Goal: Task Accomplishment & Management: Complete application form

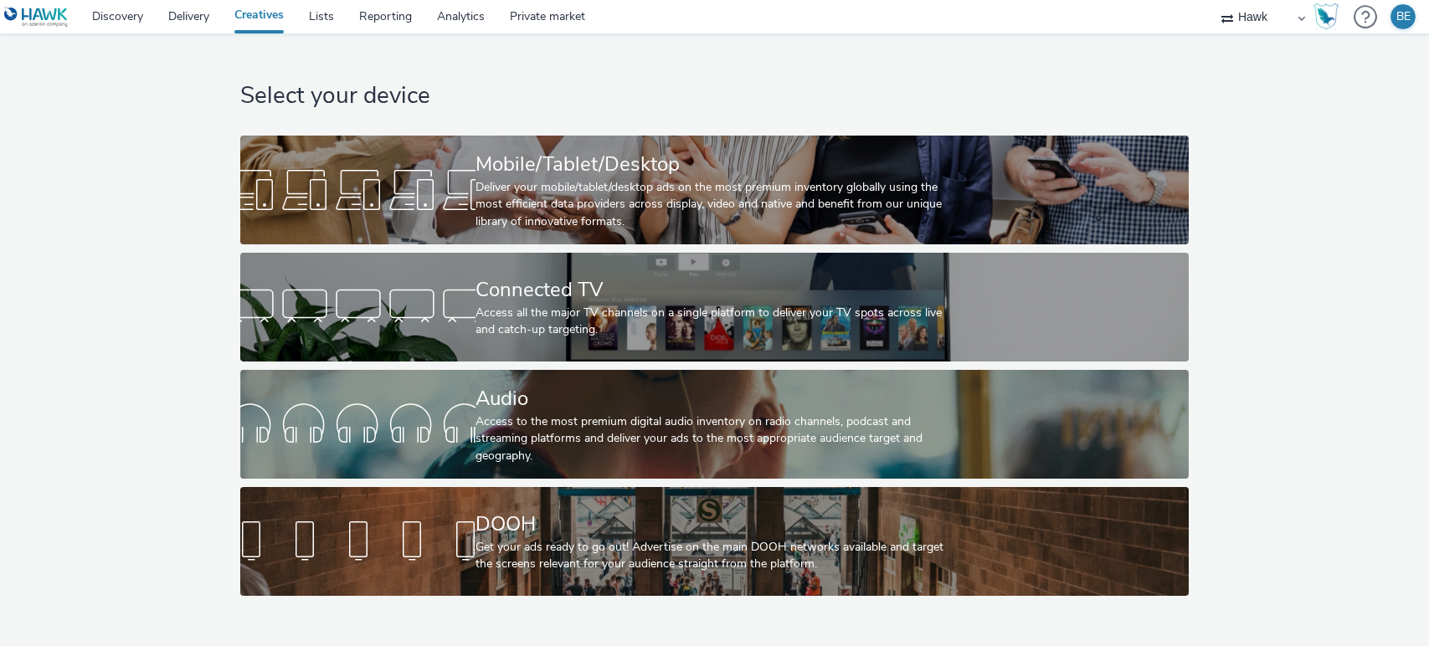
select select "11a7df10-284f-415c-b52a-427acf4c31ae"
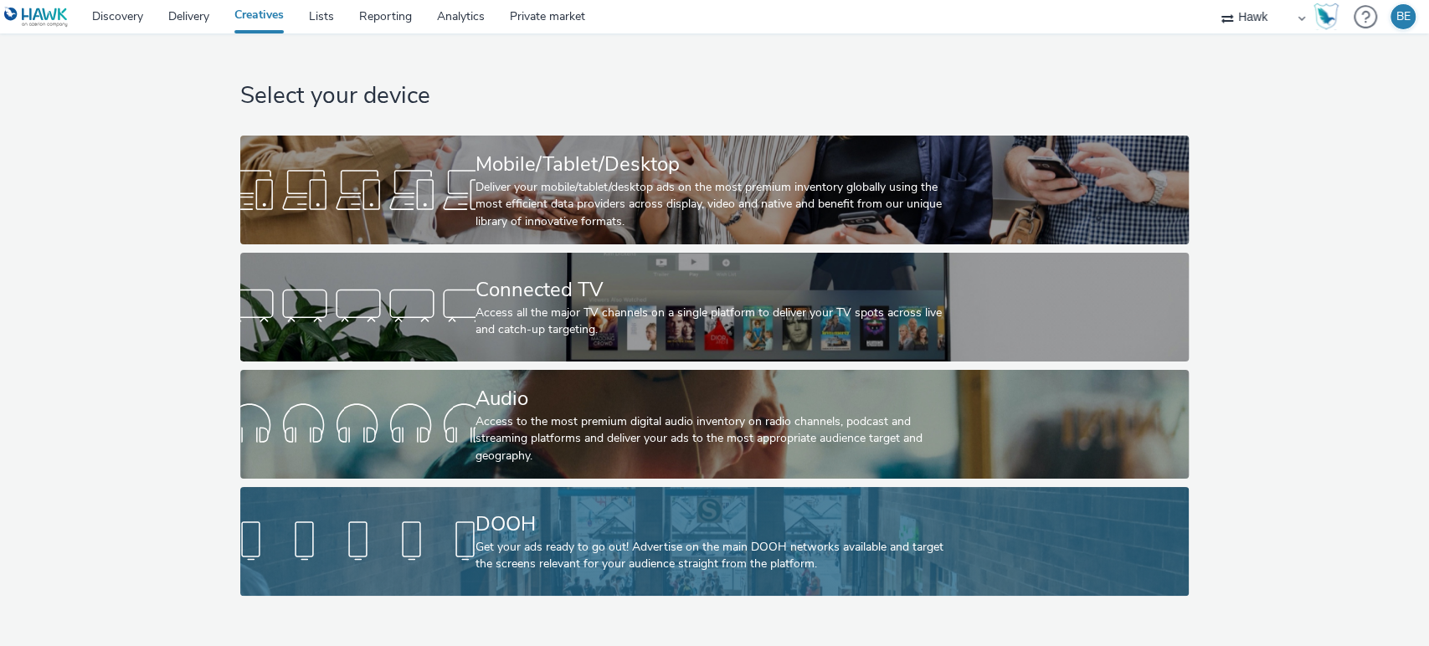
click at [637, 514] on div "DOOH" at bounding box center [711, 524] width 471 height 29
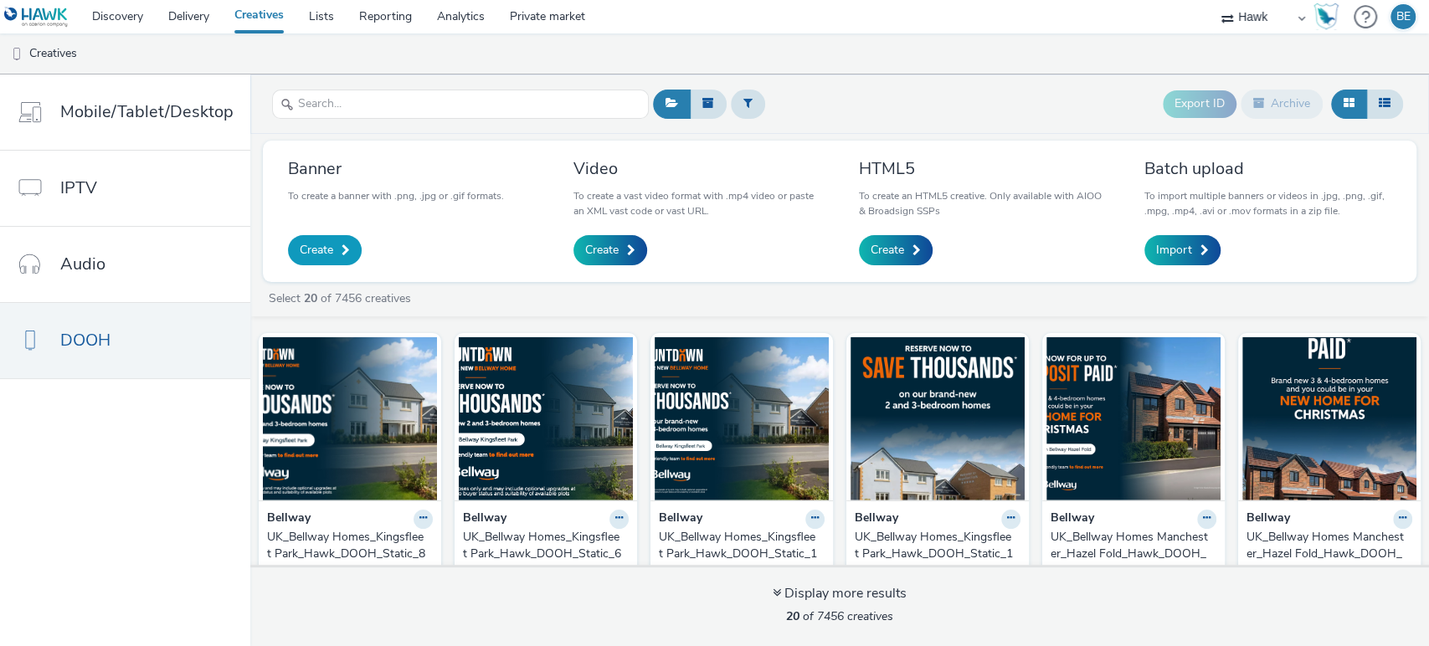
click at [336, 250] on link "Create" at bounding box center [325, 250] width 74 height 30
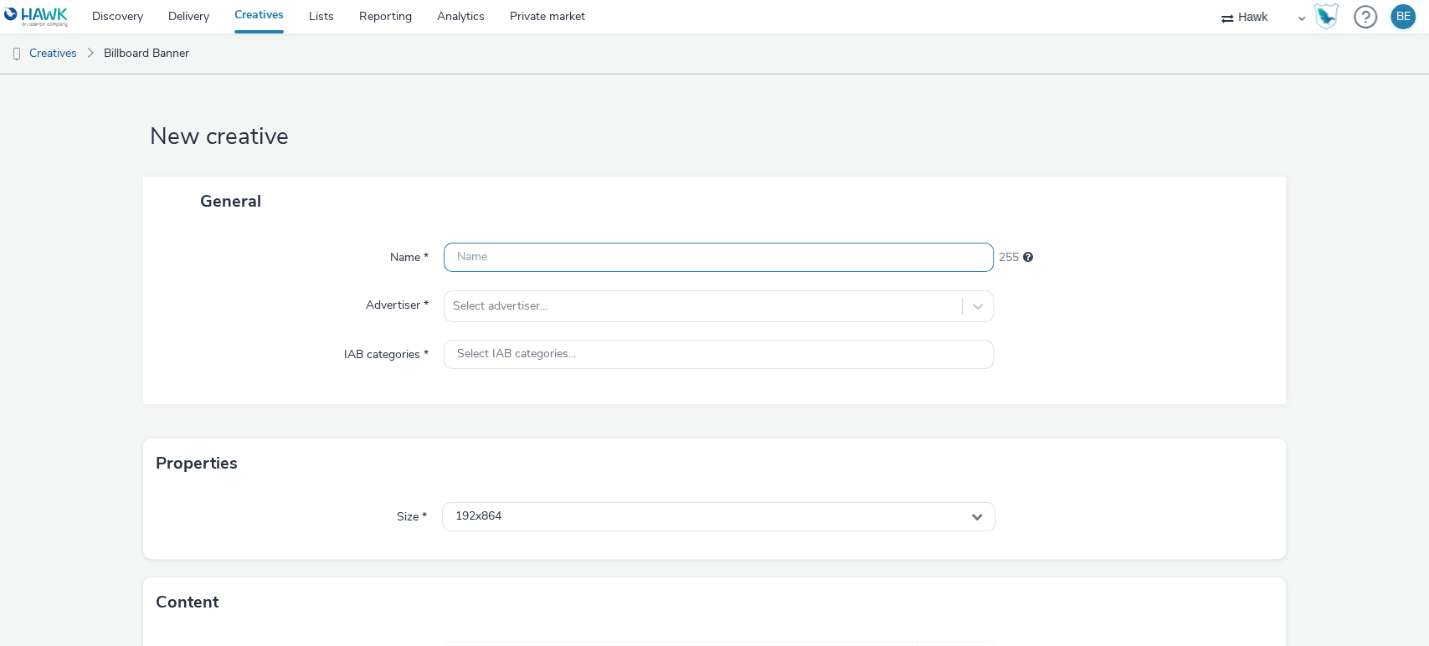
click at [478, 263] on input "text" at bounding box center [719, 257] width 551 height 29
paste input "UK_Costcutter_P13 Rowntree Pouches_Hawk_DOOH_Static_1080x1920__45695"
drag, startPoint x: 842, startPoint y: 257, endPoint x: 944, endPoint y: 239, distance: 103.7
click at [944, 239] on div "Name * UK_Costcutter_P13 Rowntree Pouches_Hawk_DOOH_Static_1080x1920__45695 187…" at bounding box center [715, 315] width 1144 height 178
type input "UK_Costcutter_P13 Rowntree Pouches_Hawk_DOOH_Static_1080x1920_16/09/2025"
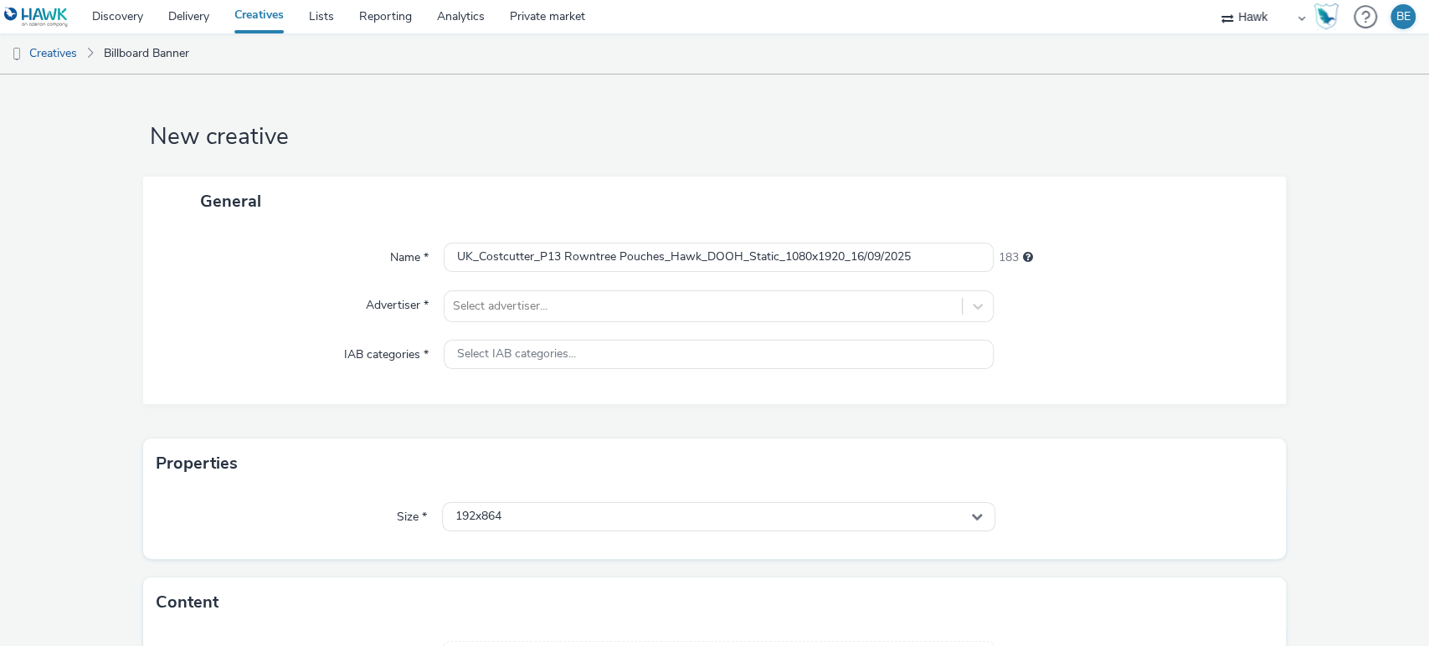
click at [878, 199] on div "General" at bounding box center [715, 201] width 1144 height 49
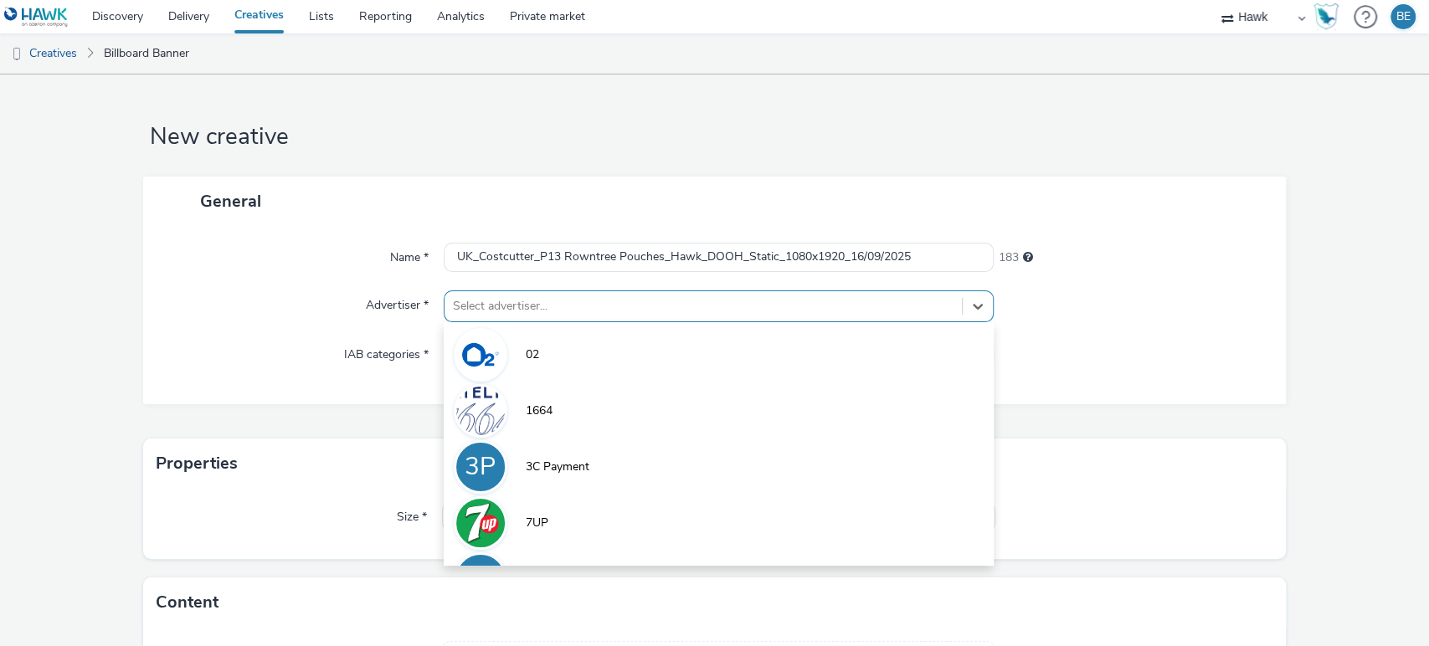
click at [503, 312] on div "Select advertiser..." at bounding box center [704, 306] width 518 height 27
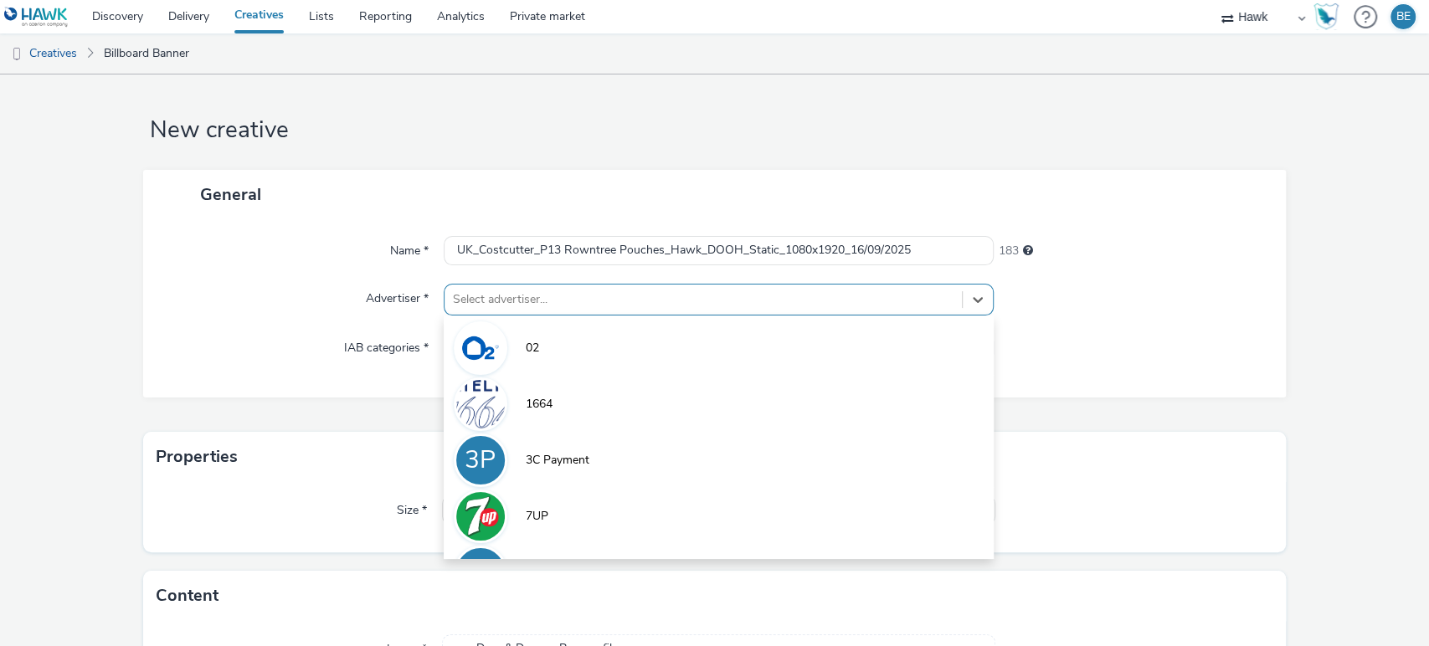
scroll to position [7, 0]
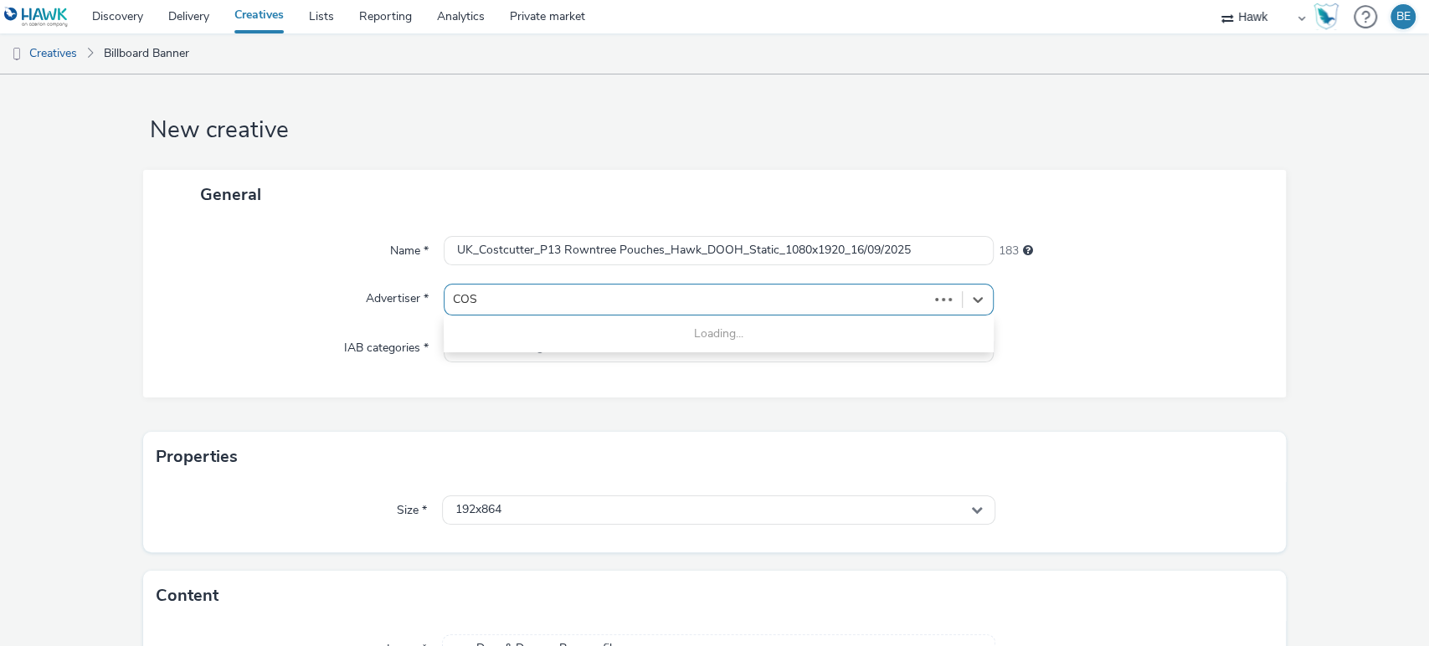
type input "COST"
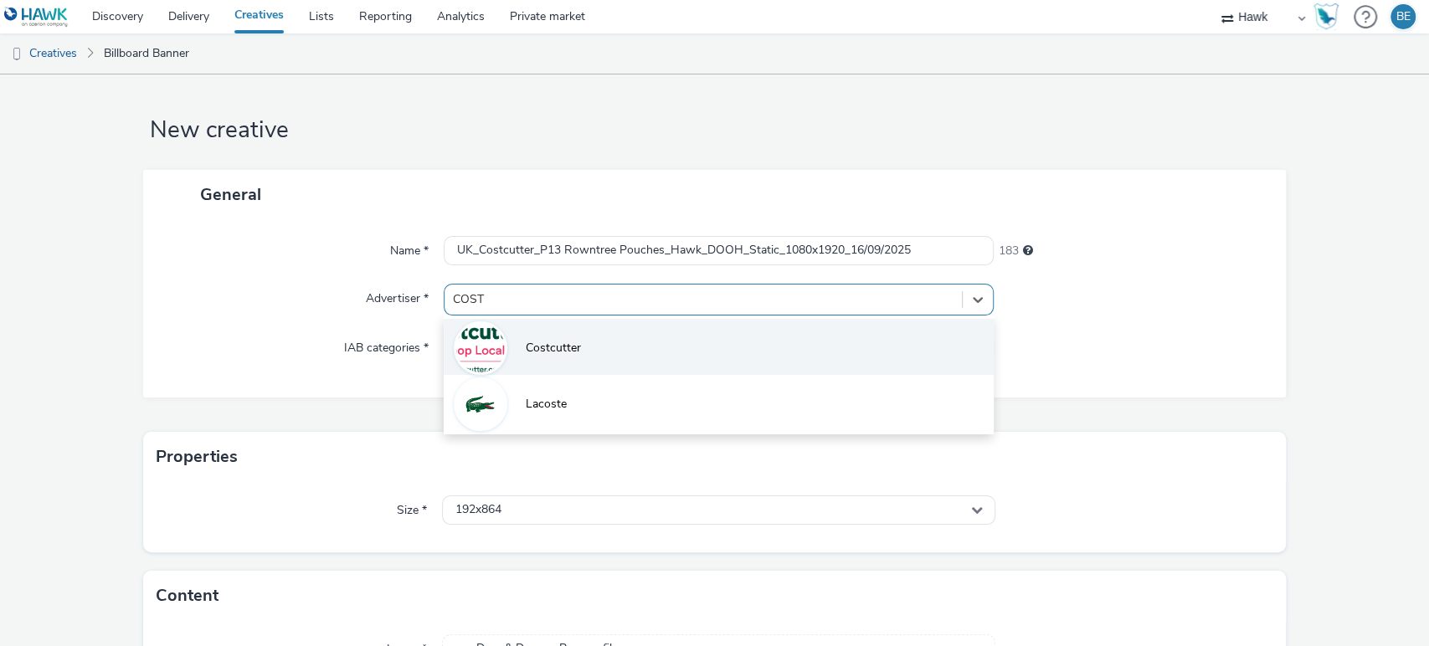
click at [536, 340] on span "Costcutter" at bounding box center [553, 348] width 55 height 17
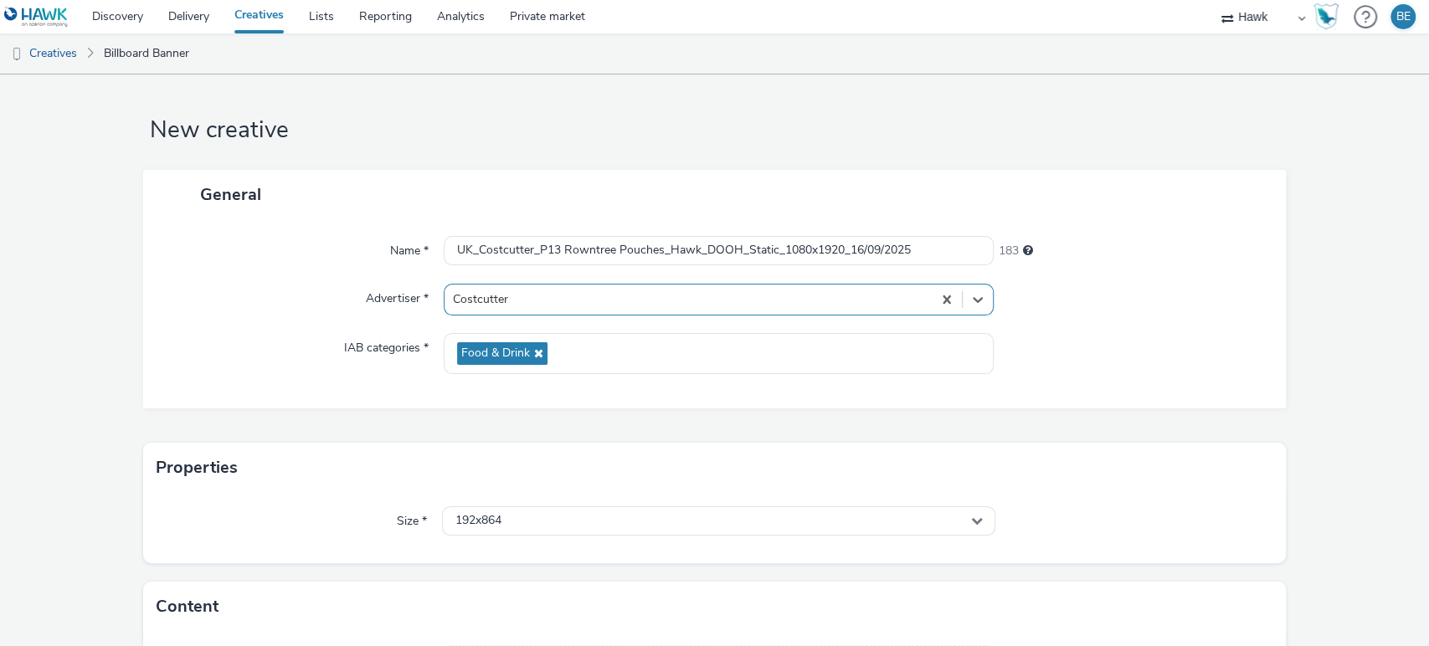
scroll to position [139, 0]
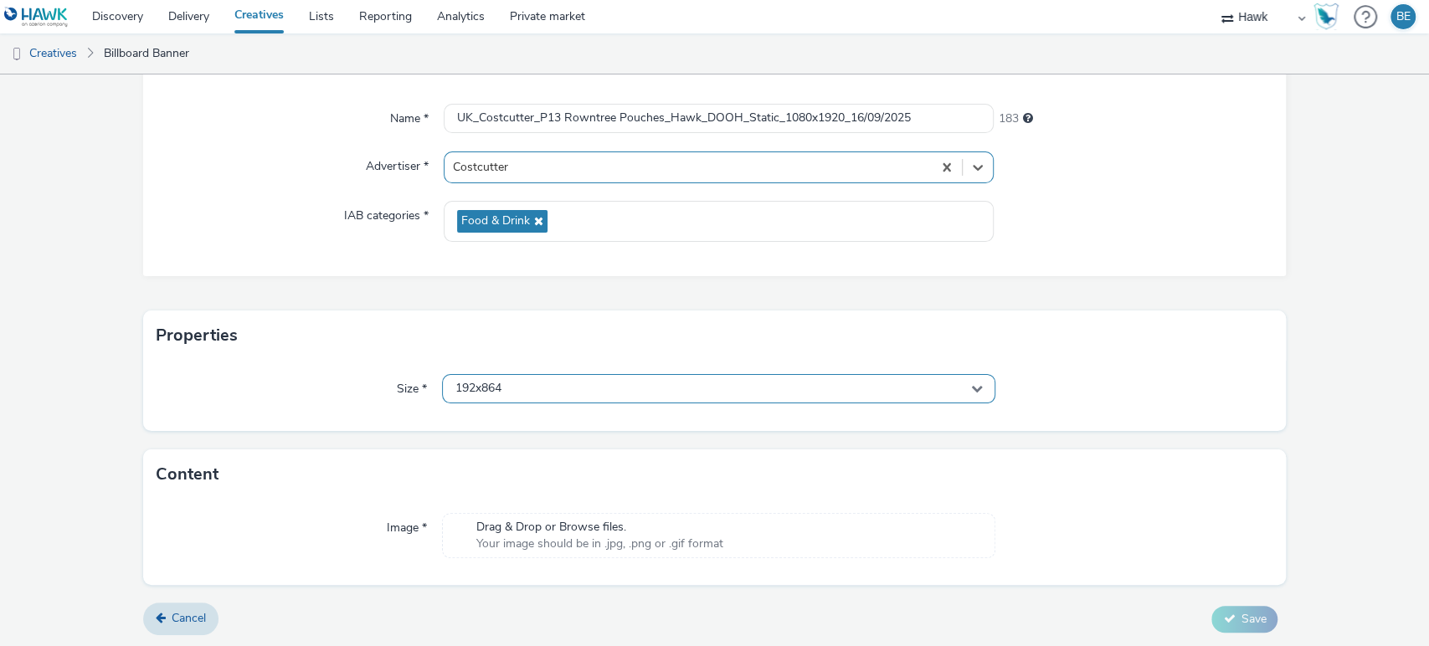
click at [490, 393] on span "192x864" at bounding box center [479, 389] width 46 height 14
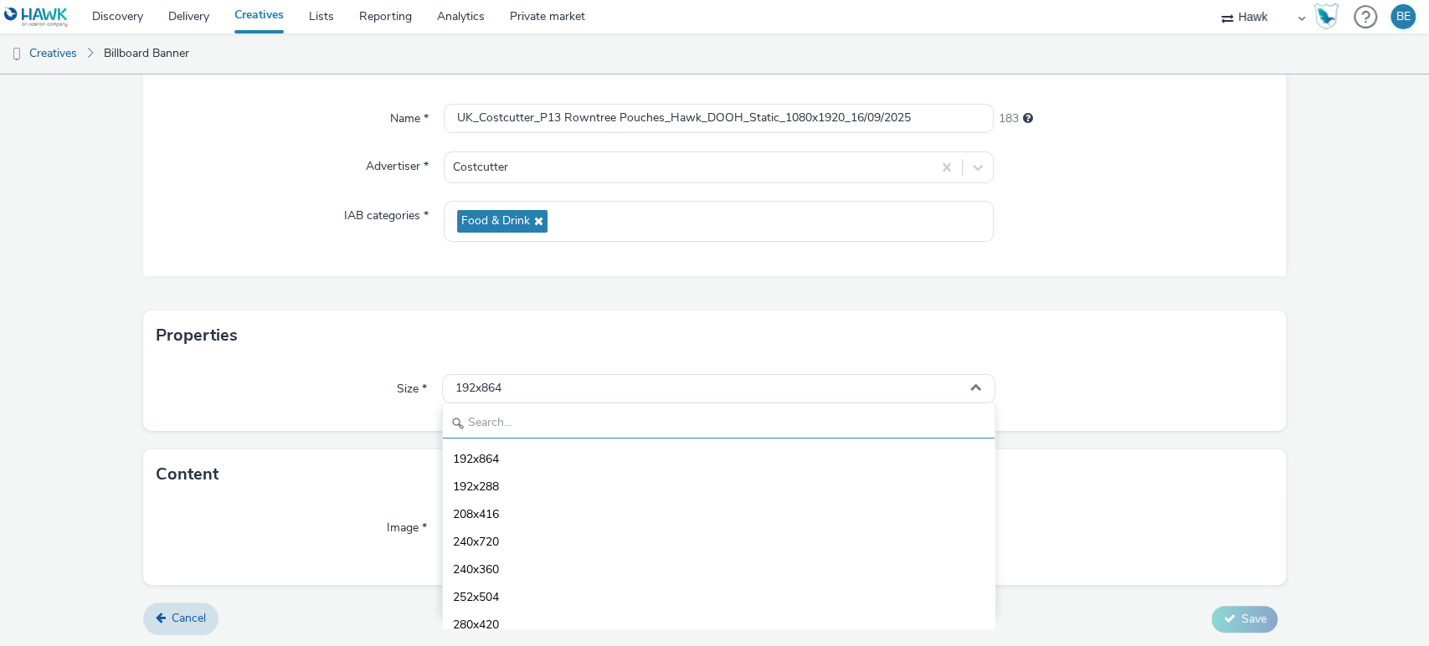
click at [495, 415] on input "text" at bounding box center [719, 423] width 553 height 29
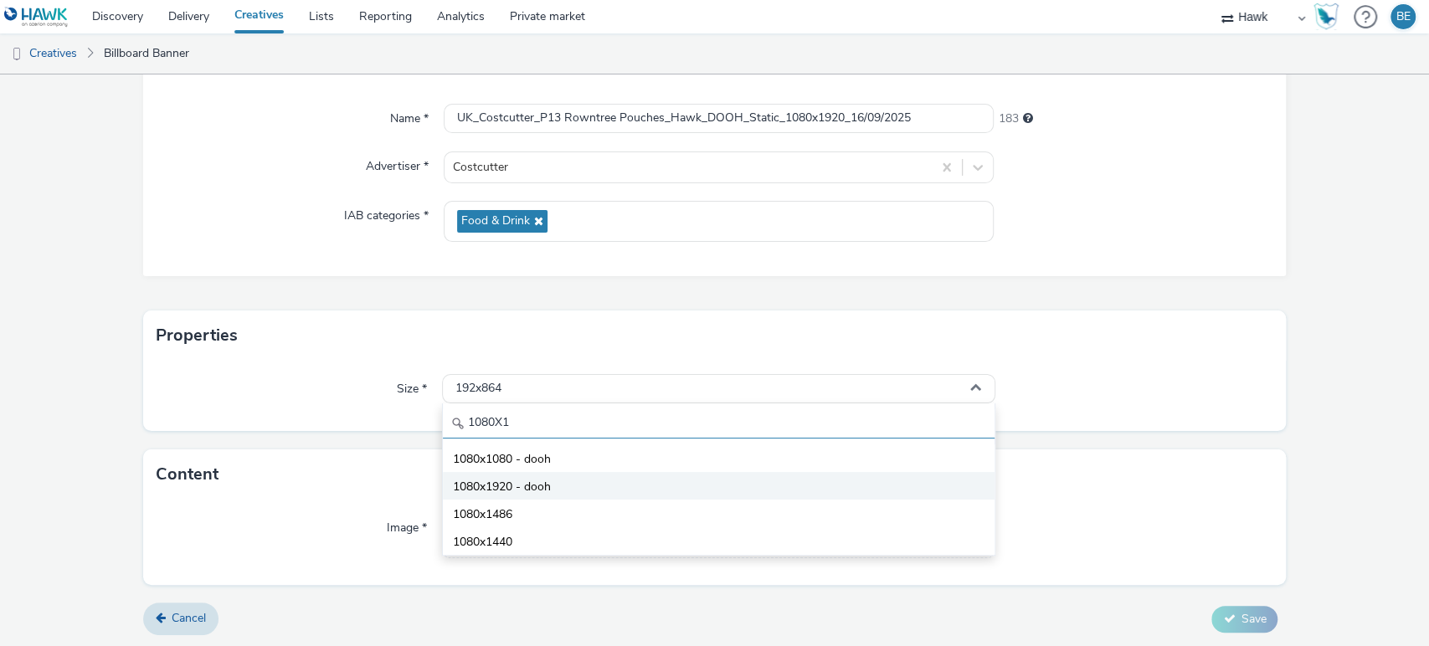
type input "1080X1"
click at [502, 489] on span "1080x1920 - dooh" at bounding box center [502, 487] width 98 height 17
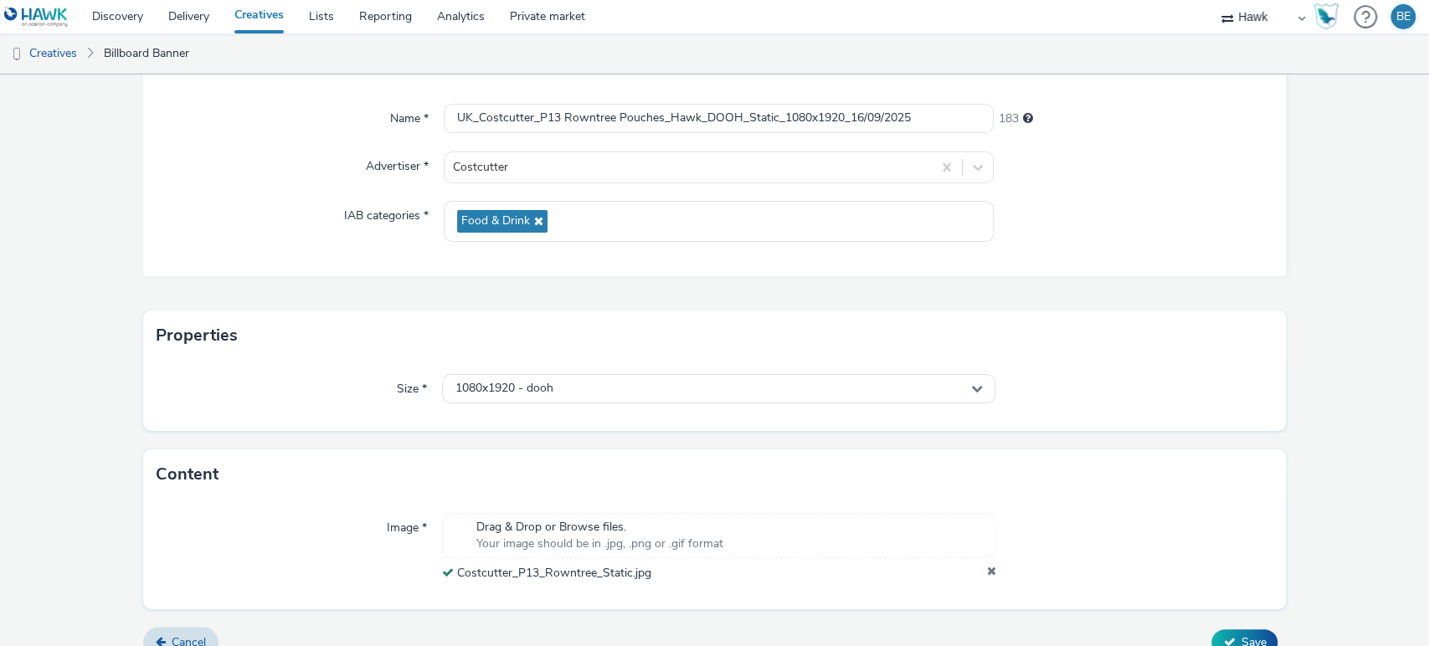
scroll to position [0, 0]
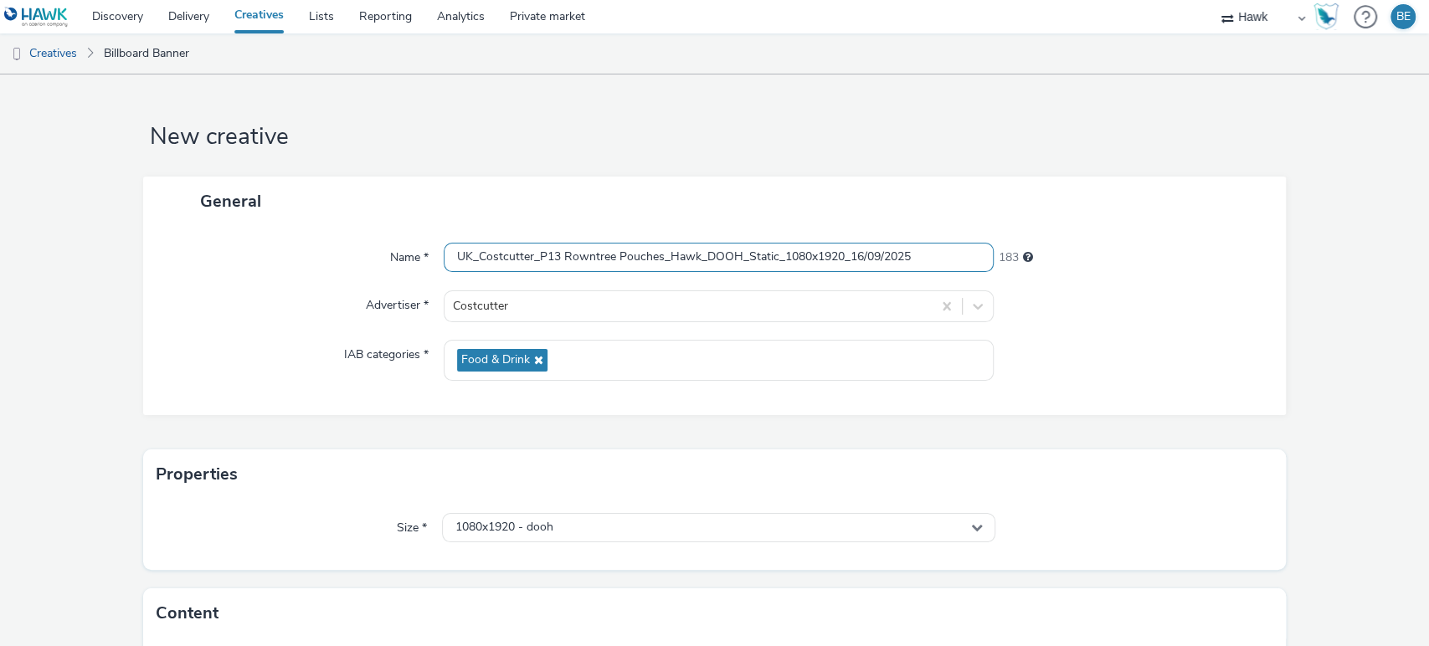
click at [776, 256] on input "UK_Costcutter_P13 Rowntree Pouches_Hawk_DOOH_Static_1080x1920_16/09/2025" at bounding box center [719, 257] width 551 height 29
click at [1281, 340] on form "New creative General Name * UK_Costcutter_P13 Rowntree Pouches_Hawk_DOOH_Static…" at bounding box center [714, 443] width 1429 height 736
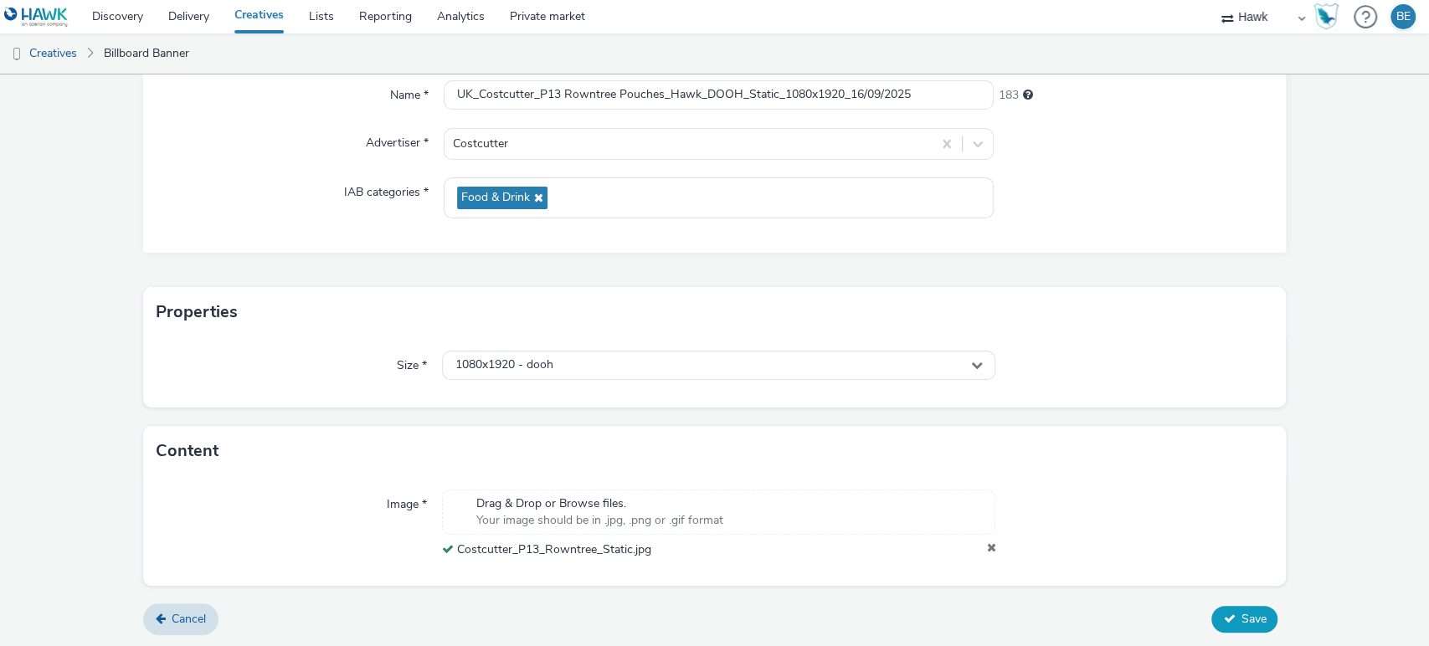
click at [1246, 615] on span "Save" at bounding box center [1253, 619] width 25 height 16
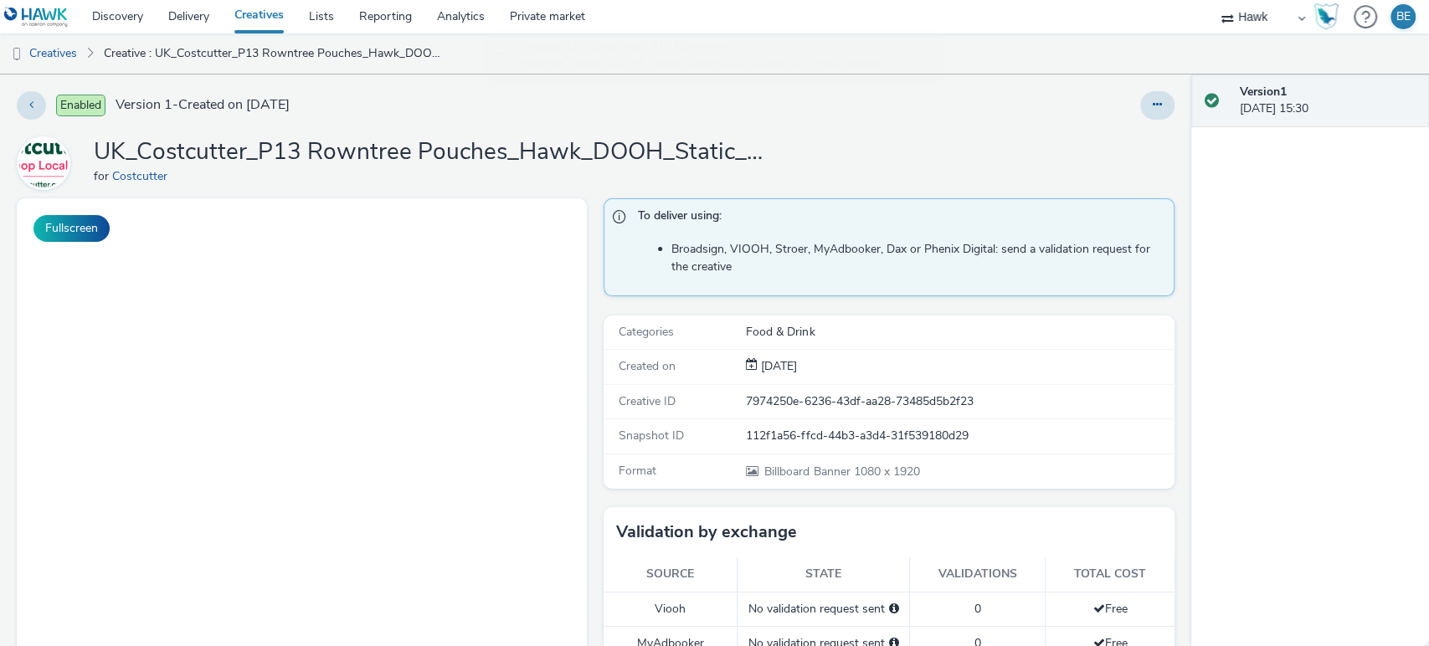
click at [257, 25] on link "Creatives" at bounding box center [259, 16] width 75 height 33
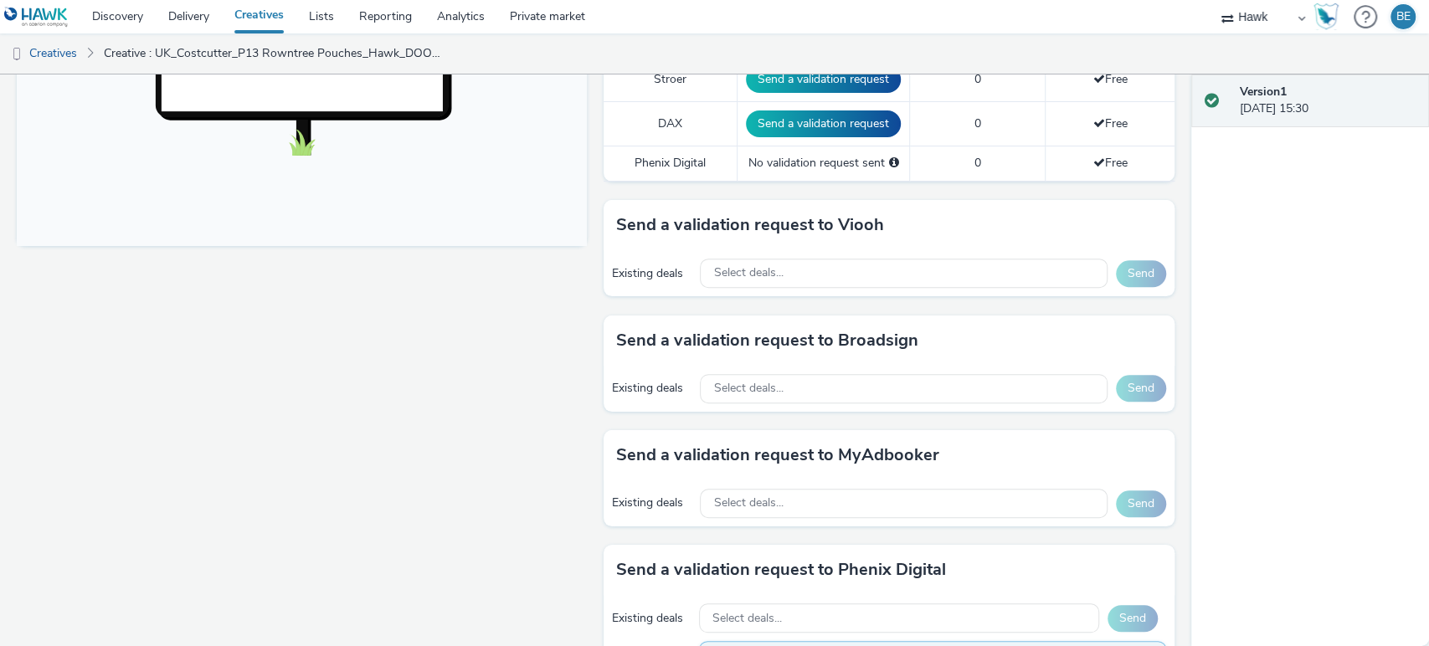
scroll to position [656, 0]
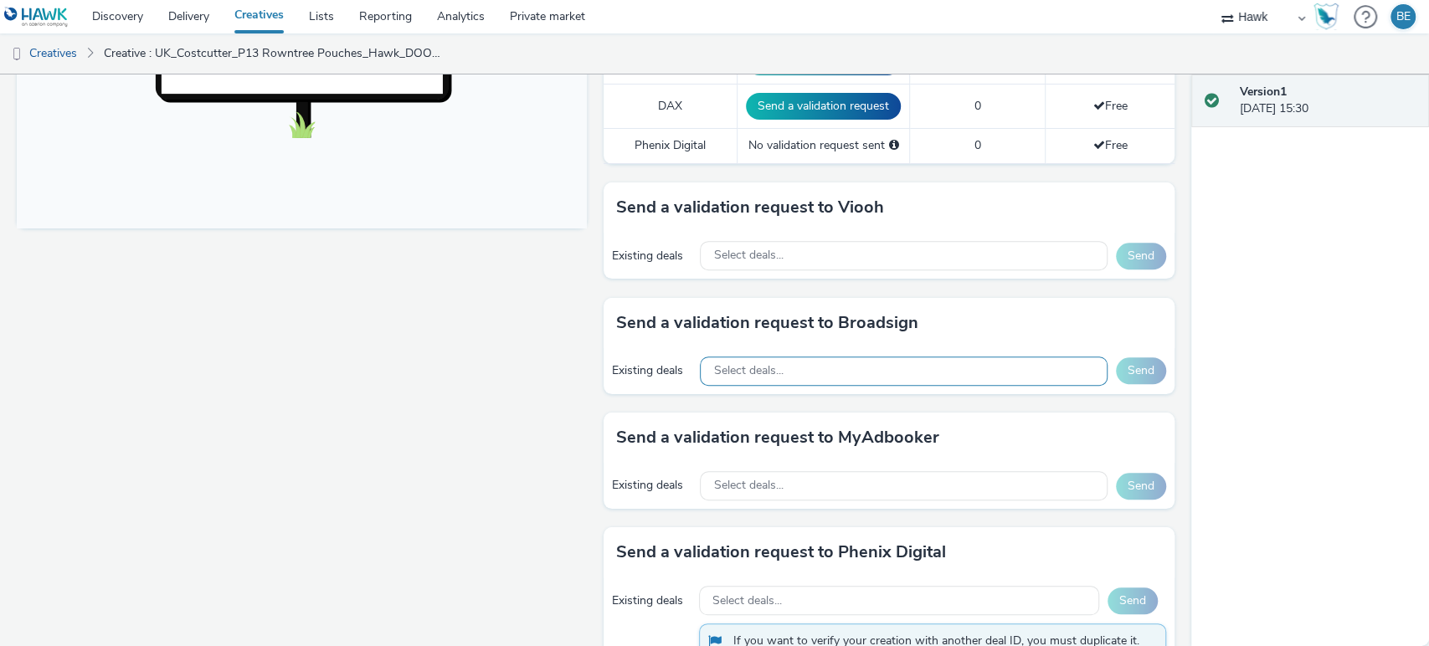
click at [743, 367] on span "Select deals..." at bounding box center [747, 371] width 69 height 14
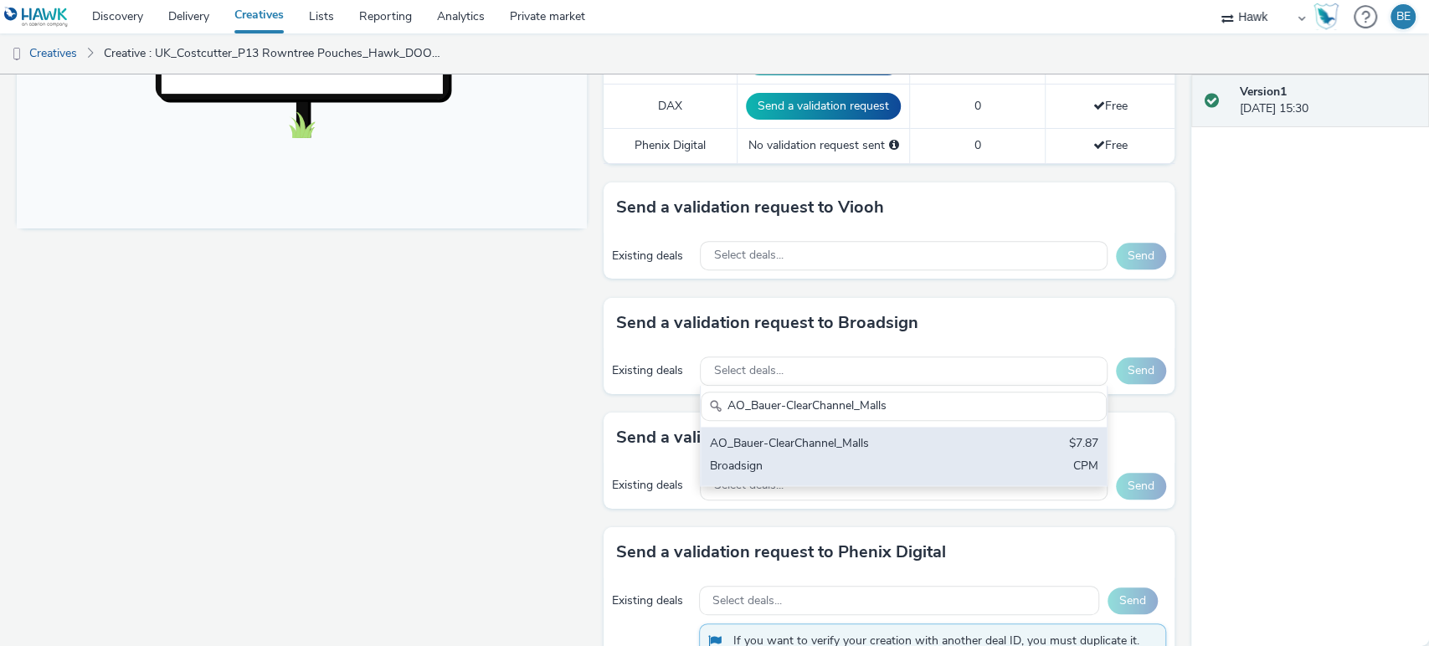
type input "AO_Bauer-ClearChannel_Malls"
click at [849, 462] on div "Broadsign" at bounding box center [837, 467] width 256 height 19
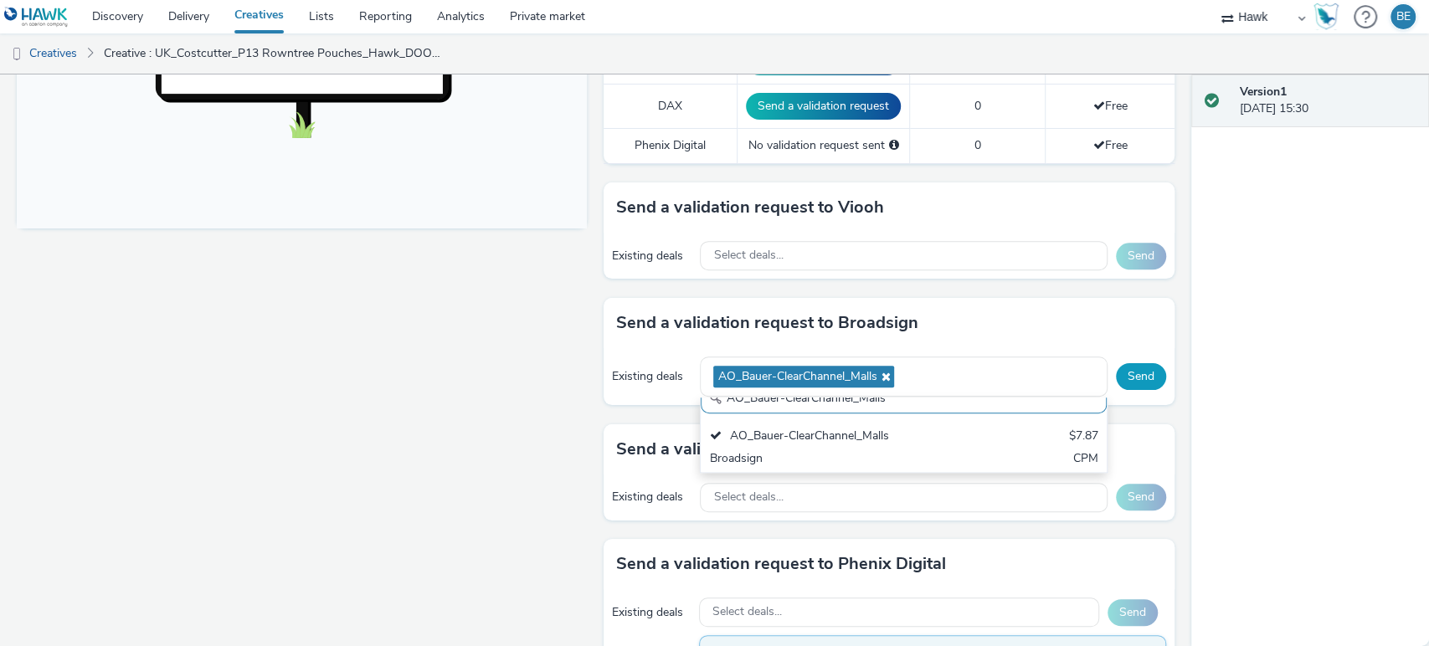
click at [1117, 377] on button "Send" at bounding box center [1141, 376] width 50 height 27
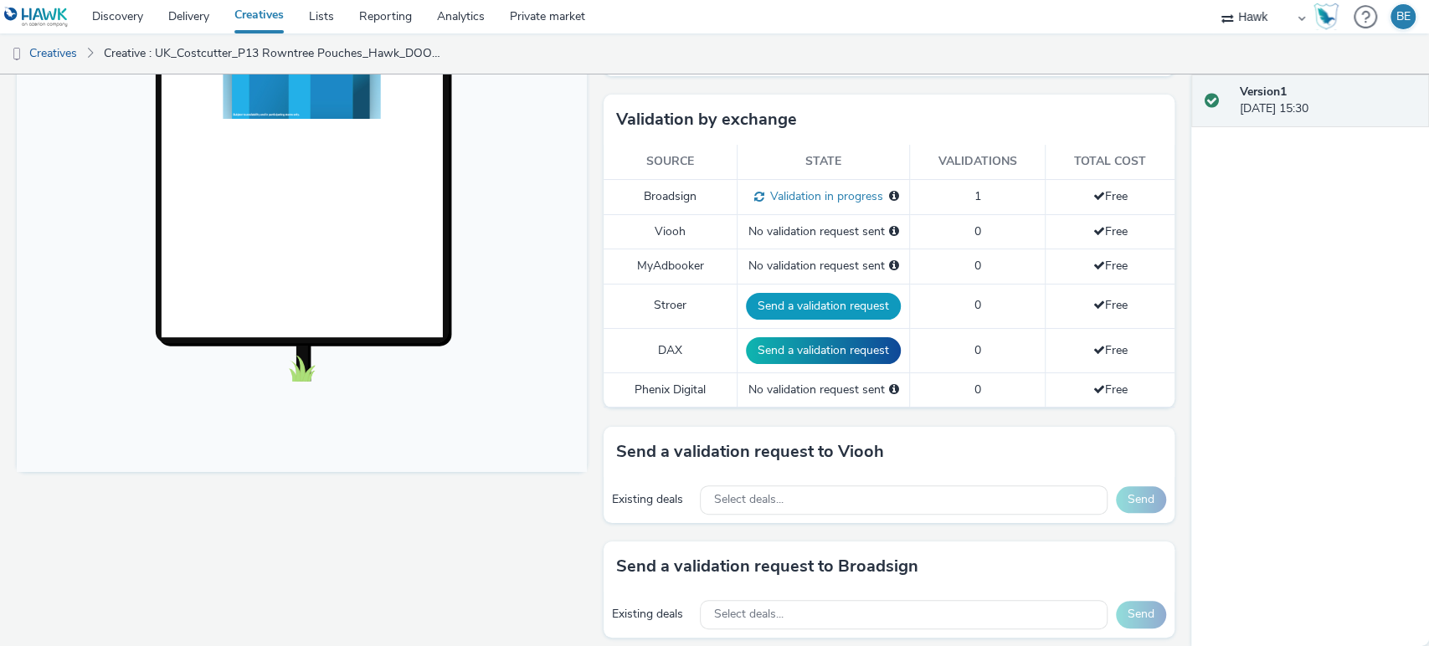
scroll to position [414, 0]
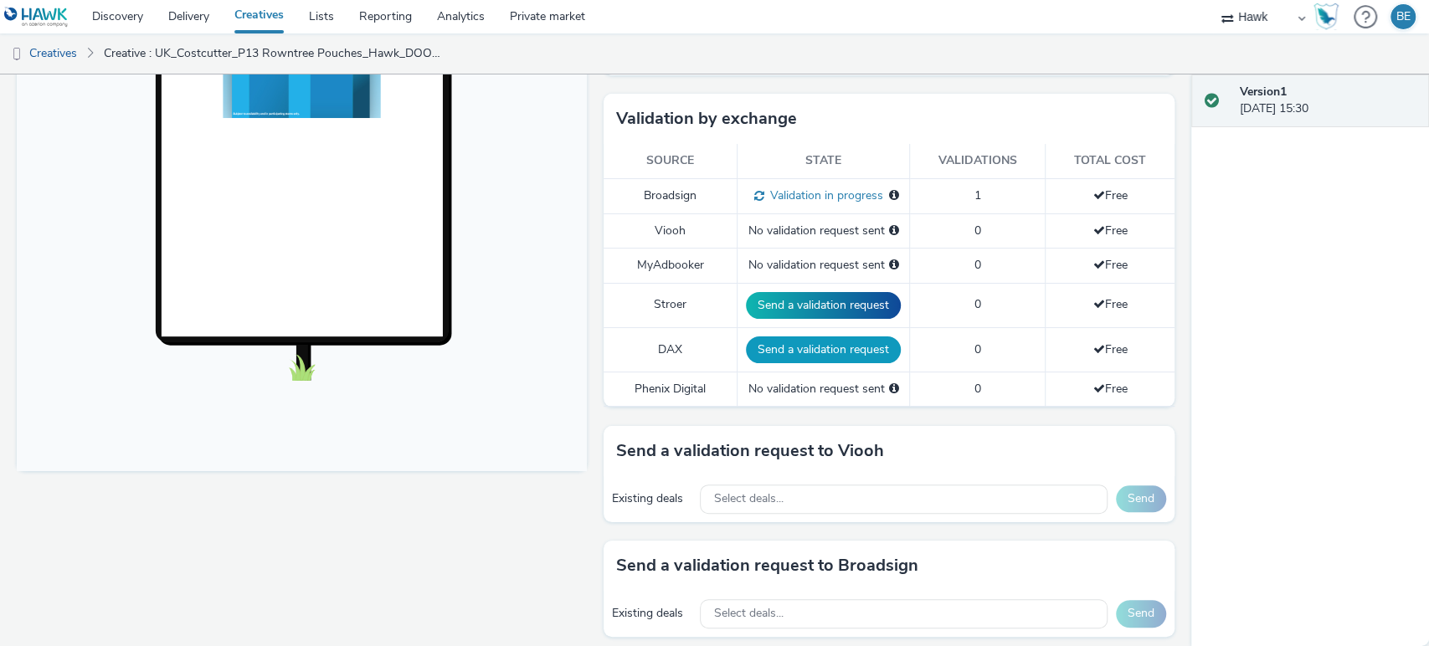
click at [787, 354] on button "Send a validation request" at bounding box center [823, 350] width 155 height 27
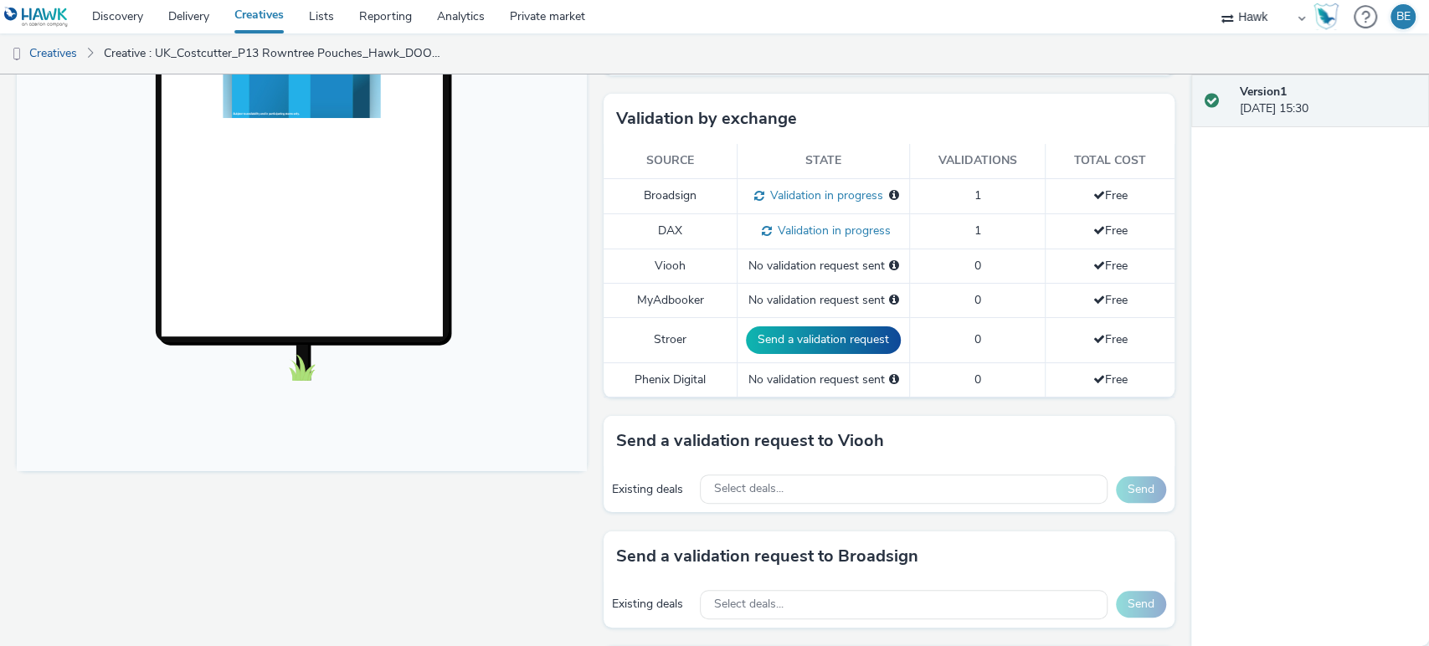
scroll to position [543, 0]
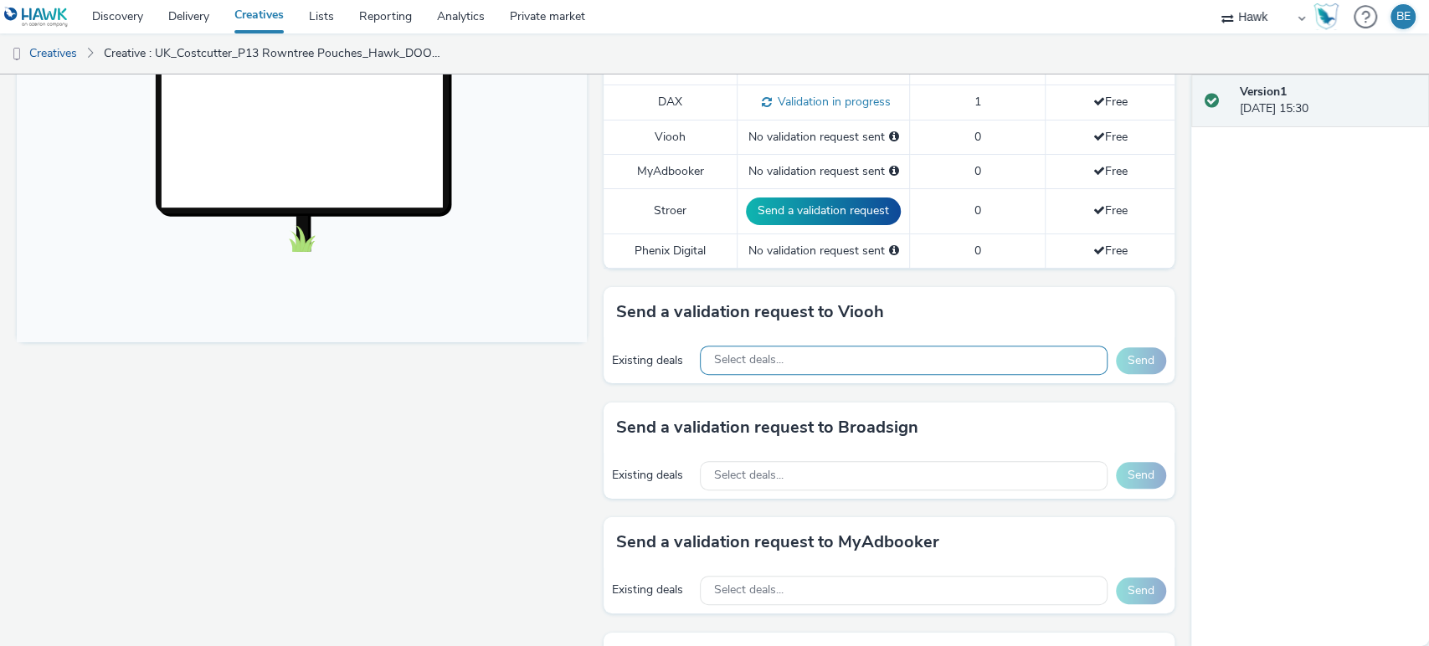
click at [812, 360] on div "Select deals..." at bounding box center [903, 360] width 407 height 29
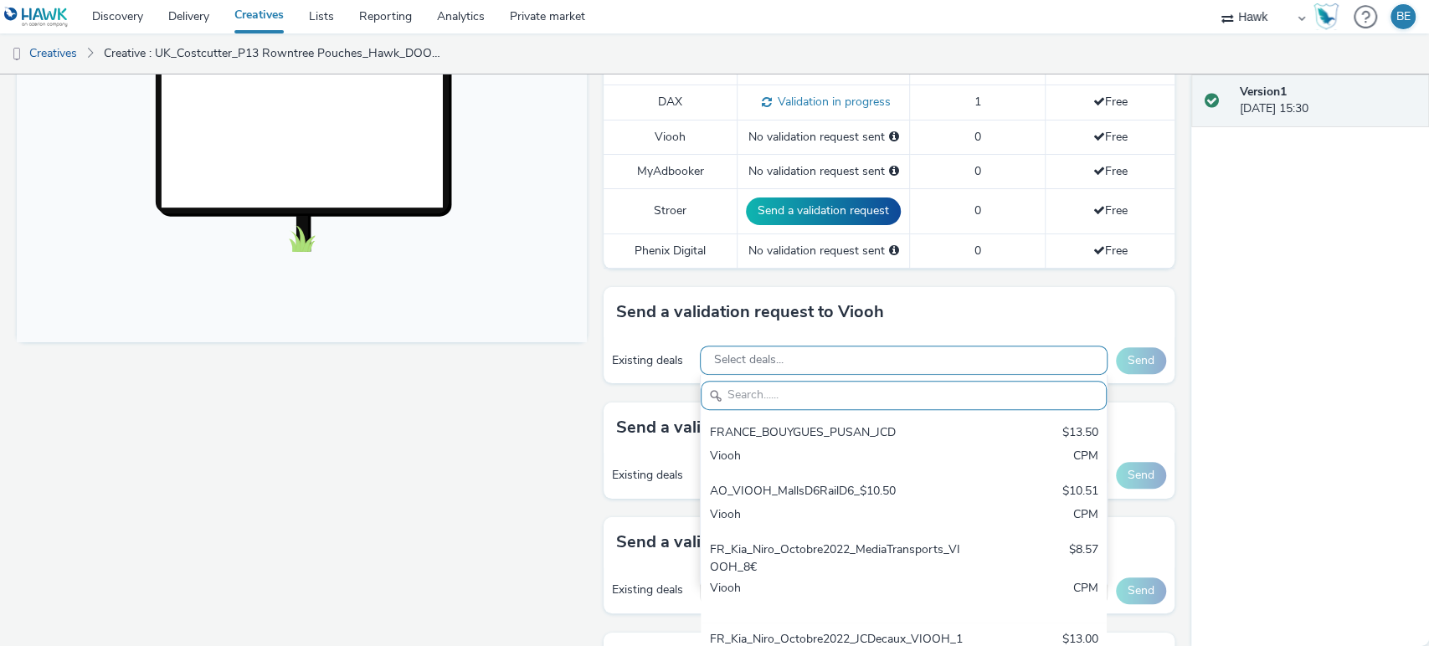
paste input "AO_JCDecaux_MVZ_2025"
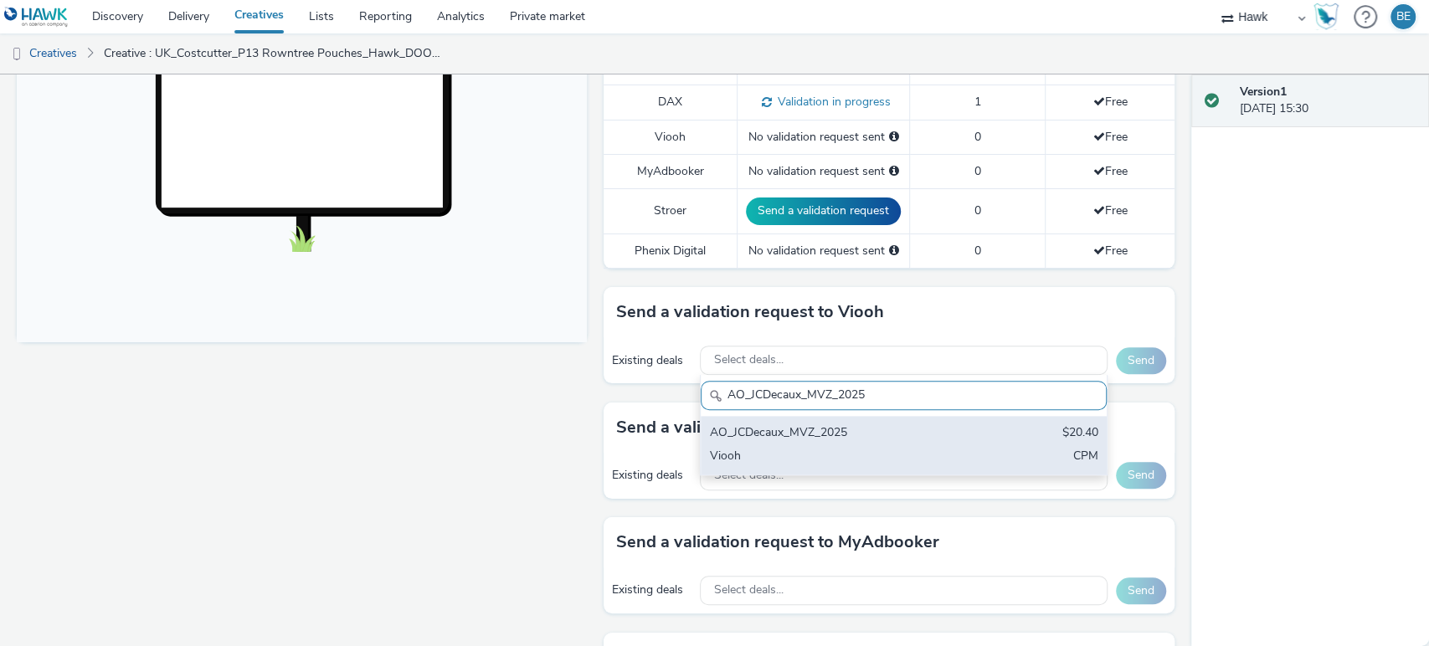
click at [846, 440] on div "AO_JCDecaux_MVZ_2025" at bounding box center [837, 434] width 256 height 19
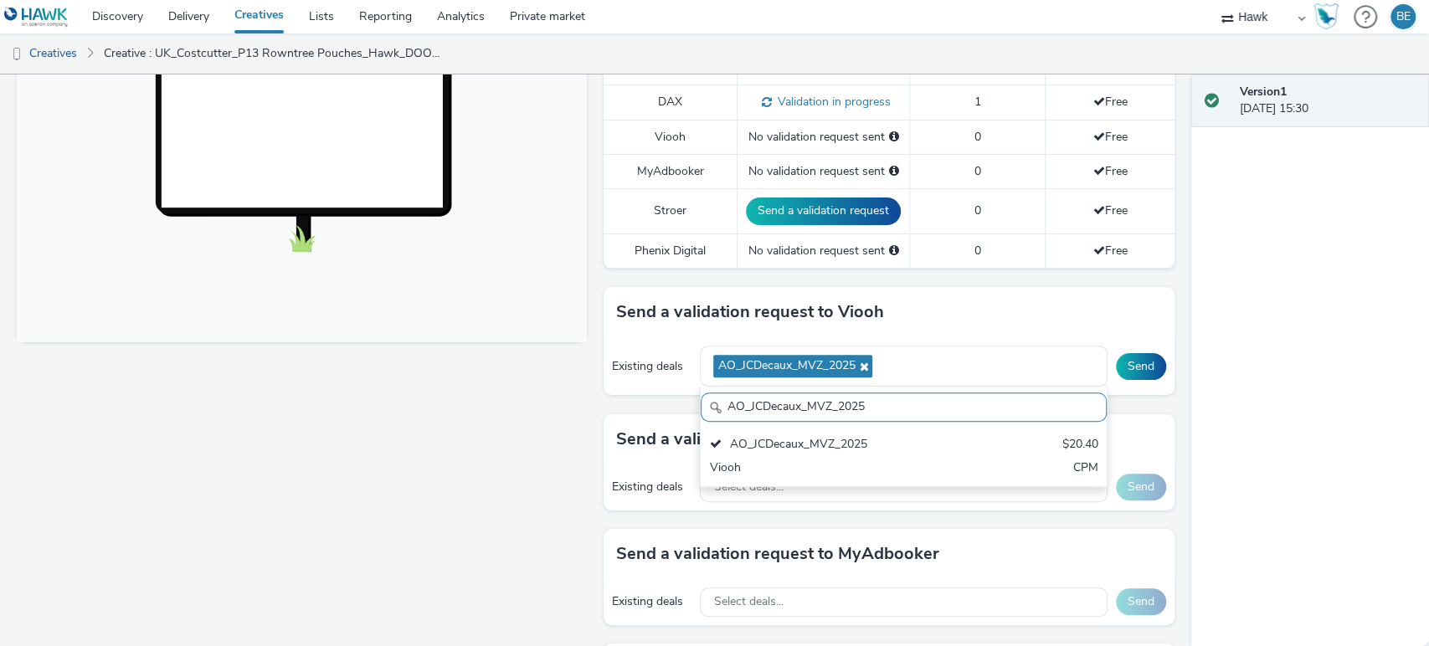
paste input "RailMallD6s"
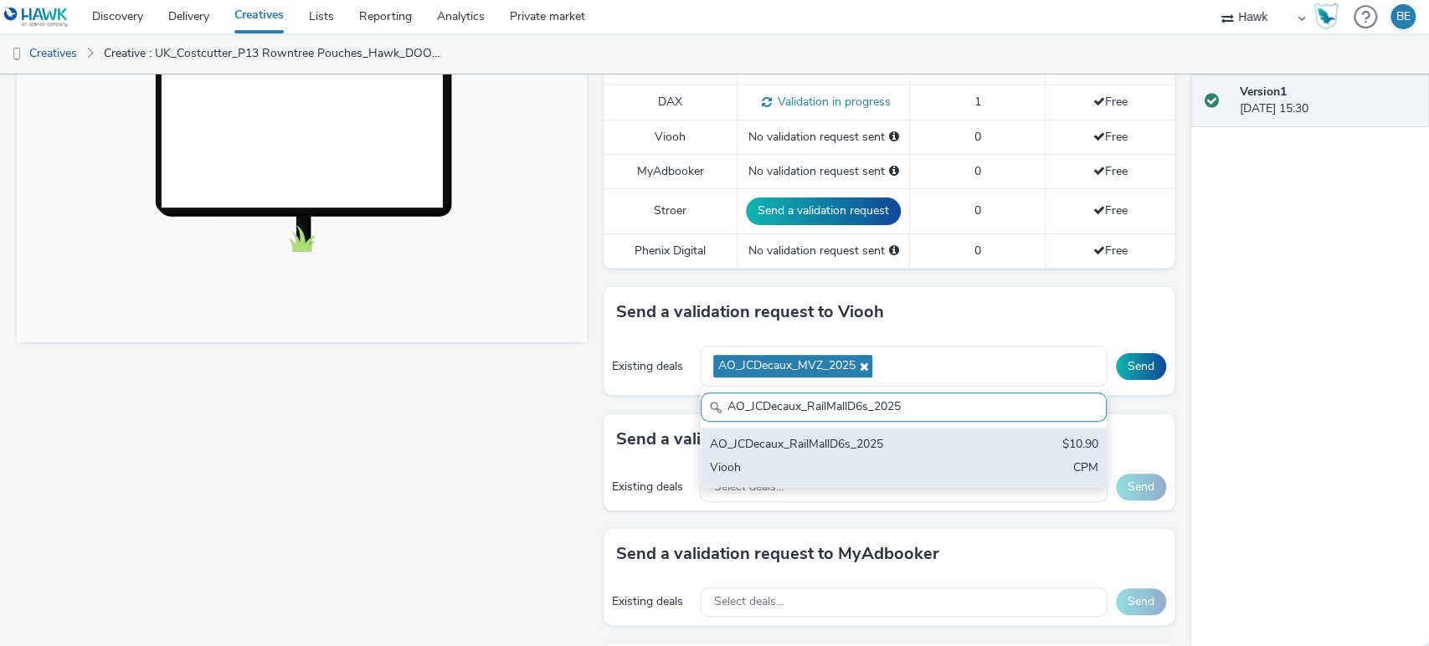
click at [901, 463] on div "Viooh" at bounding box center [837, 469] width 256 height 19
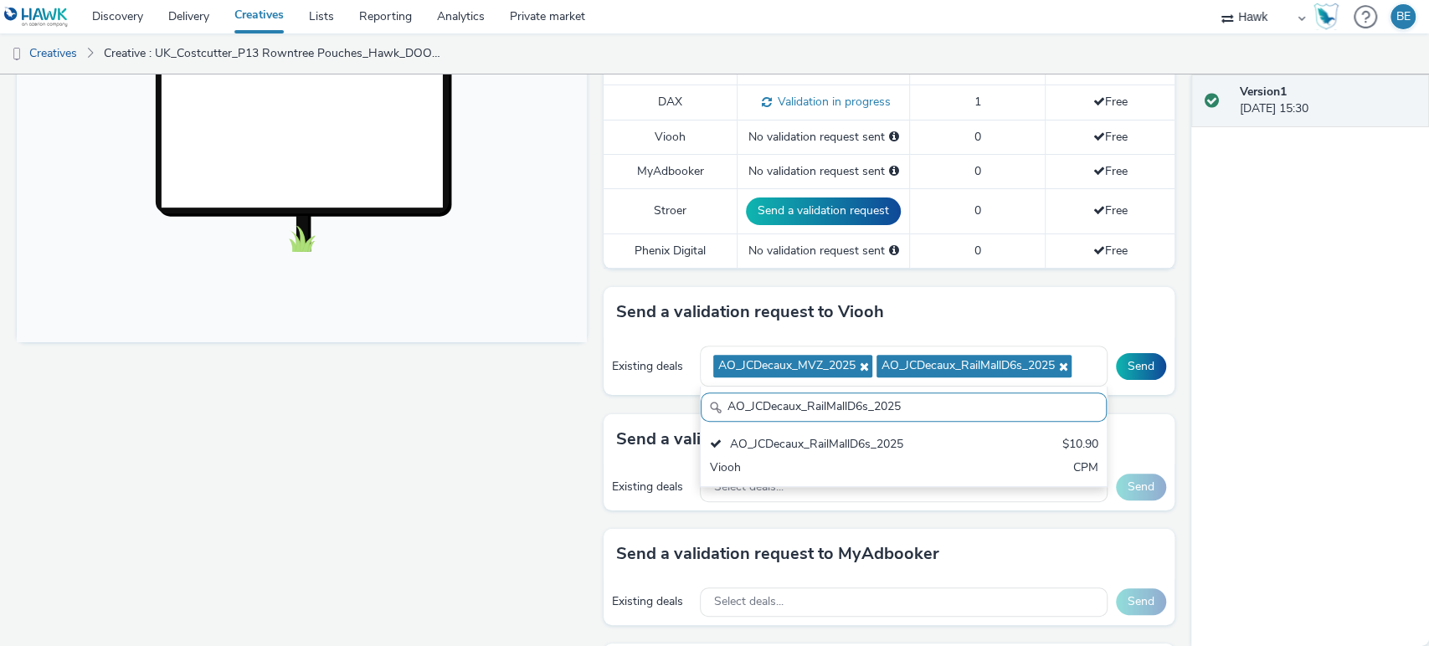
paste input "Supermarket"
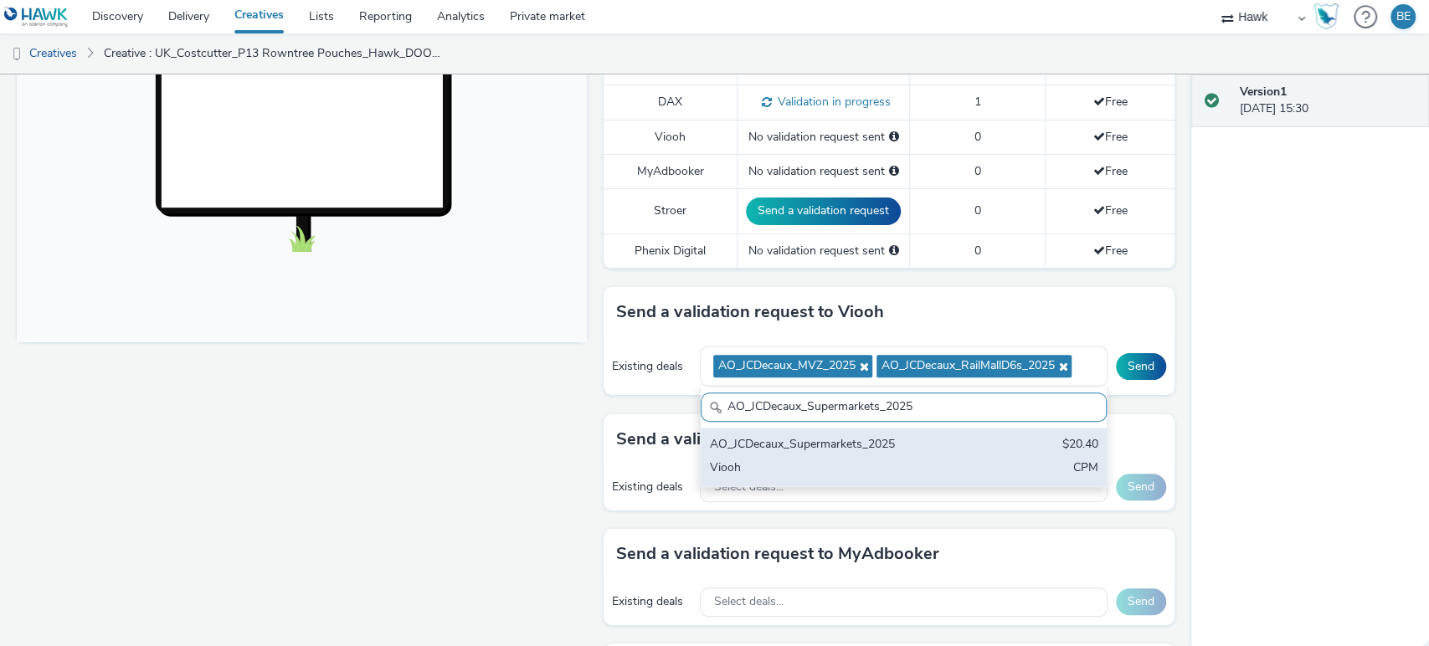
type input "AO_JCDecaux_Supermarkets_2025"
click at [851, 460] on div "Viooh" at bounding box center [837, 469] width 256 height 19
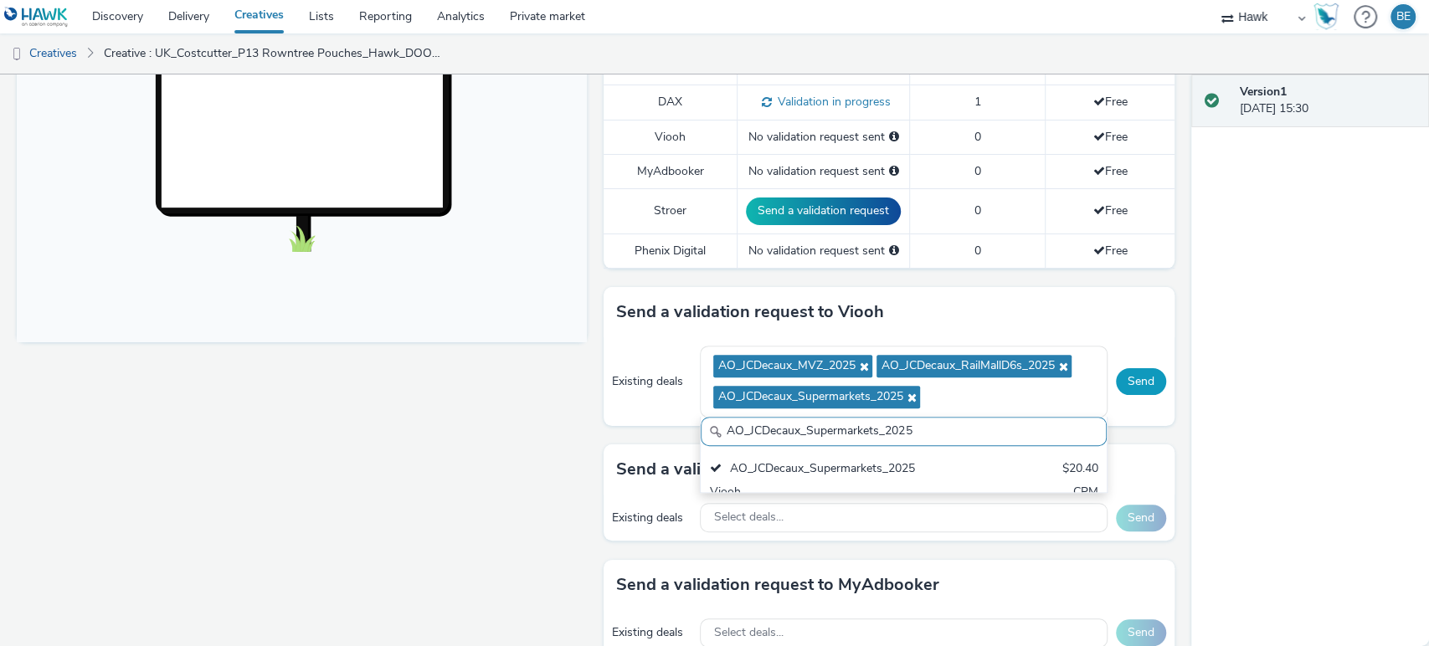
click at [1127, 376] on button "Send" at bounding box center [1141, 381] width 50 height 27
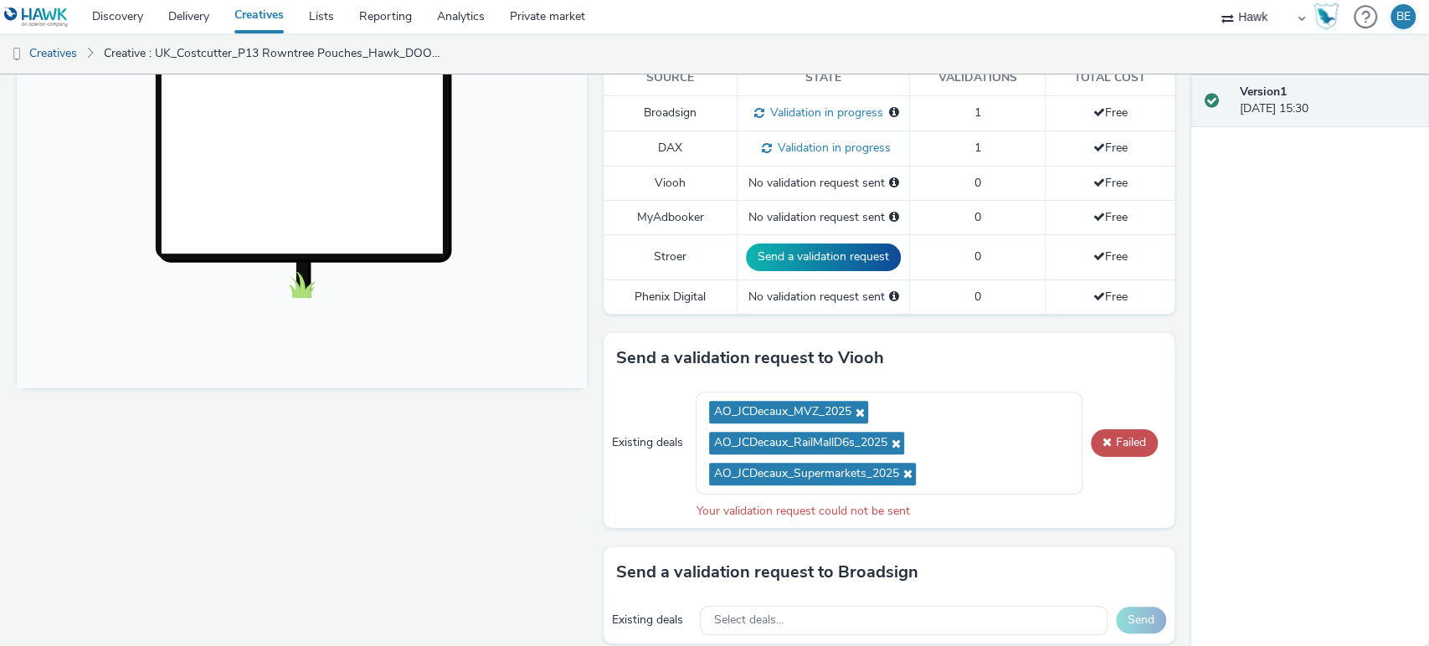
scroll to position [569, 0]
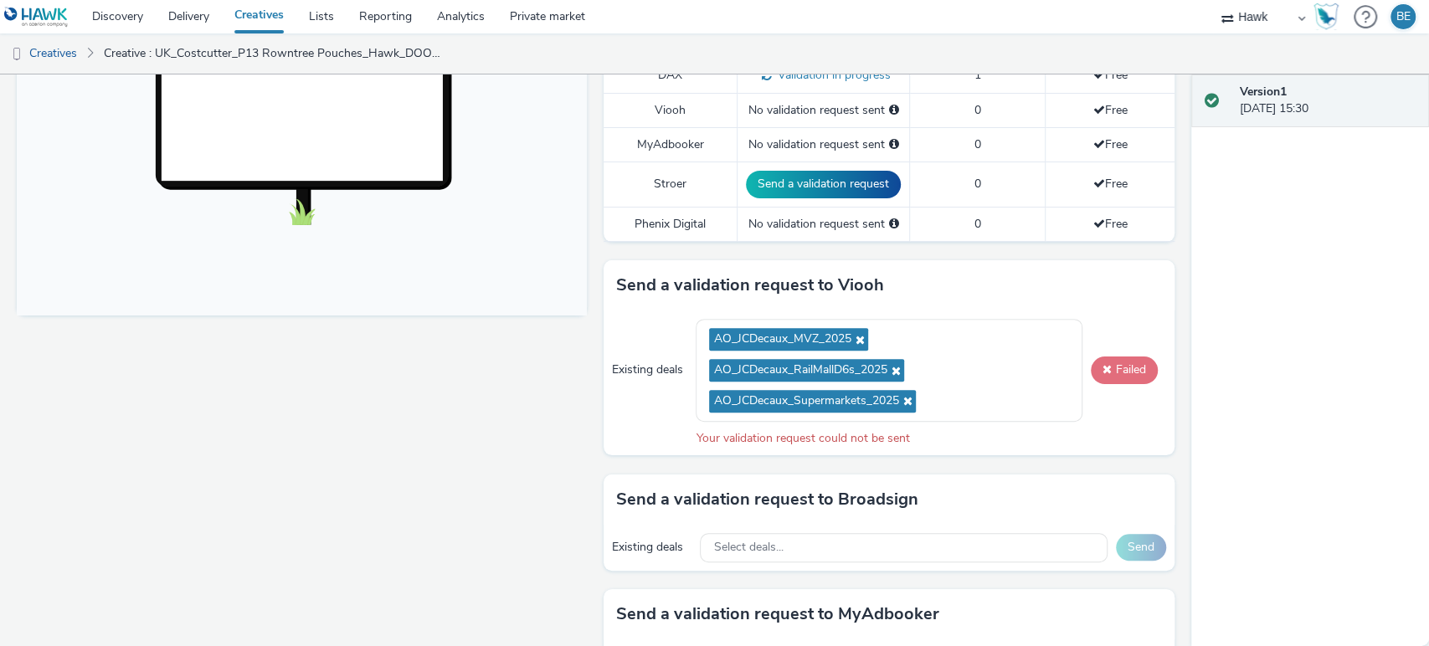
click at [1113, 368] on button "Failed" at bounding box center [1124, 370] width 67 height 27
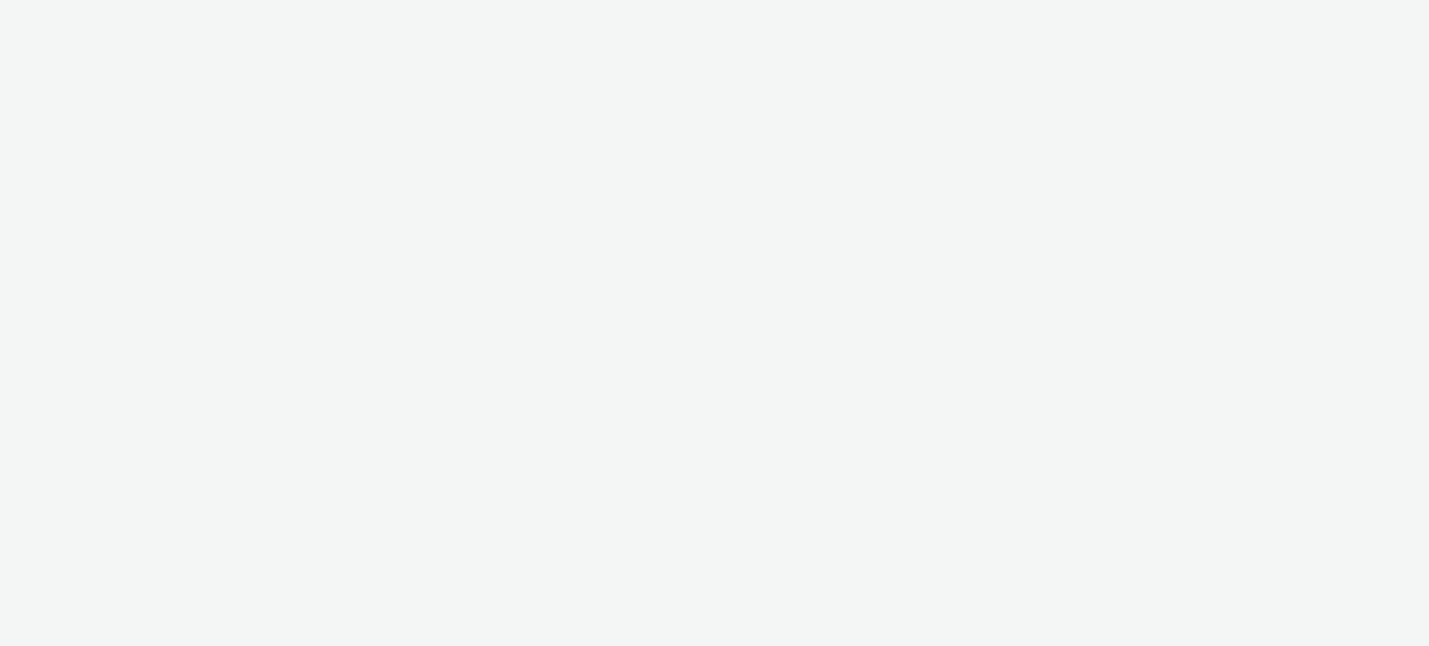
select select "11a7df10-284f-415c-b52a-427acf4c31ae"
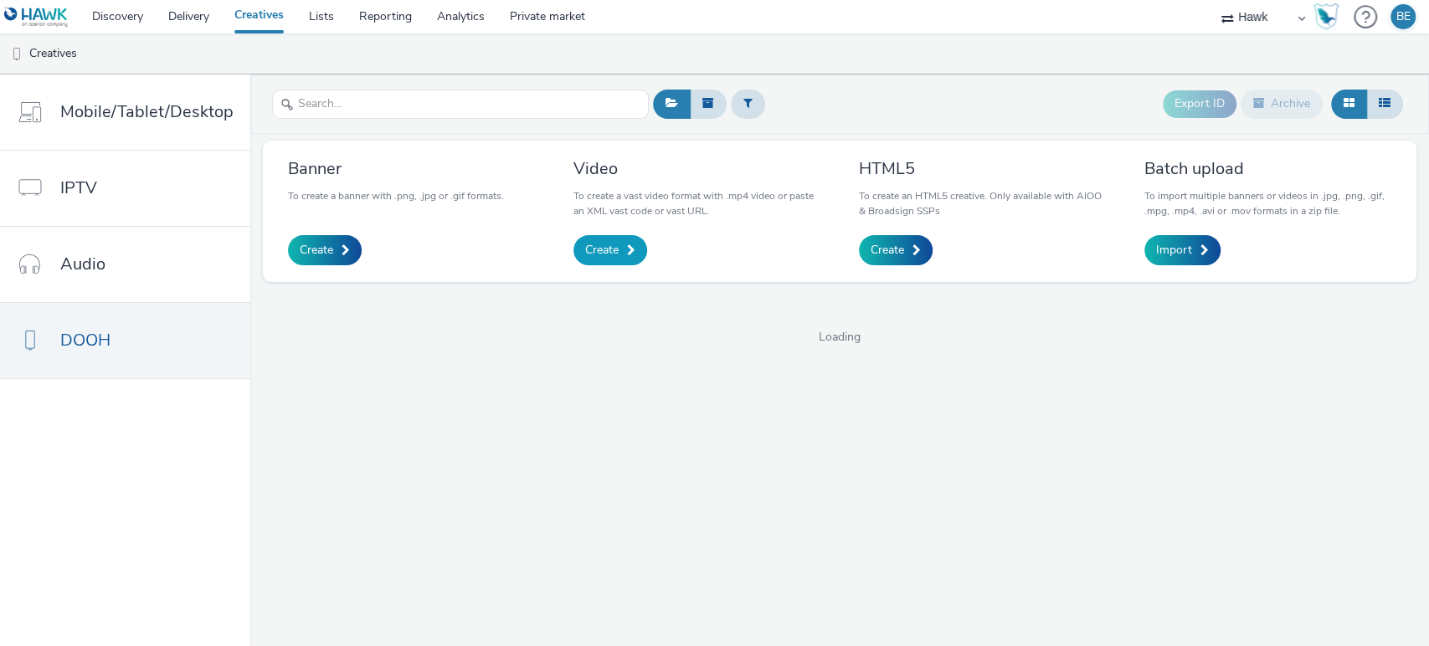
click at [598, 247] on span "Create" at bounding box center [601, 250] width 33 height 17
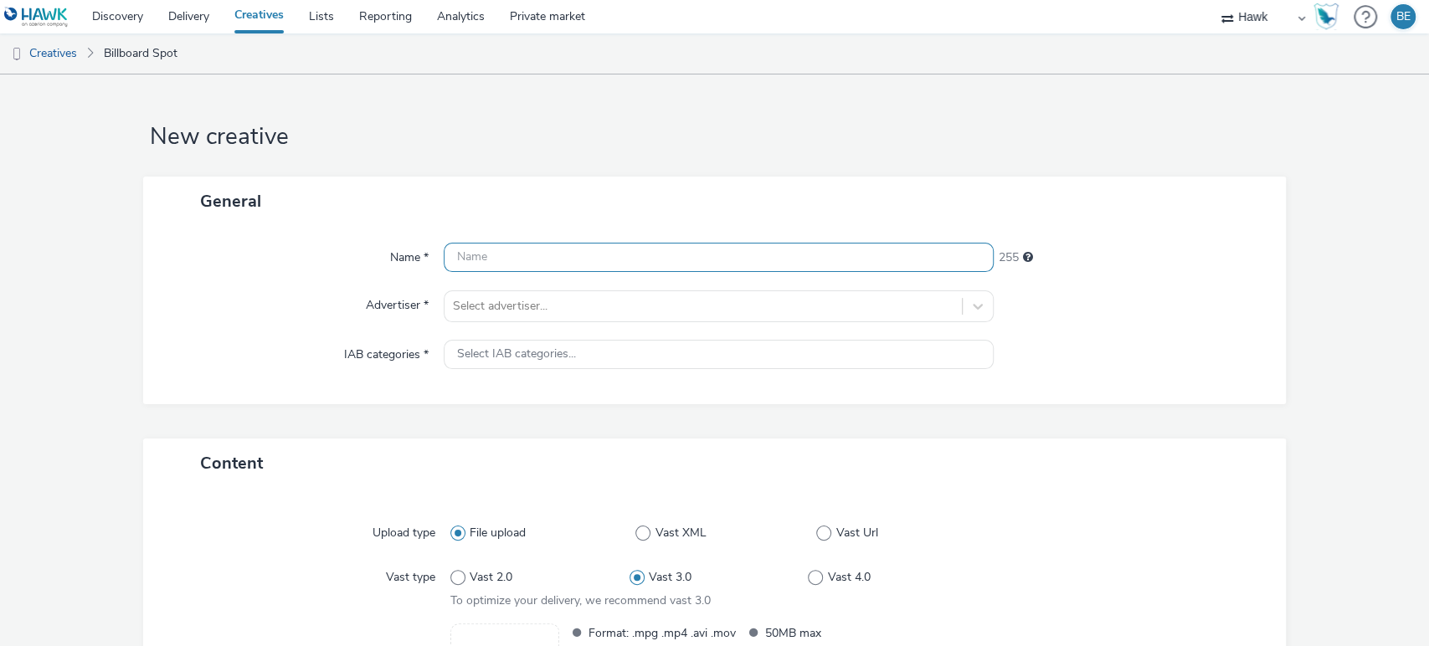
click at [598, 247] on input "text" at bounding box center [719, 257] width 551 height 29
paste input "UK_Costcutter_P13 Rowntree Pouches_Hawk_DOOH_Static_1080x1920_16/09/2025"
click at [742, 256] on input "UK_Costcutter_P13 Rowntree Pouches_Hawk_DOOH_Static_1080x1920_16/09/2025" at bounding box center [719, 257] width 551 height 29
click at [746, 246] on input "UK_Costcutter_P13 Rowntree Pouches_Hawk_DOOH_Still_6"_[DATE]" at bounding box center [719, 257] width 551 height 29
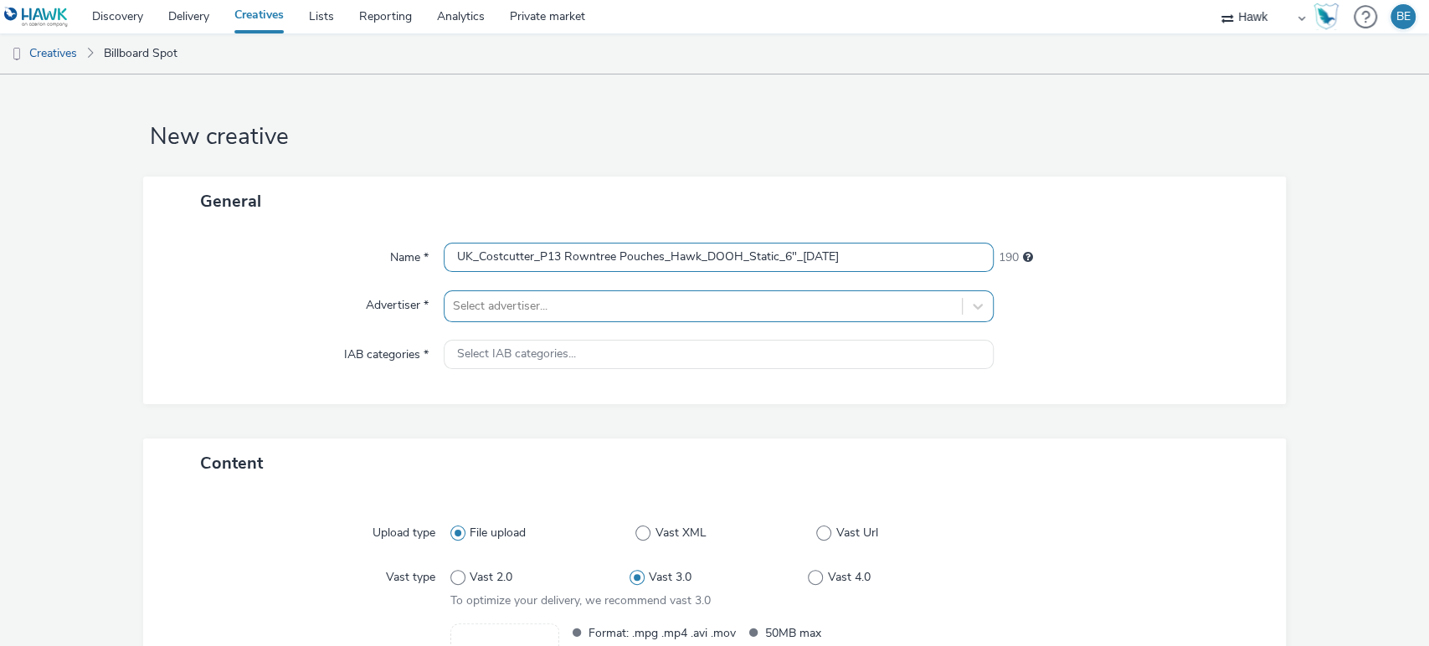
type input "UK_Costcutter_P13 Rowntree Pouches_Hawk_DOOH_Static_6"_[DATE]"
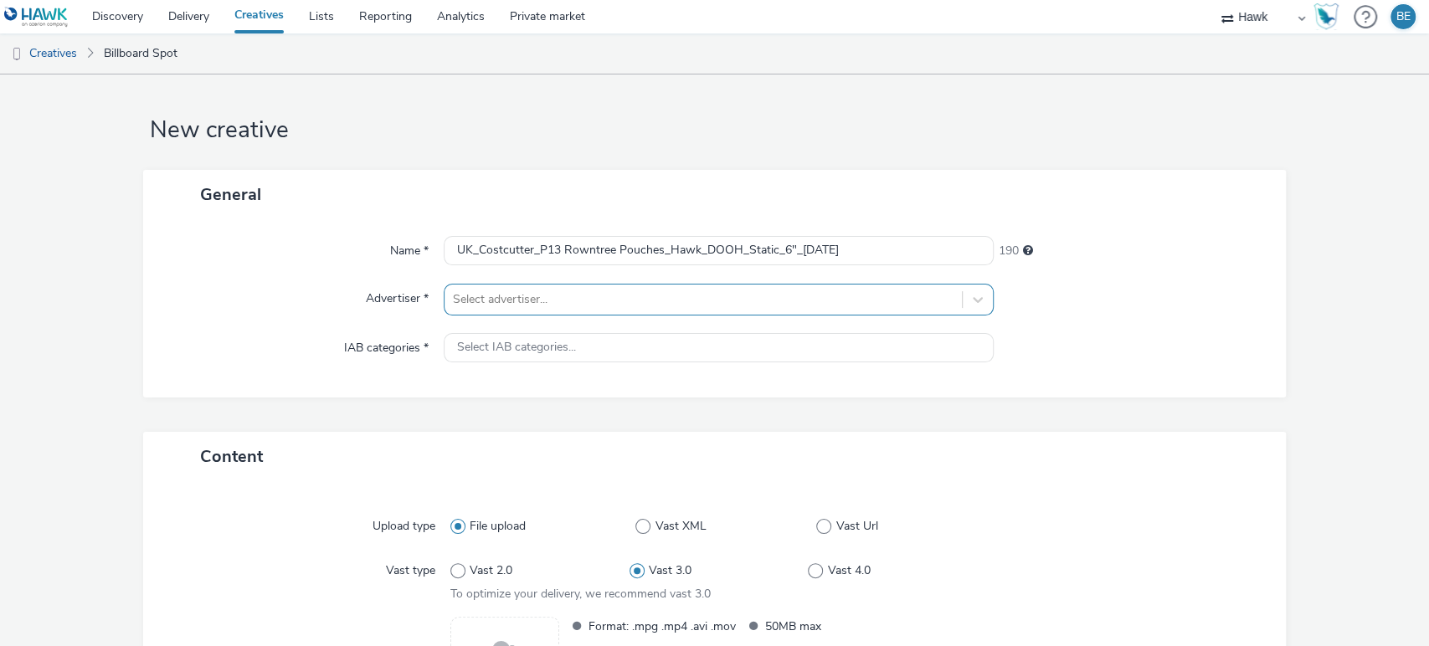
click at [566, 306] on div at bounding box center [704, 300] width 502 height 20
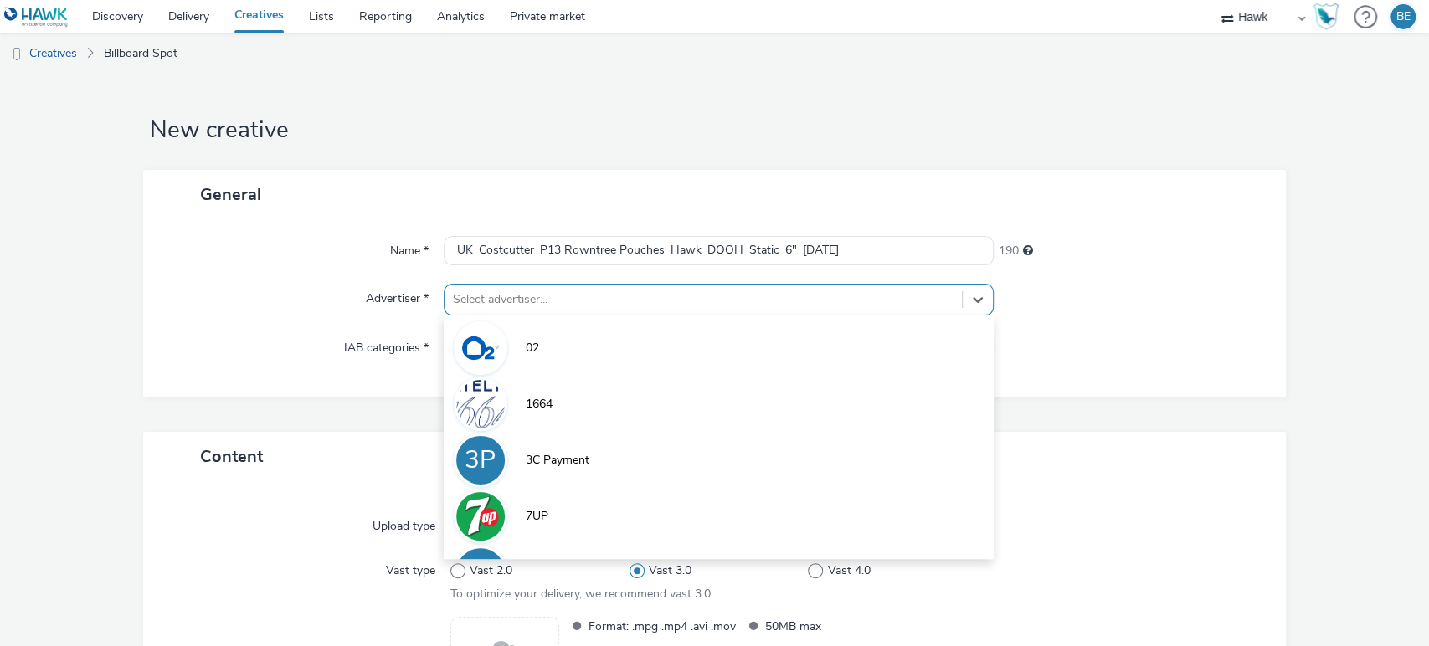
scroll to position [7, 0]
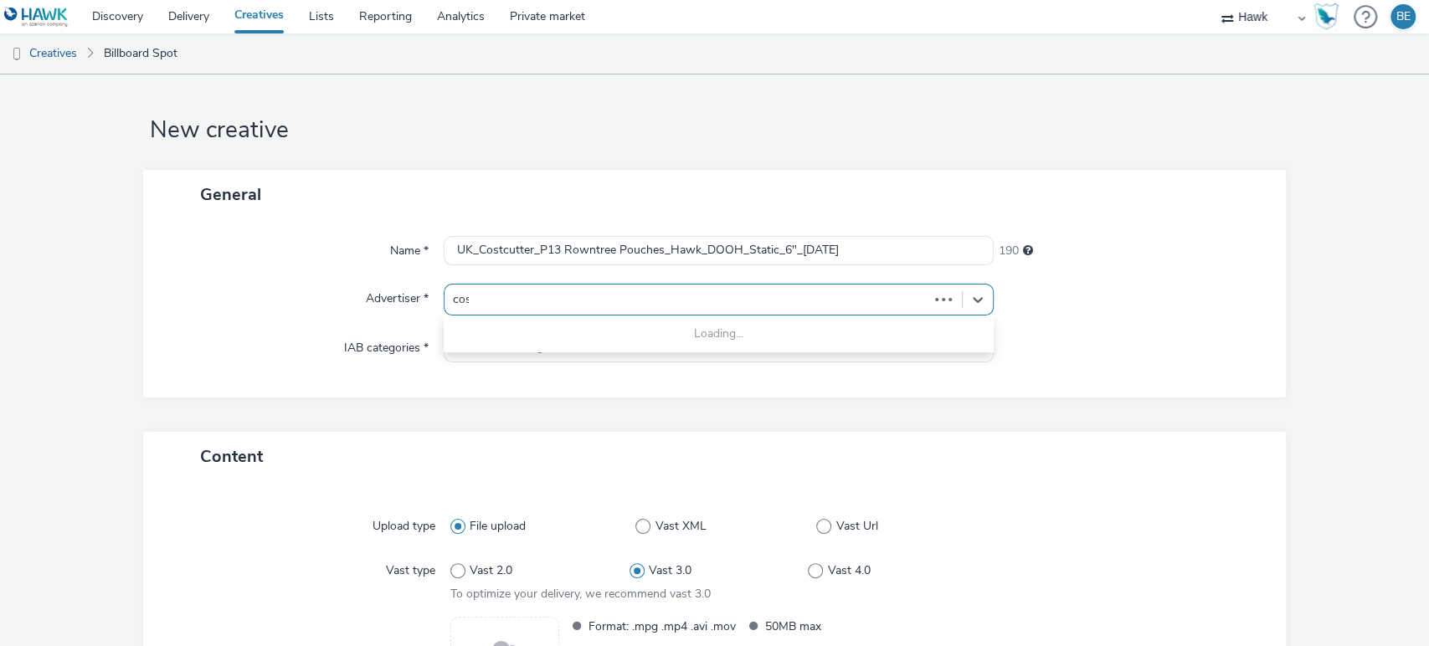
type input "cost"
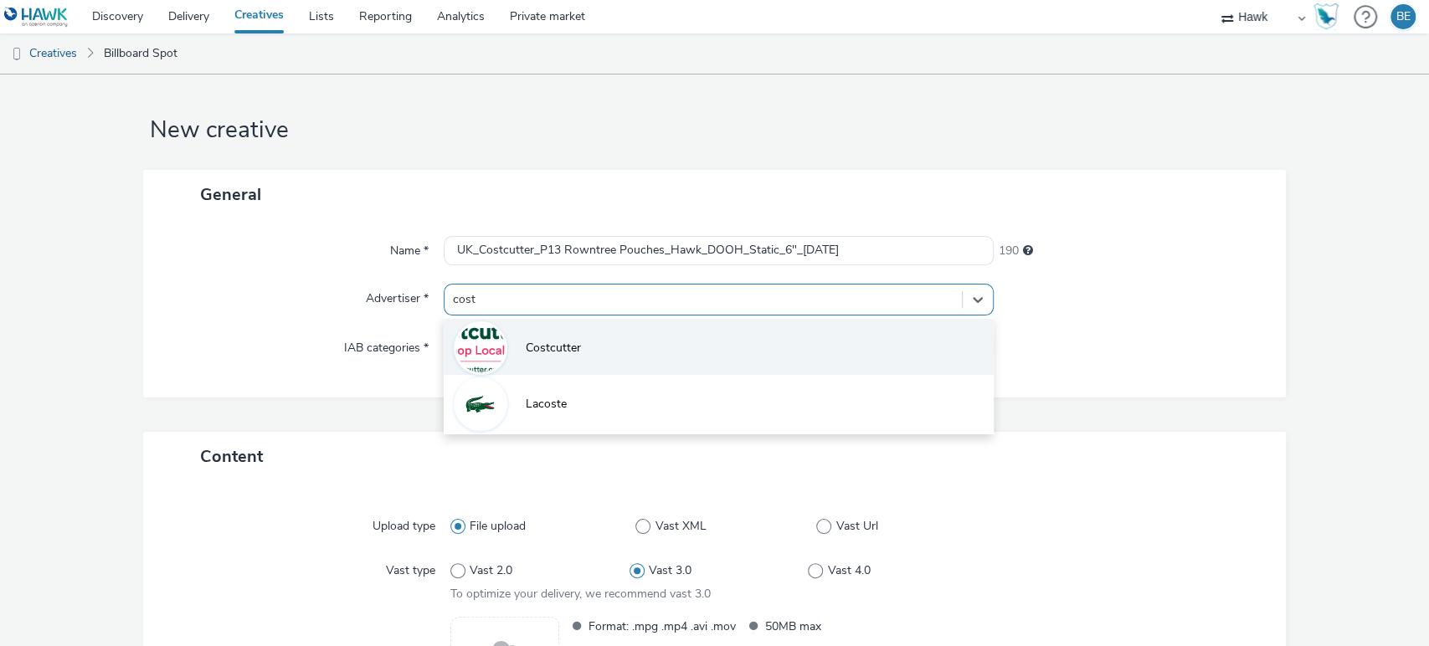
click at [538, 345] on span "Costcutter" at bounding box center [553, 348] width 55 height 17
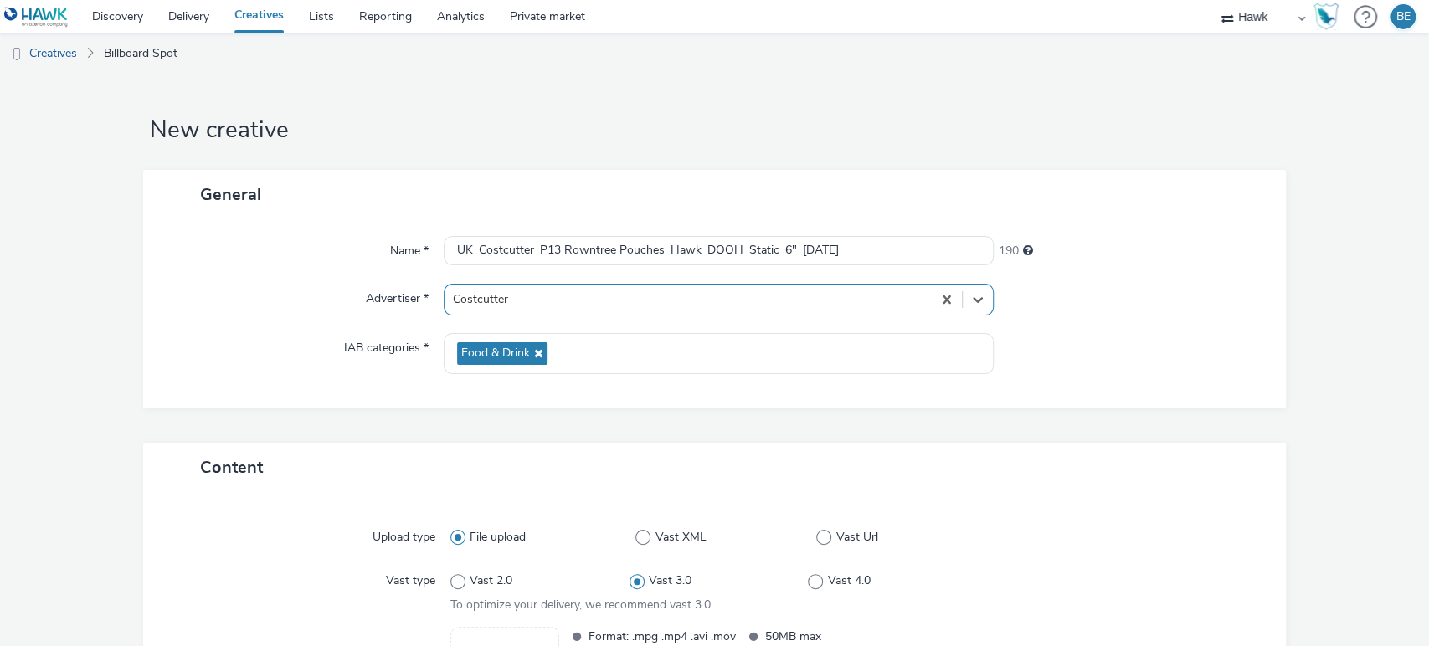
scroll to position [107, 0]
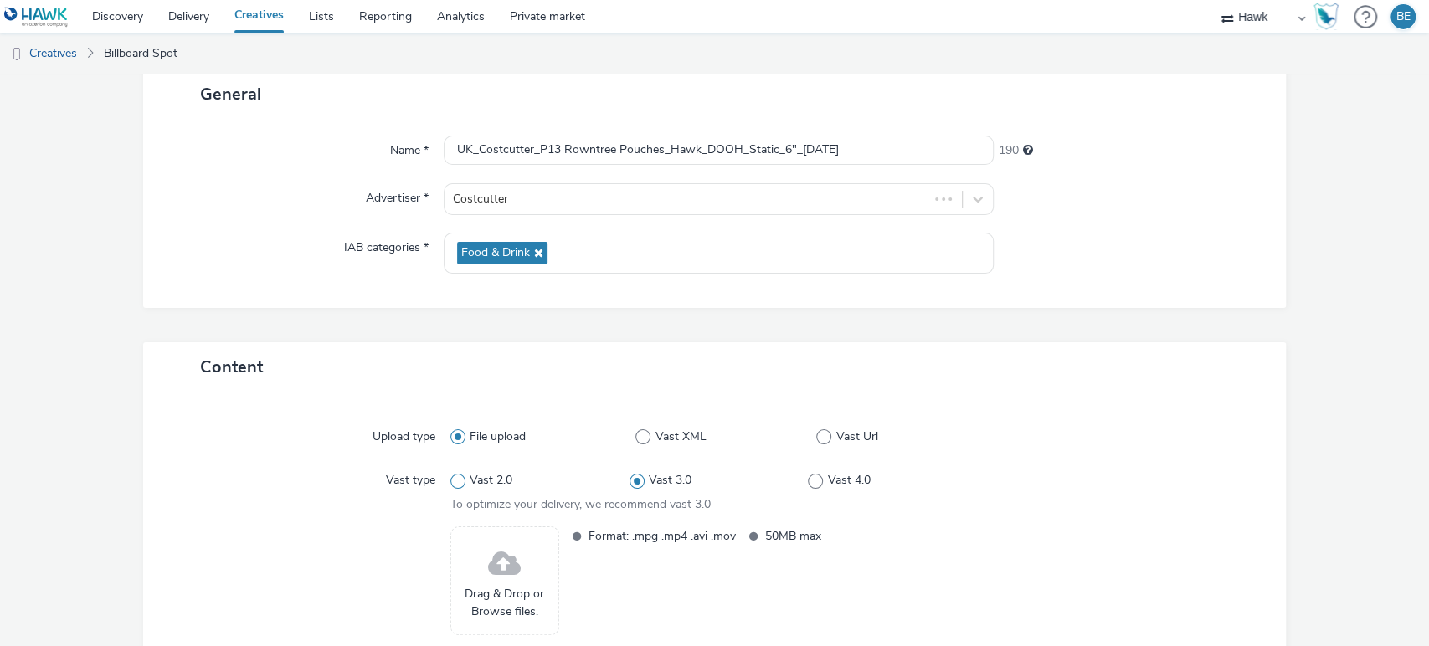
click at [450, 475] on label "Vast 2.0" at bounding box center [539, 480] width 179 height 17
click at [450, 476] on input "Vast 2.0" at bounding box center [455, 481] width 11 height 11
radio input "true"
radio input "false"
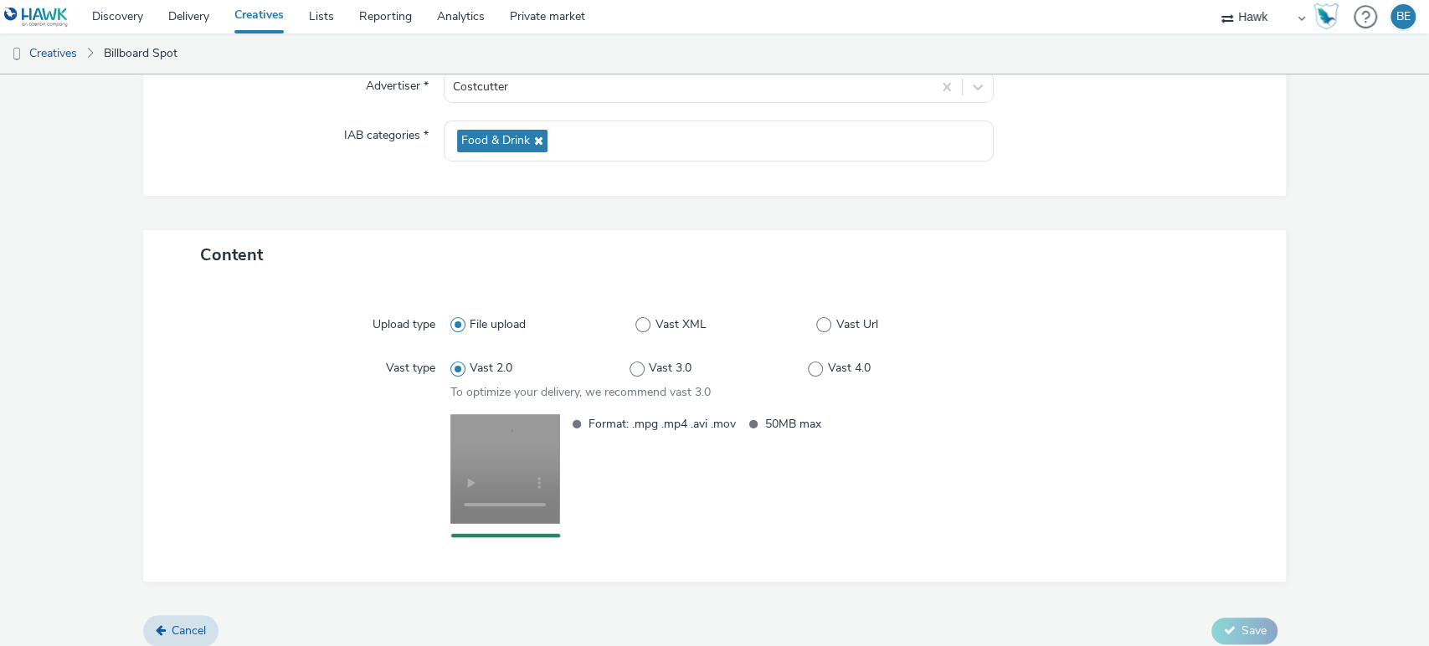
scroll to position [0, 0]
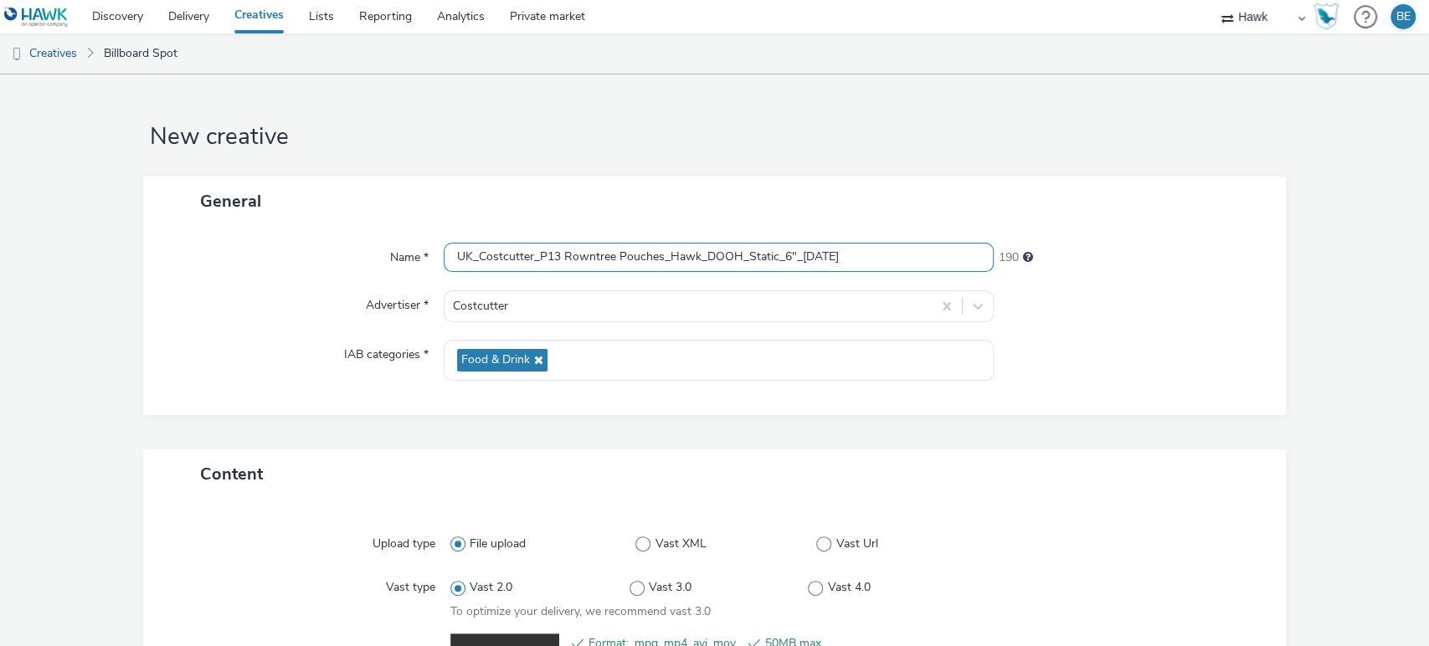
click at [775, 260] on input "UK_Costcutter_P13 Rowntree Pouches_Hawk_DOOH_Static_6"_[DATE]" at bounding box center [719, 257] width 551 height 29
click at [1311, 394] on form "New creative General Name * UK_Costcutter_P13 Rowntree Pouches_Hawk_DOOH_Static…" at bounding box center [714, 485] width 1429 height 820
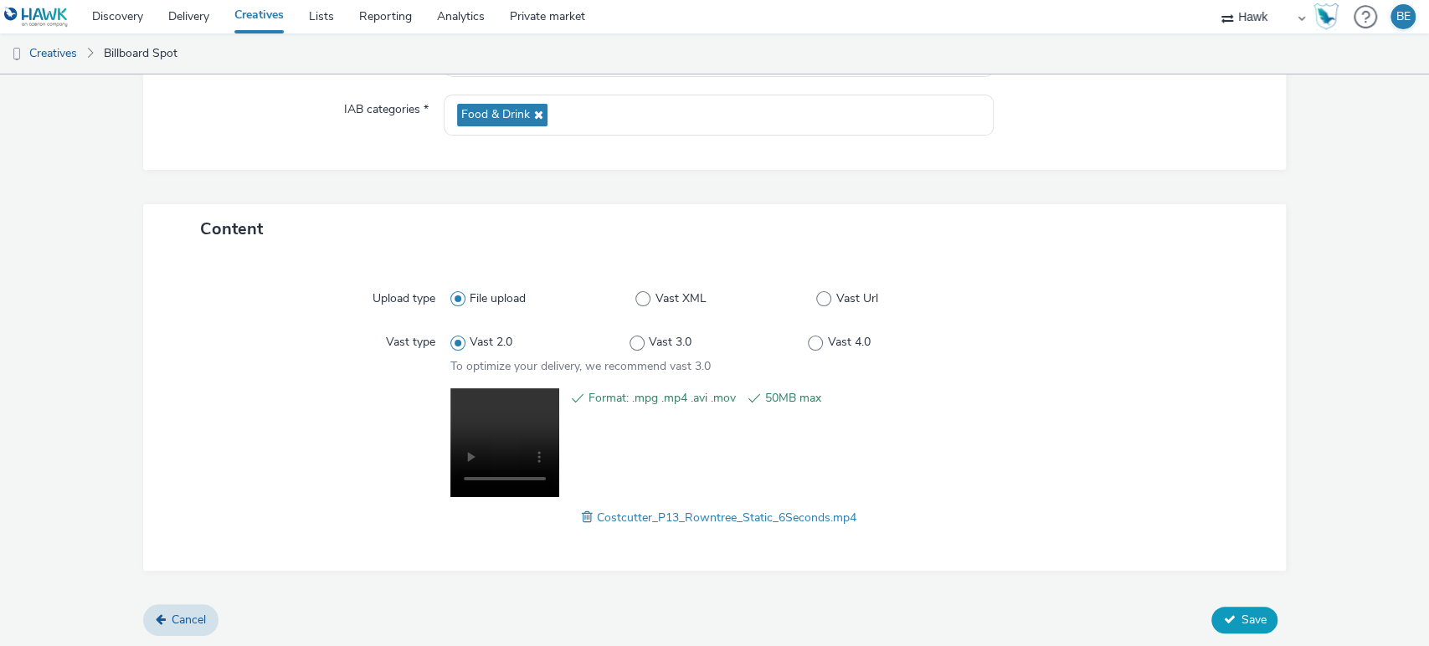
click at [1241, 615] on span "Save" at bounding box center [1253, 620] width 25 height 16
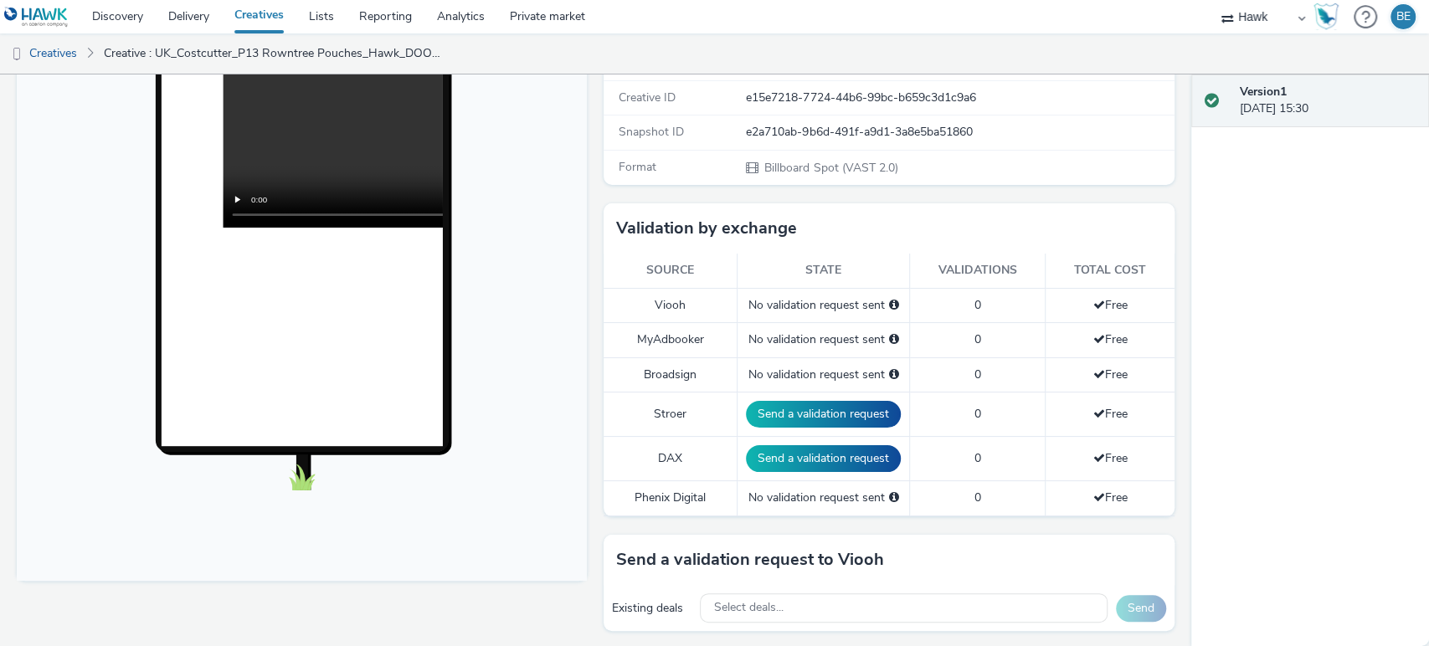
scroll to position [342, 0]
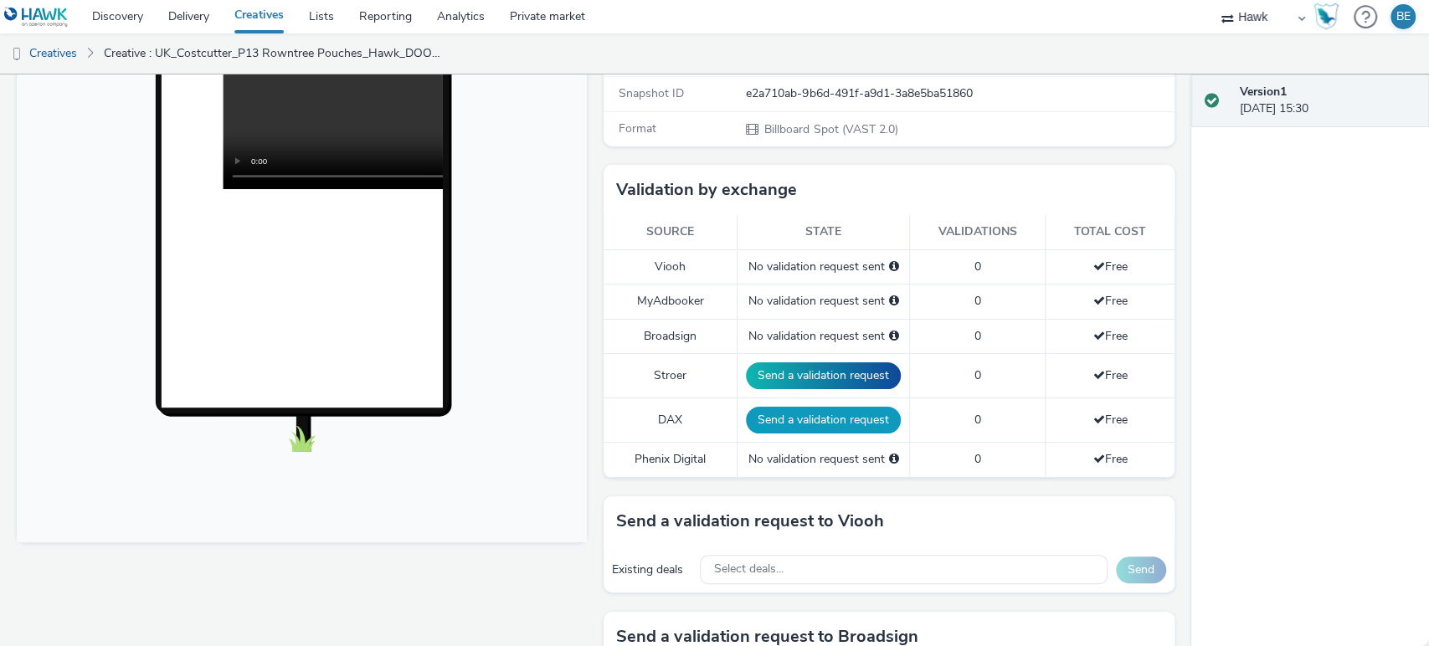
click at [829, 412] on button "Send a validation request" at bounding box center [823, 420] width 155 height 27
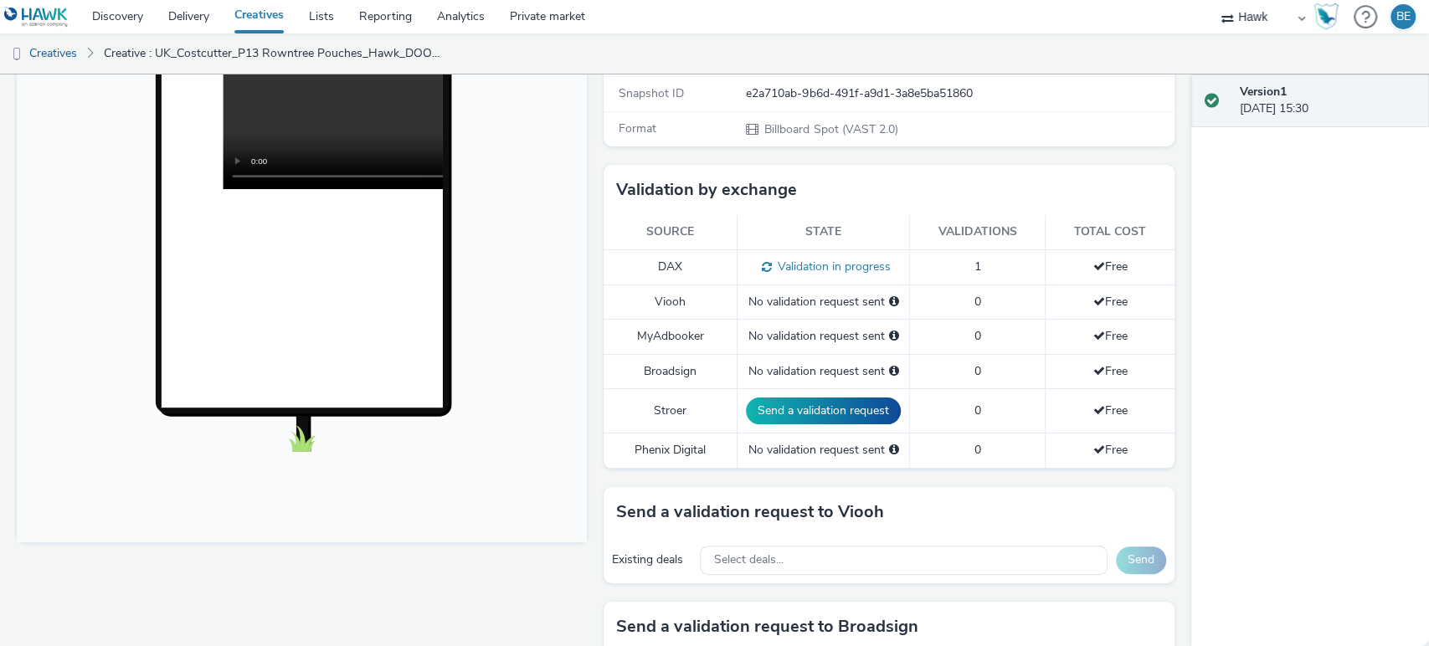
click at [778, 574] on div "Existing deals Select deals... Send" at bounding box center [889, 561] width 570 height 46
click at [766, 564] on span "Select deals..." at bounding box center [747, 560] width 69 height 14
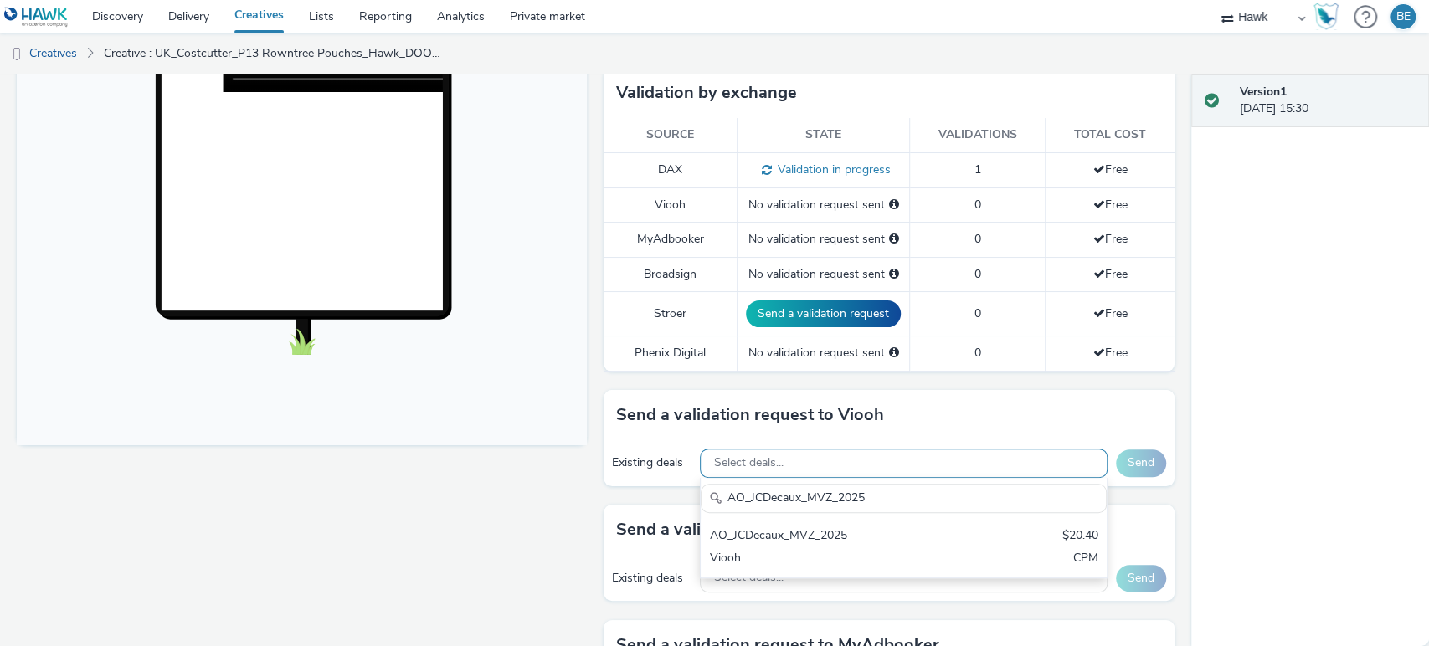
scroll to position [445, 0]
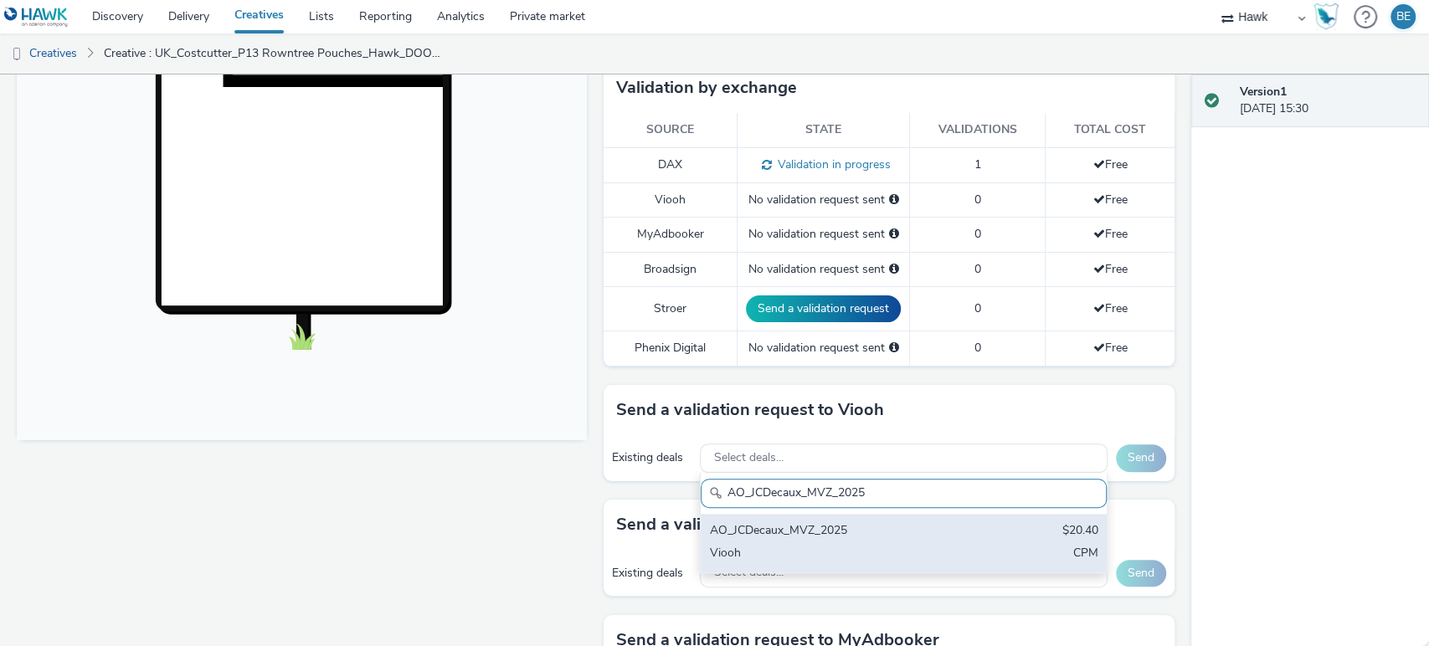
click at [852, 536] on div "AO_JCDecaux_MVZ_2025" at bounding box center [837, 531] width 256 height 19
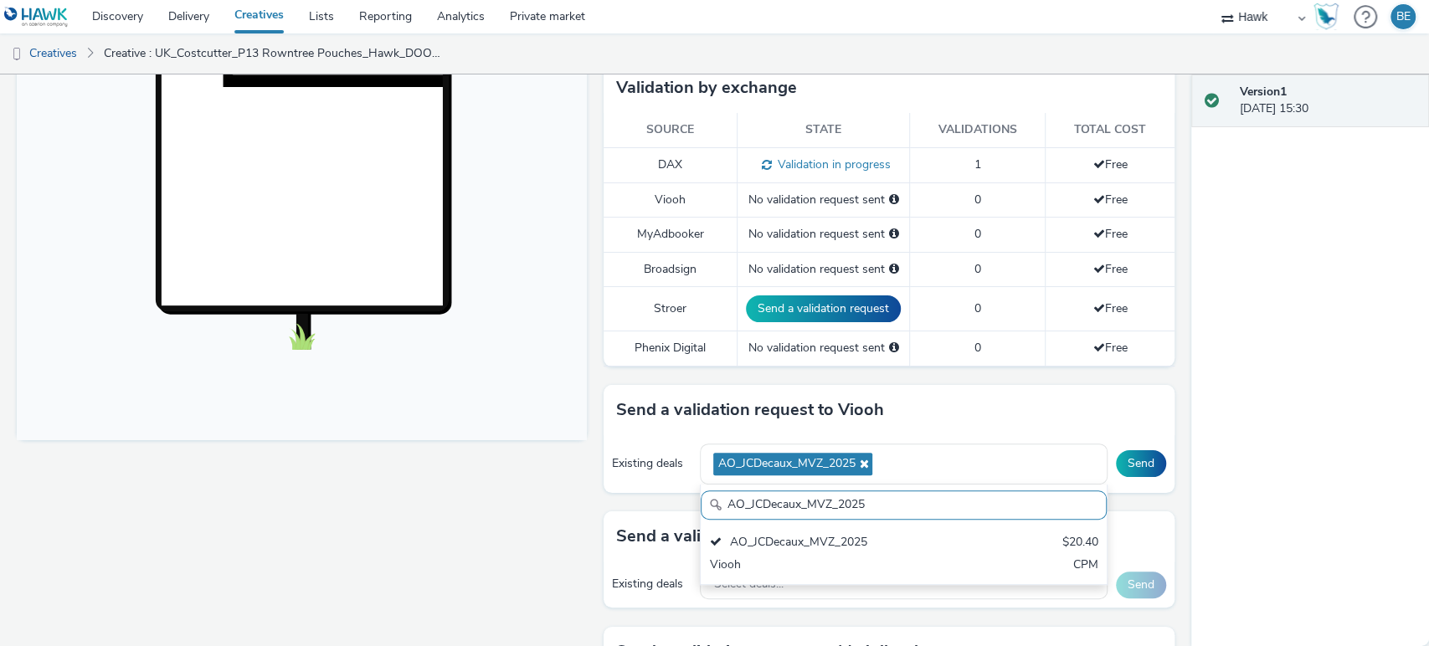
paste input "RailMallD6s"
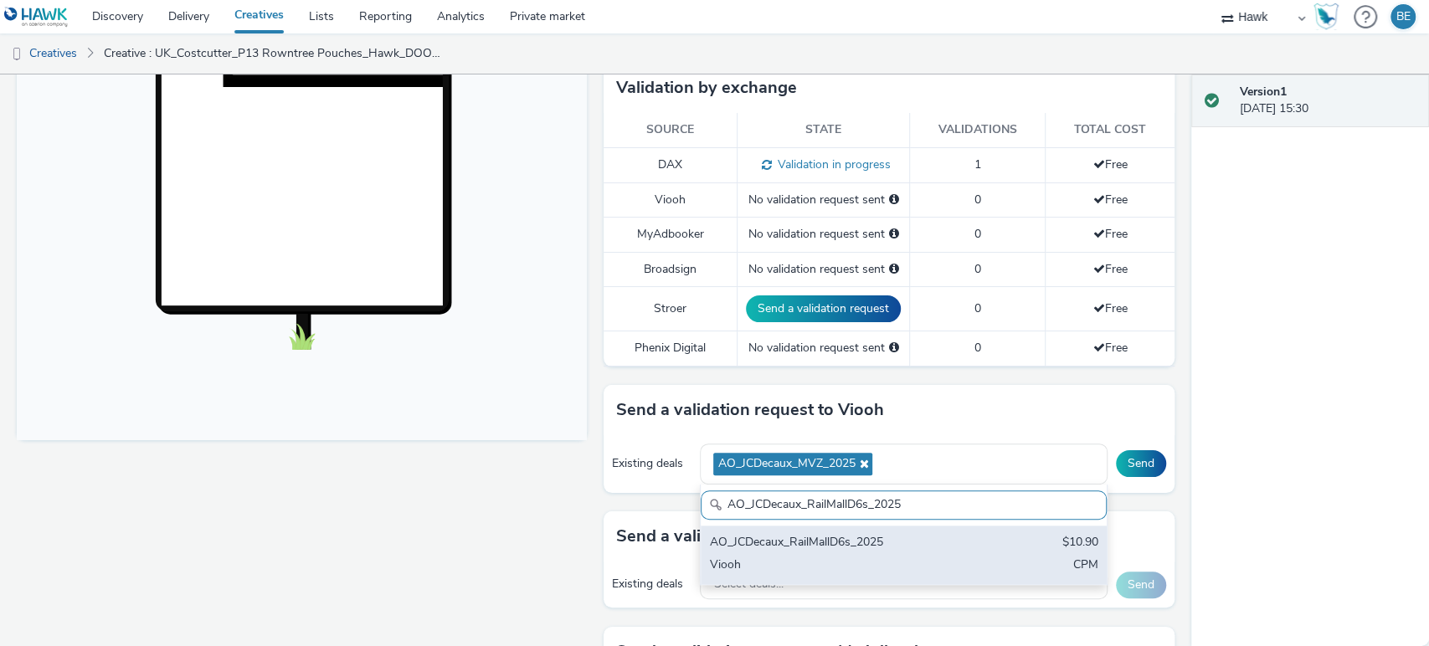
click at [888, 554] on div "AO_JCDecaux_RailMallD6s_2025 $10.90 Viooh CPM" at bounding box center [903, 555] width 405 height 59
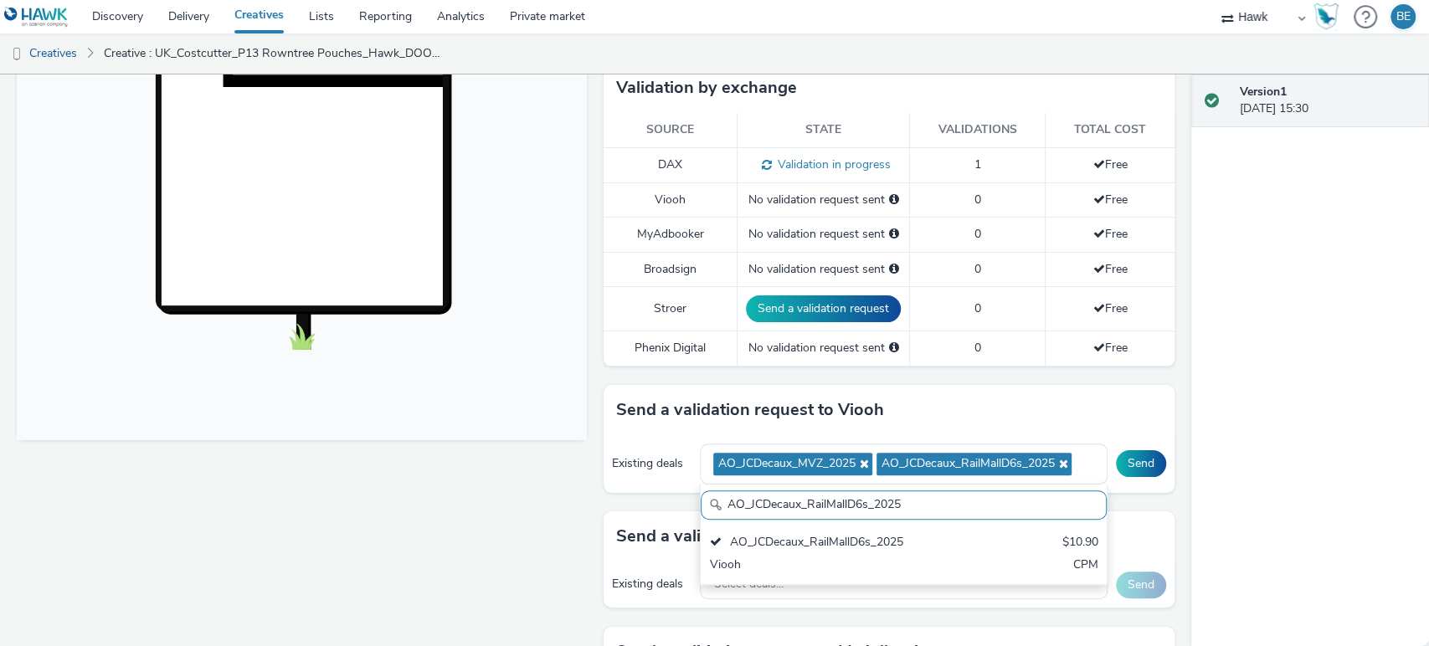
paste input "Supermarket"
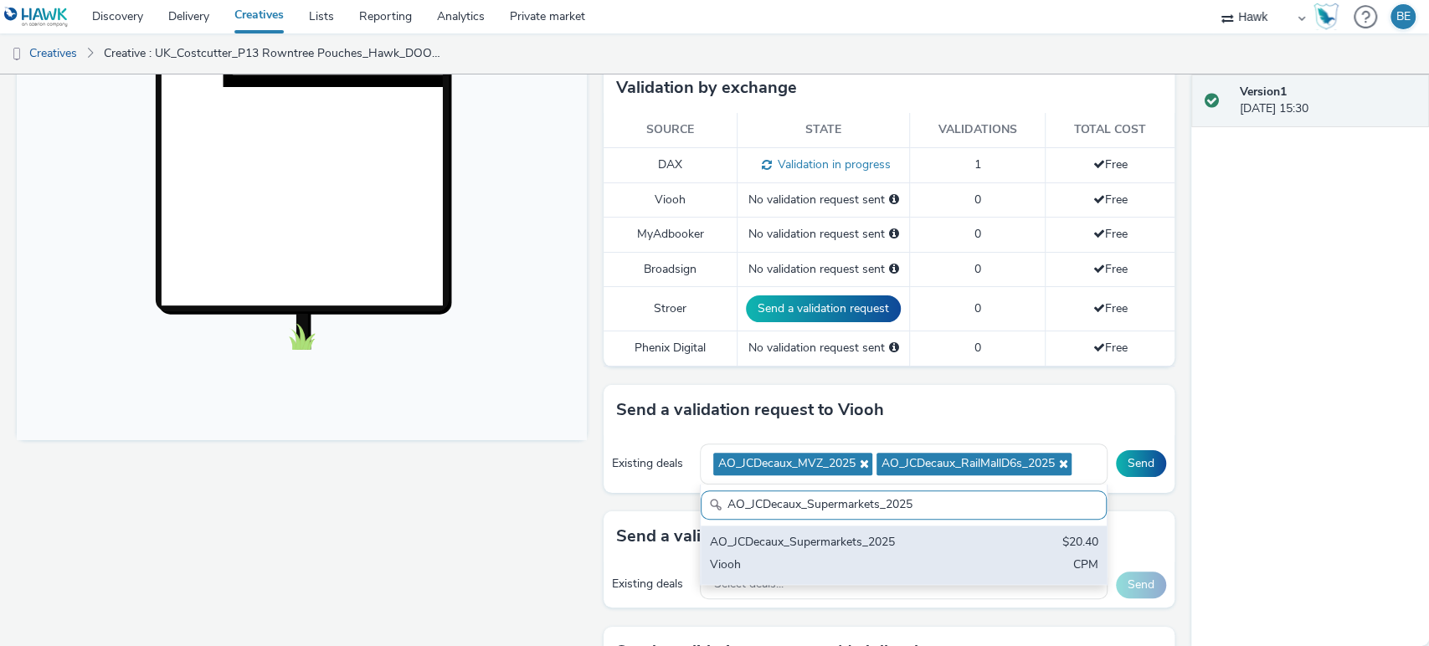
type input "AO_JCDecaux_Supermarkets_2025"
click at [809, 559] on div "Viooh" at bounding box center [837, 566] width 256 height 19
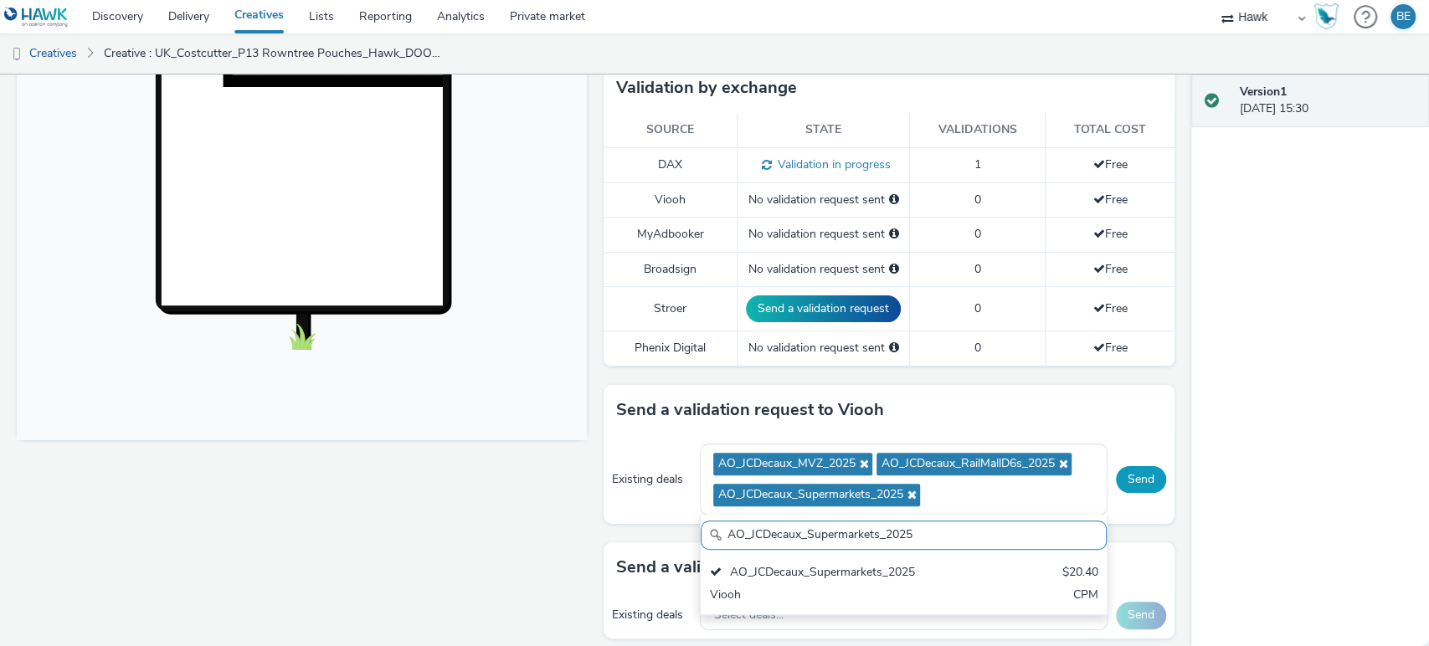
scroll to position [0, 0]
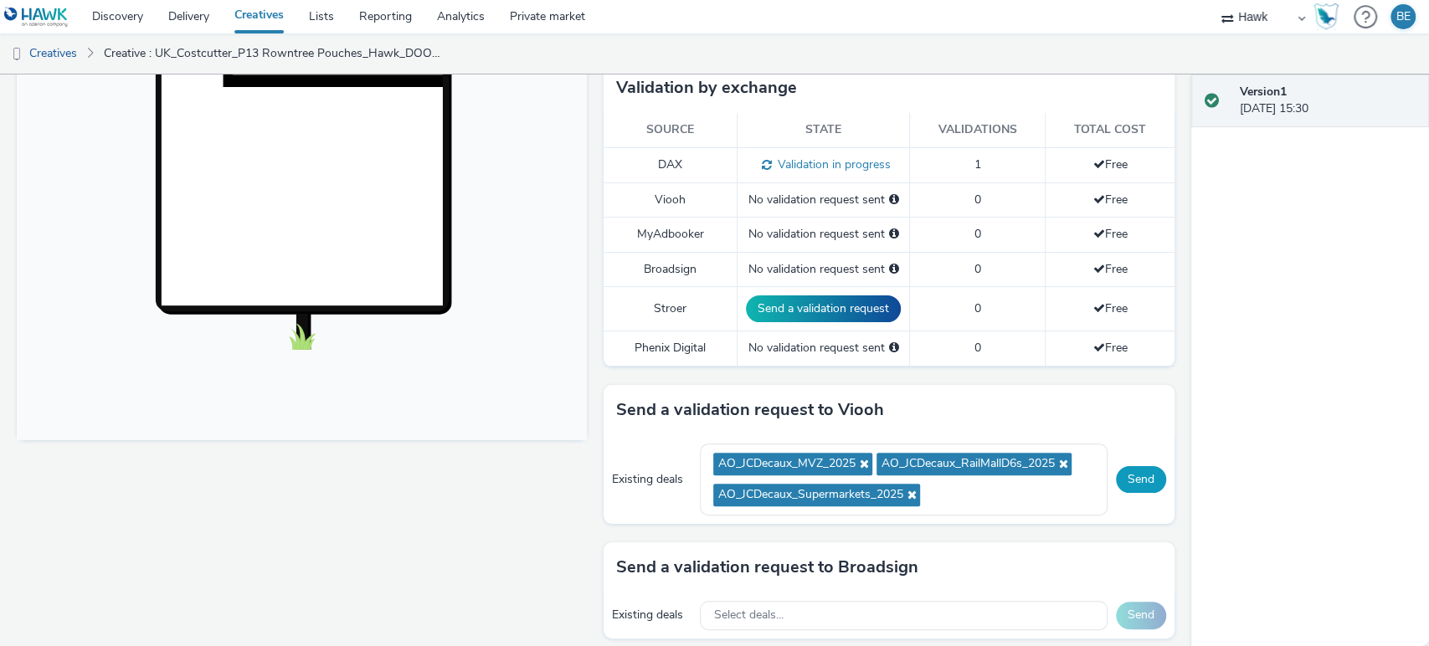
click at [1127, 486] on button "Send" at bounding box center [1141, 479] width 50 height 27
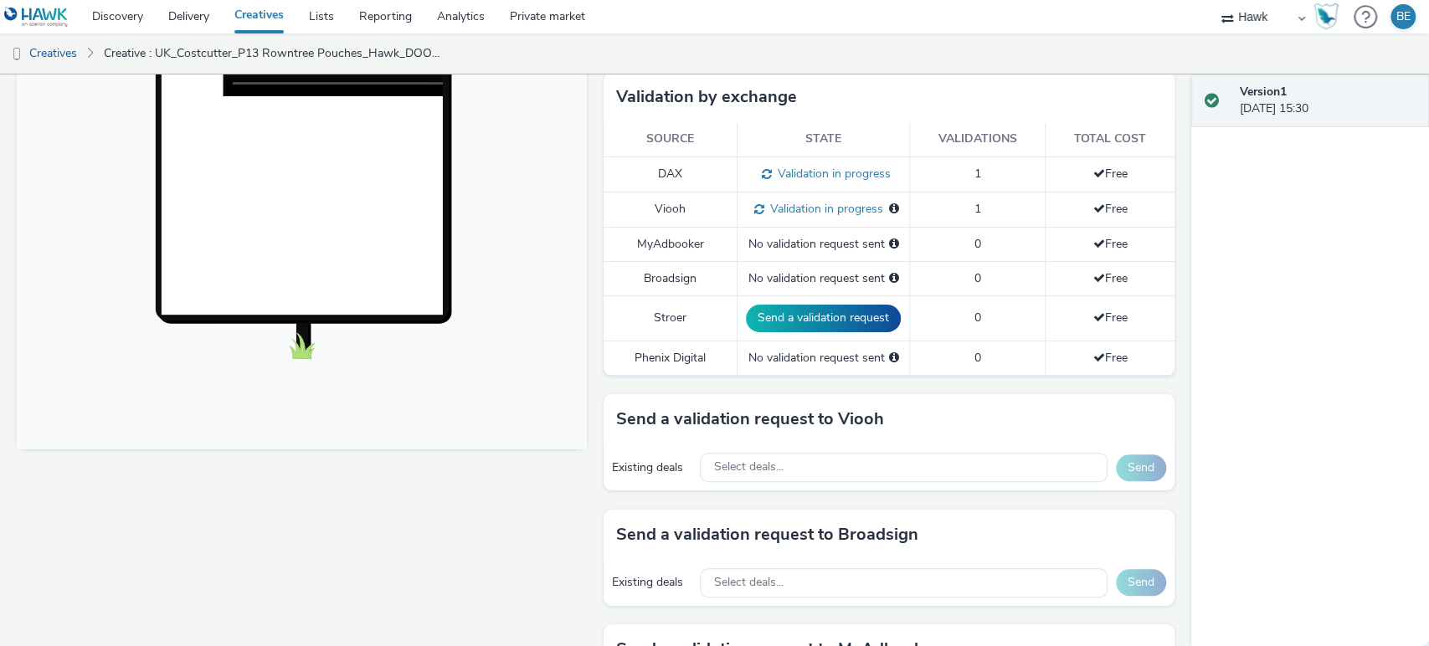
scroll to position [447, 0]
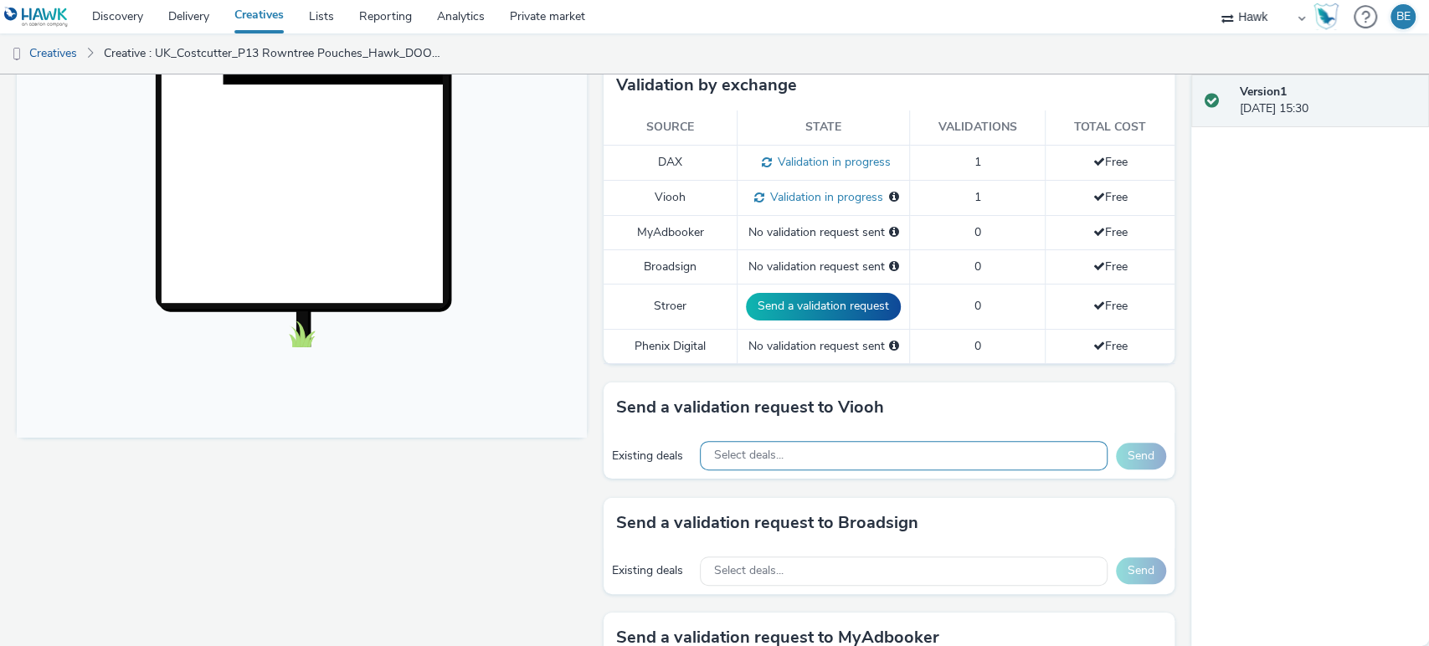
click at [827, 449] on div "Select deals..." at bounding box center [903, 455] width 407 height 29
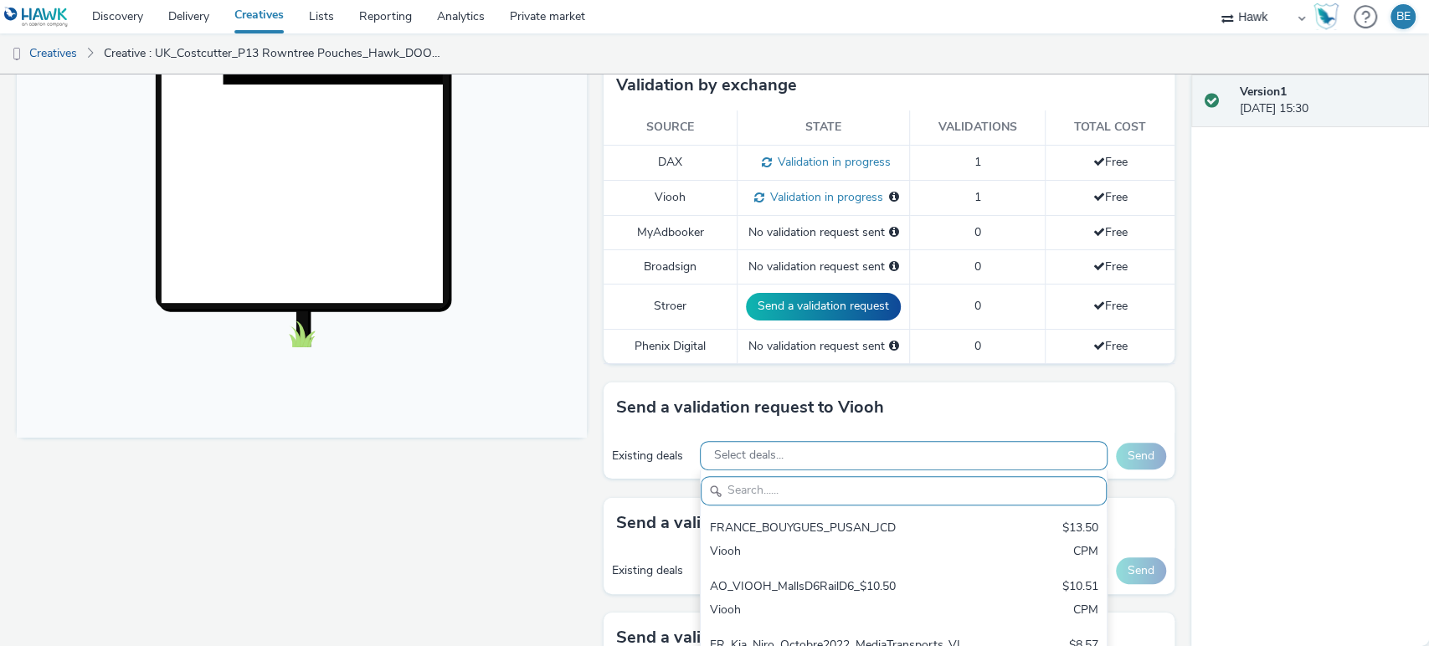
paste input "AO_JCDecaux_Supermarkets_2025"
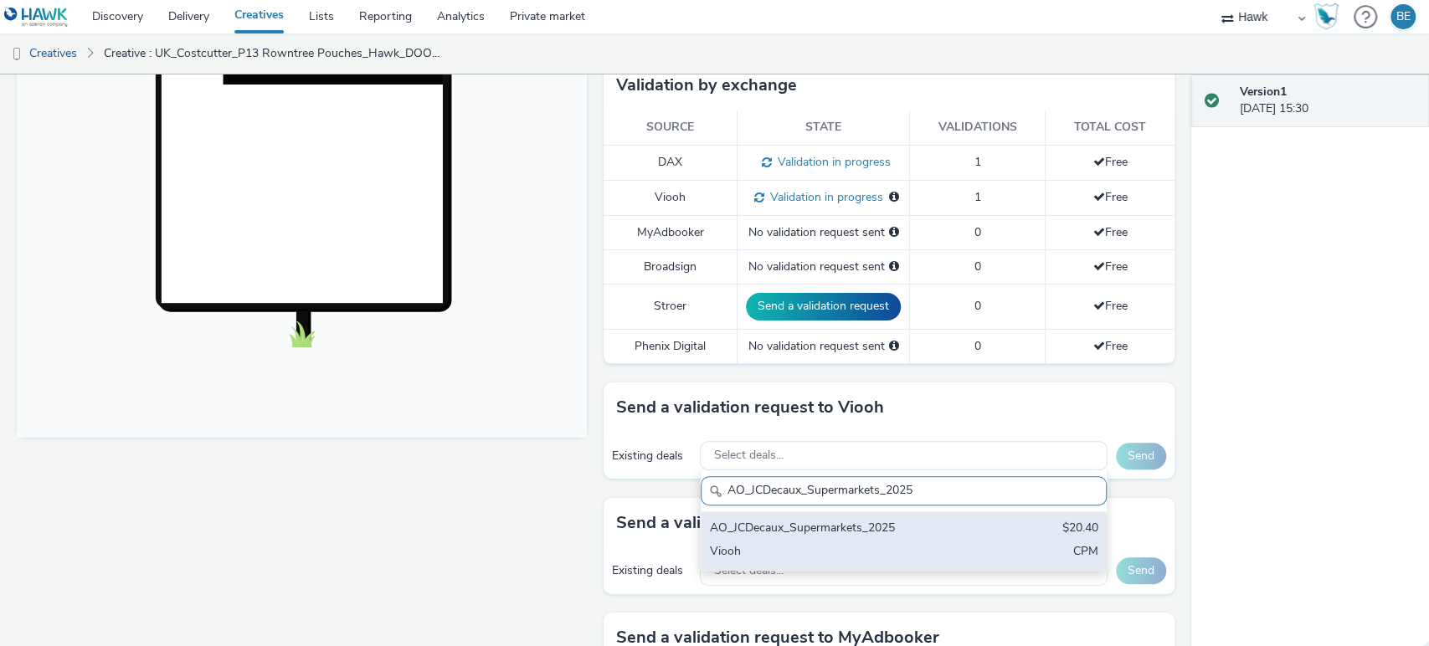
click at [879, 538] on div "AO_JCDecaux_Supermarkets_2025 $20.40 Viooh CPM" at bounding box center [903, 541] width 405 height 59
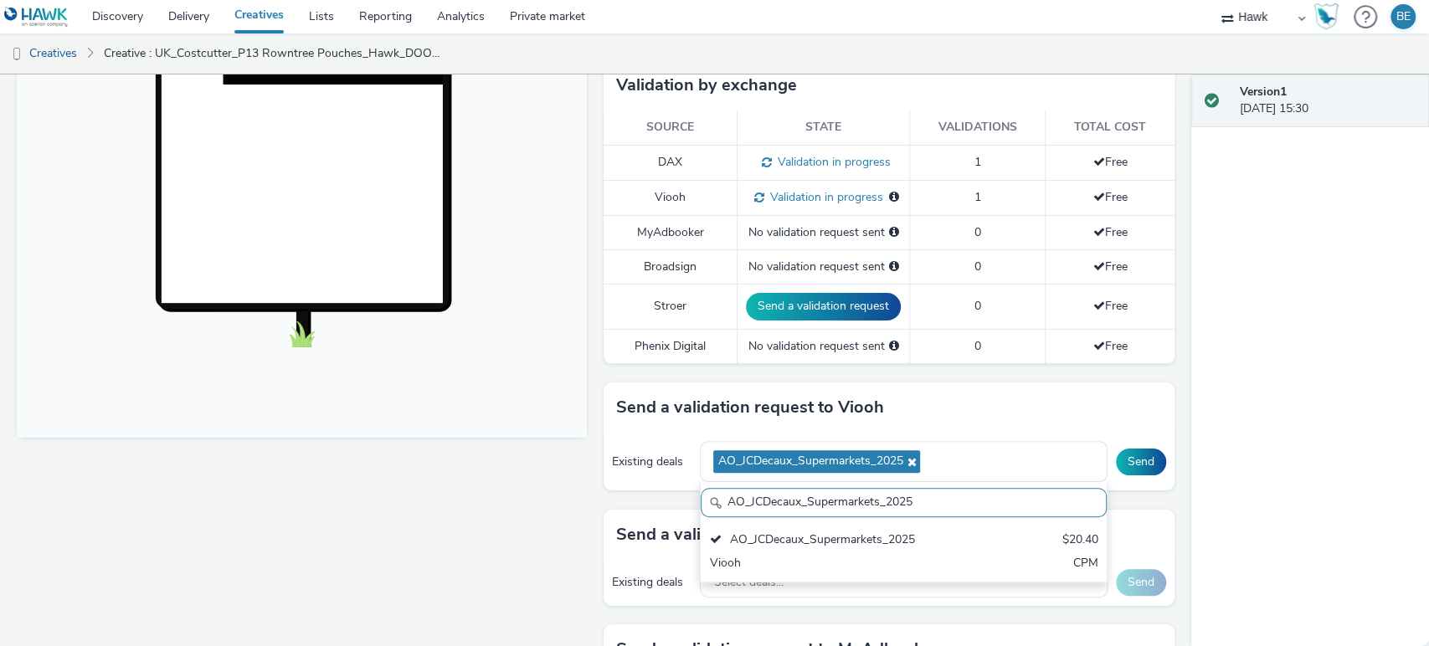
paste input "RailMallD6"
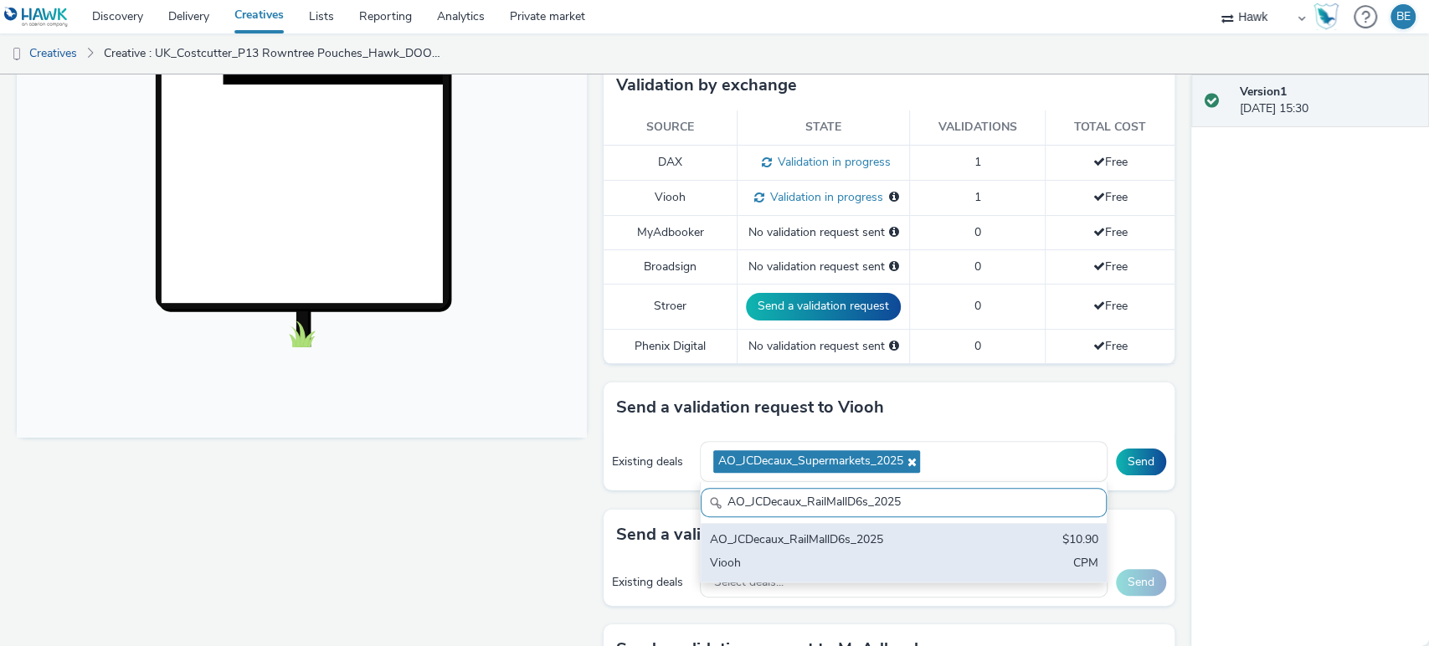
click at [897, 560] on div "Viooh" at bounding box center [837, 564] width 256 height 19
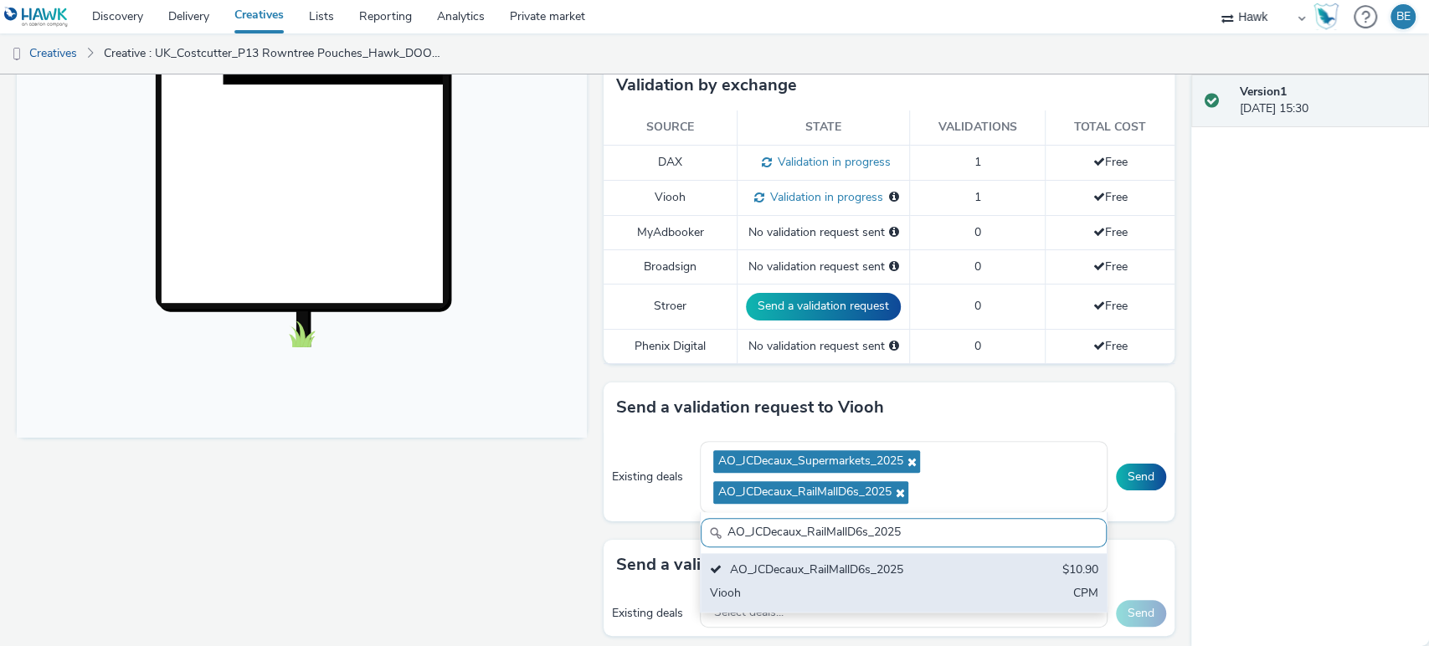
paste input "MVZ"
type input "AO_JCDecaux_MVZ_2025"
click at [914, 595] on div "Viooh" at bounding box center [837, 594] width 256 height 19
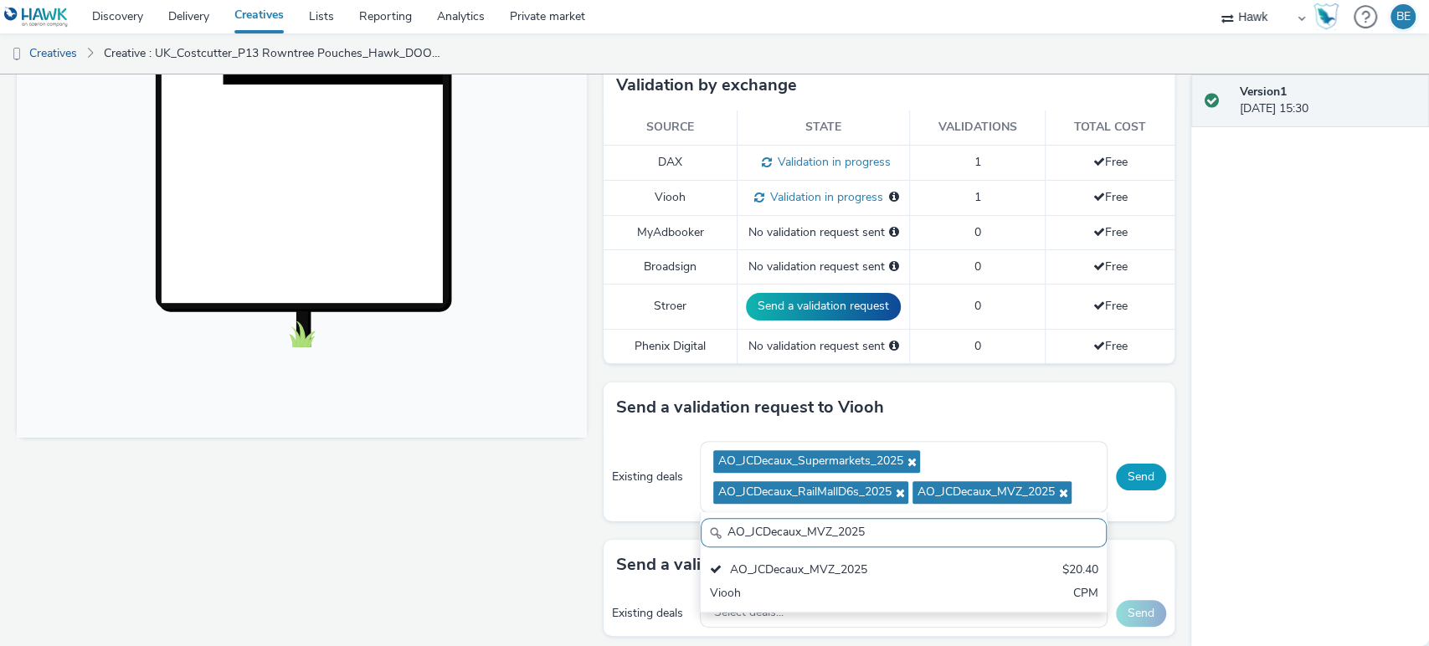
click at [1119, 474] on button "Send" at bounding box center [1141, 477] width 50 height 27
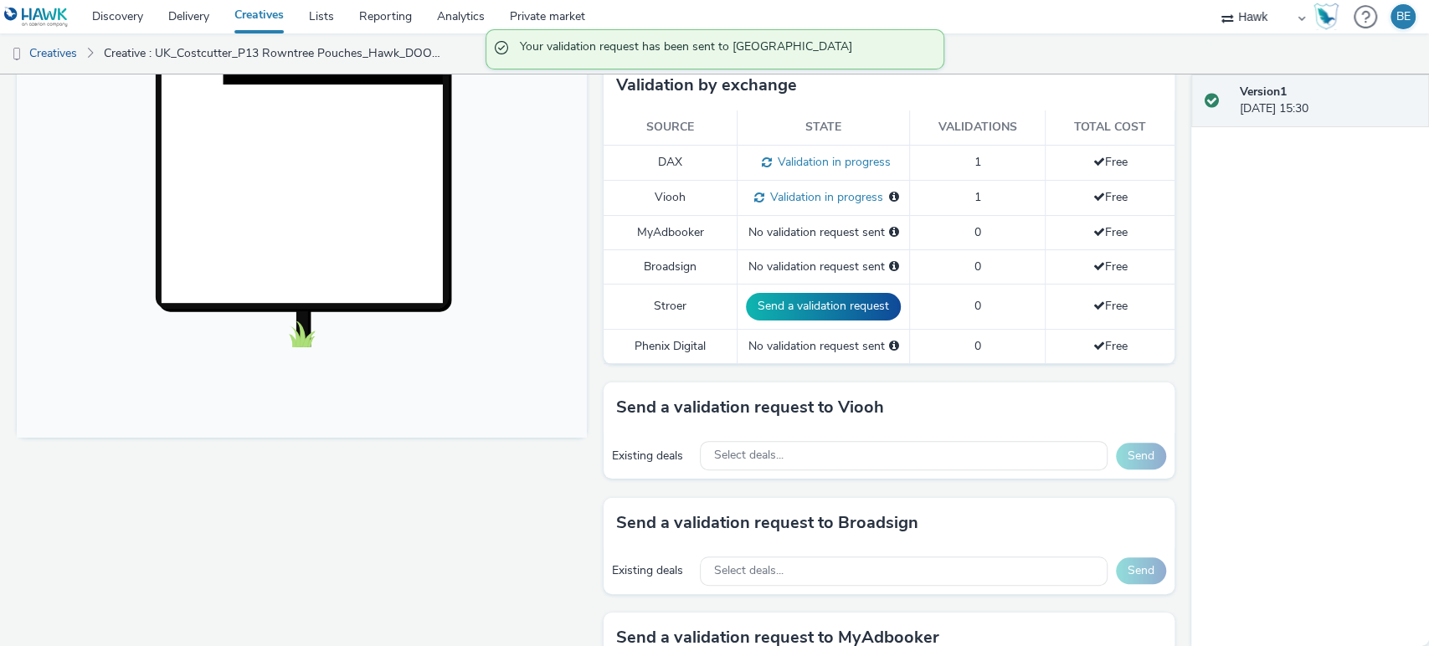
scroll to position [0, 0]
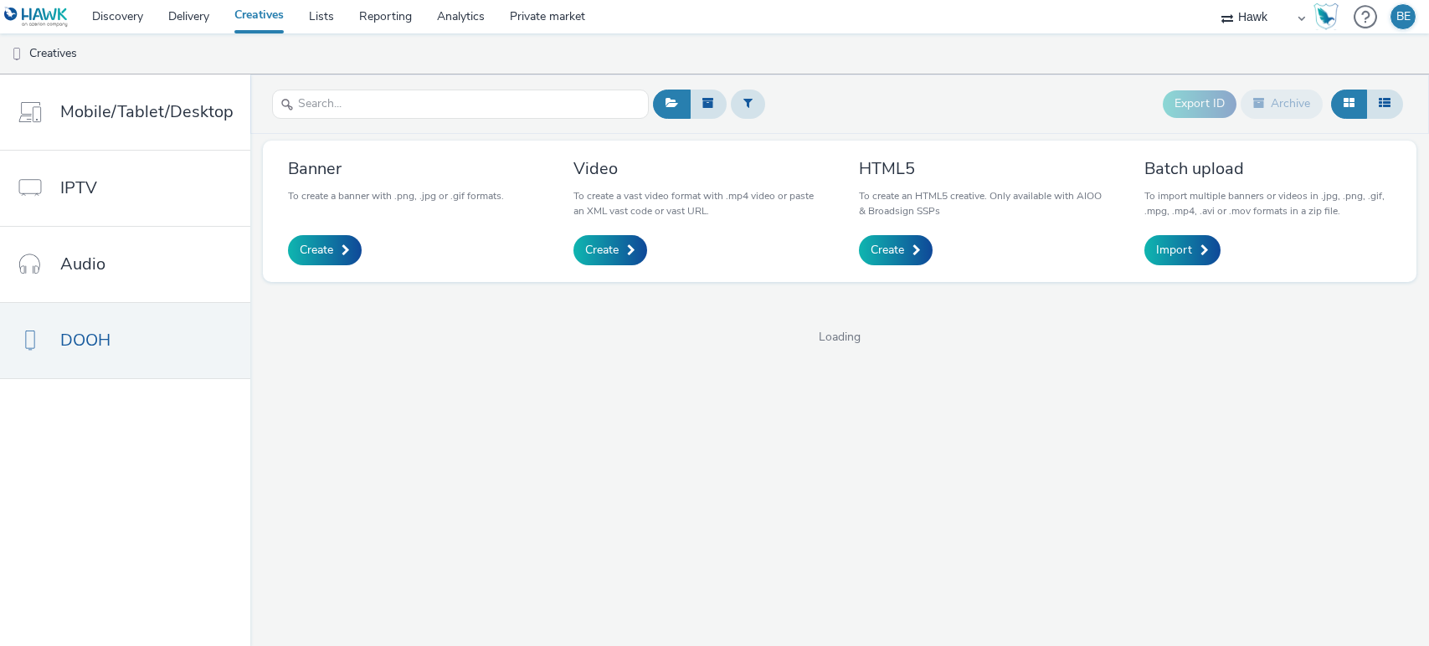
select select "11a7df10-284f-415c-b52a-427acf4c31ae"
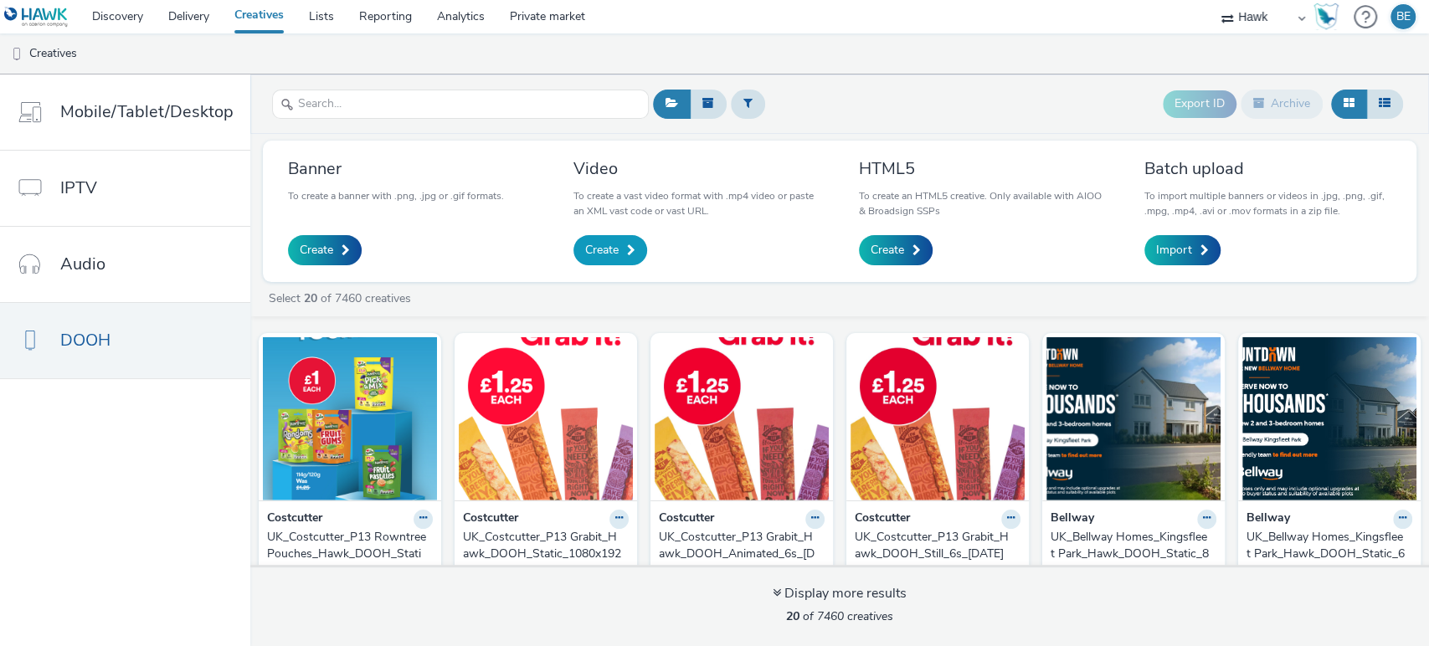
click at [601, 248] on span "Create" at bounding box center [601, 250] width 33 height 17
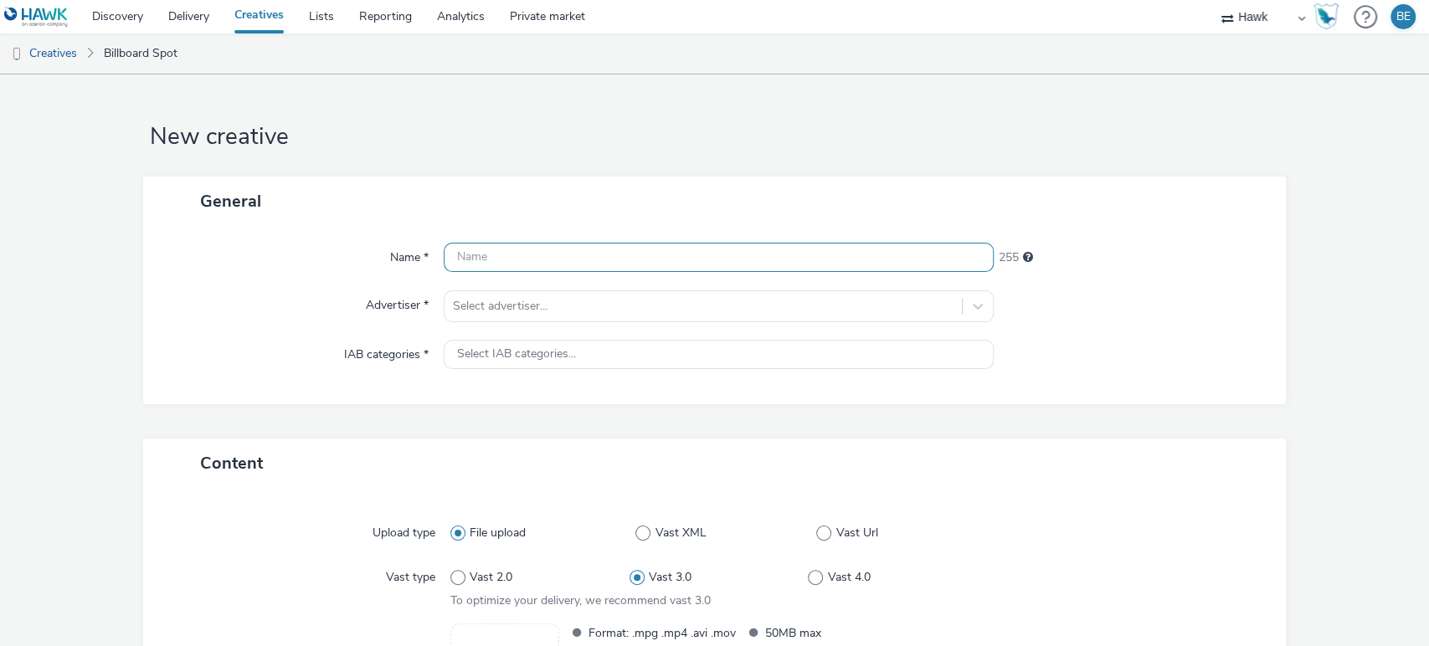
click at [579, 254] on input "text" at bounding box center [719, 257] width 551 height 29
paste input "UK_Costcutter_P13 Rowntree Pouches_Hawk_DOOH_Static_6"_[DATE]"
click at [746, 255] on input "UK_Costcutter_P13 Rowntree Pouches_Hawk_DOOH_Static_6"_[DATE]" at bounding box center [719, 257] width 551 height 29
type input "UK_Costcutter_P13 Rowntree Pouches_Hawk_DOOH_Animated_6"_16/09/2025"
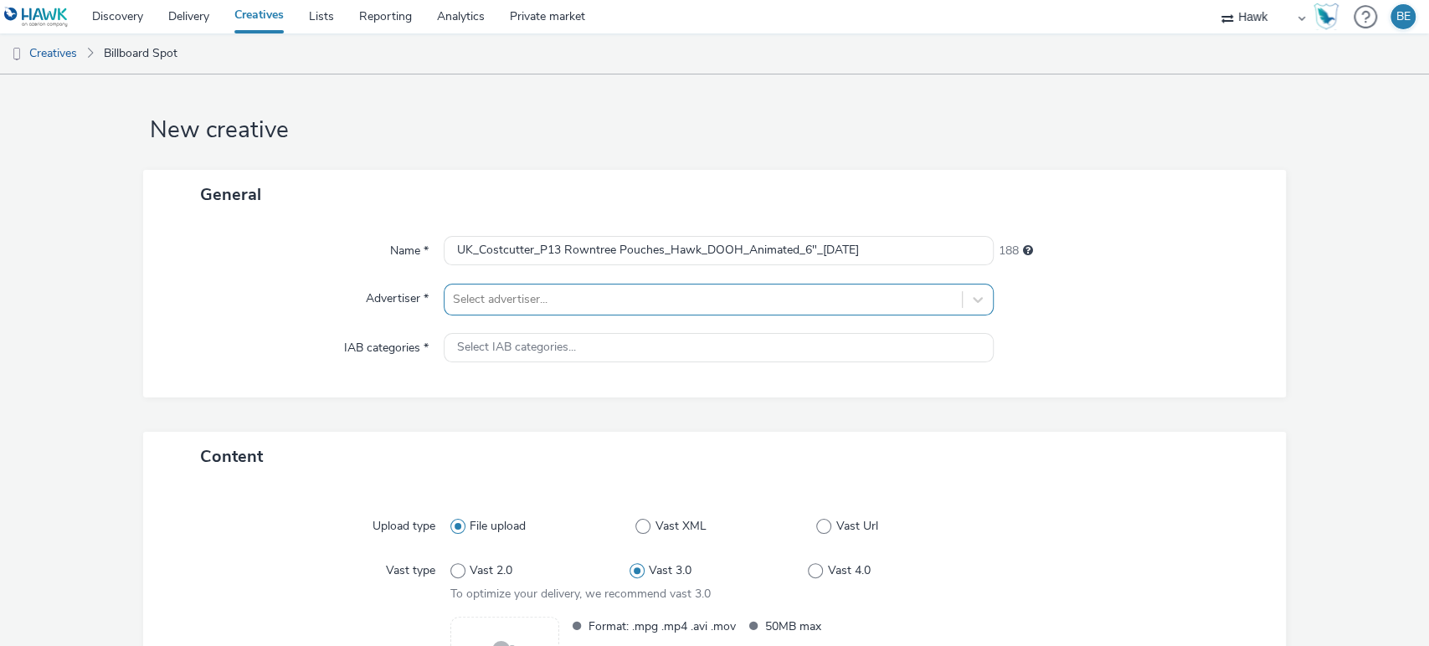
click at [821, 306] on div at bounding box center [704, 300] width 502 height 20
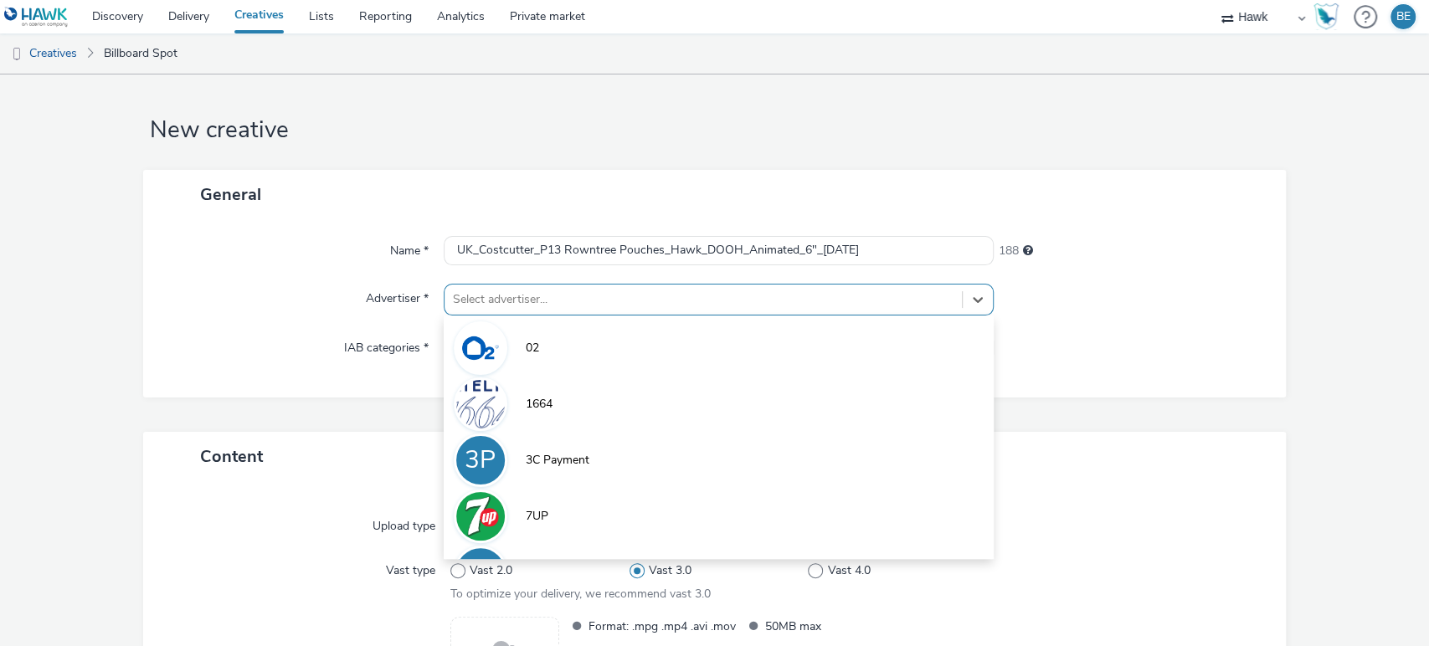
scroll to position [7, 0]
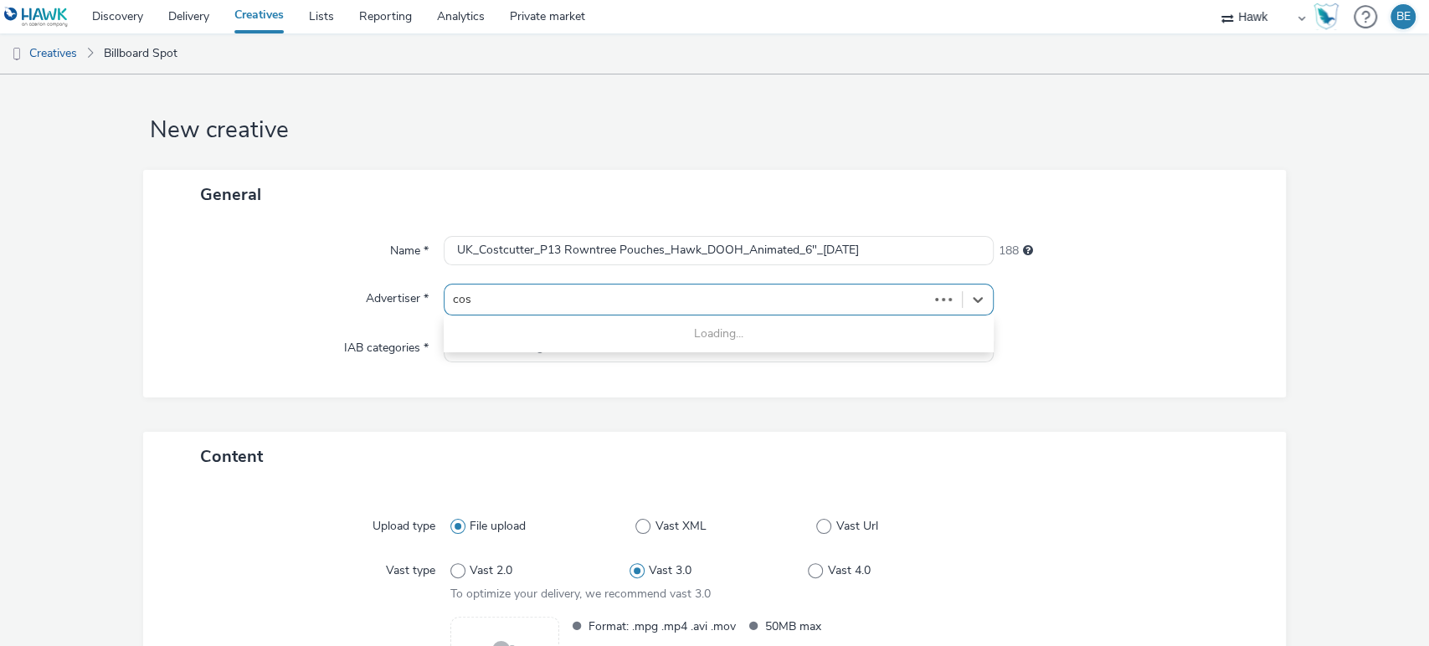
type input "cost"
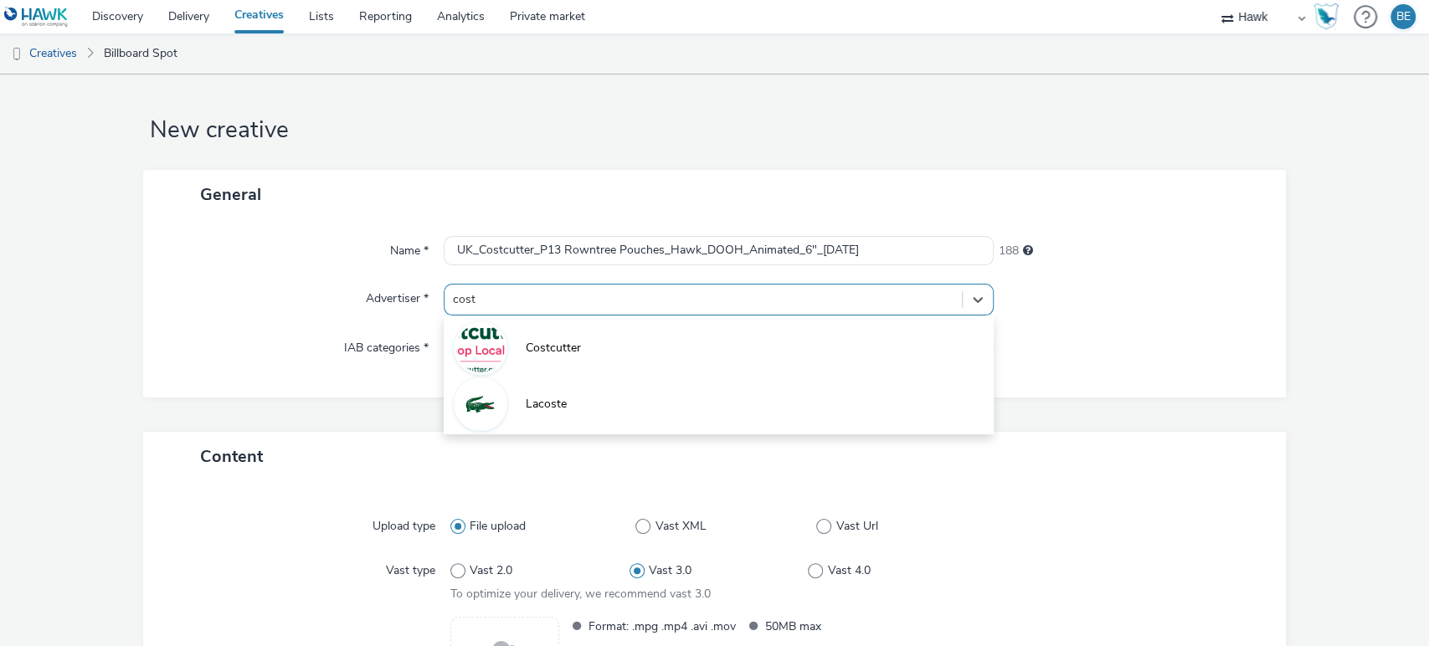
click at [583, 325] on li "Costcutter" at bounding box center [719, 347] width 551 height 56
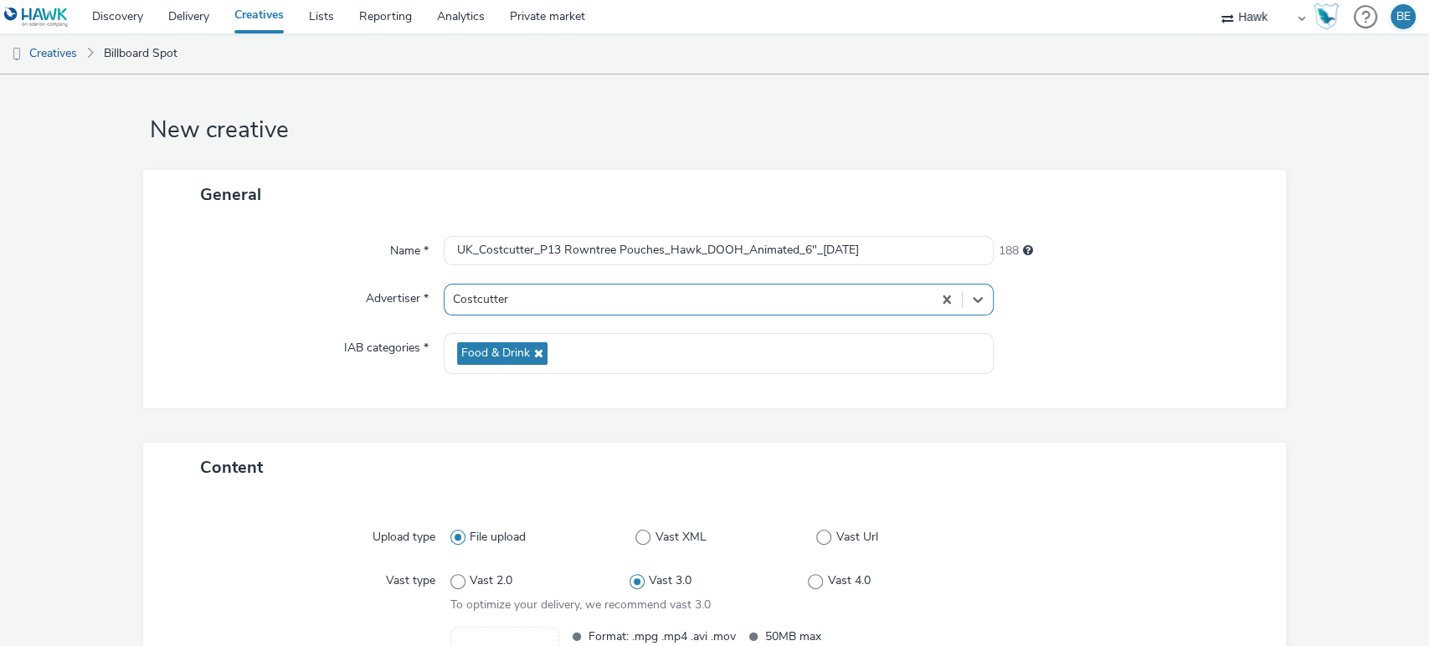
scroll to position [221, 0]
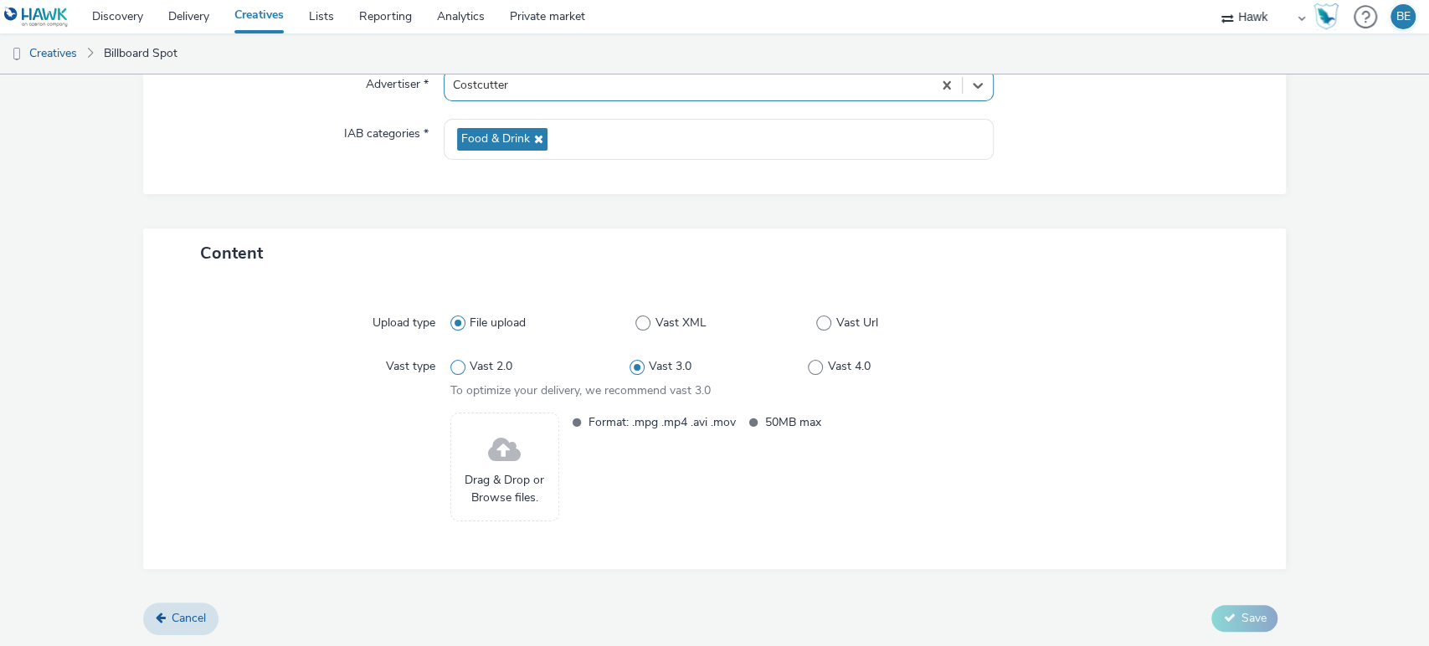
click at [450, 373] on span at bounding box center [457, 367] width 15 height 15
click at [450, 373] on input "Vast 2.0" at bounding box center [455, 367] width 11 height 11
radio input "true"
radio input "false"
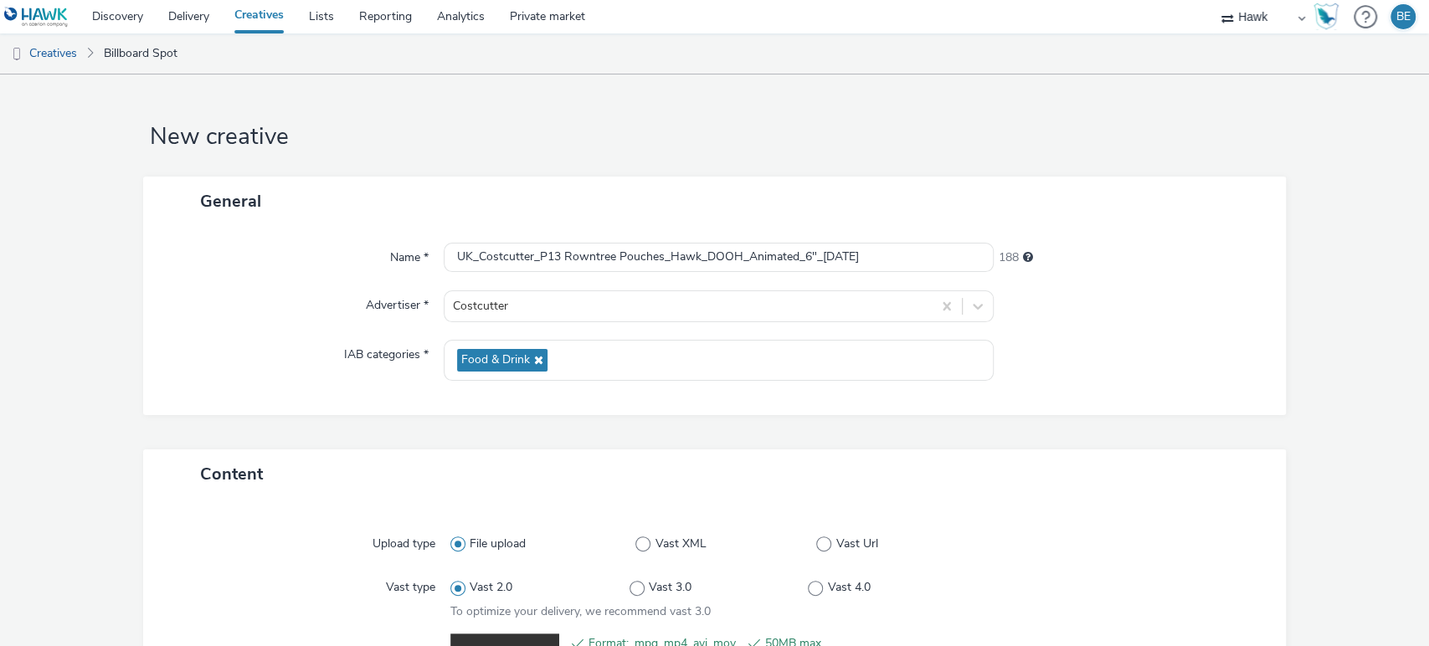
scroll to position [245, 0]
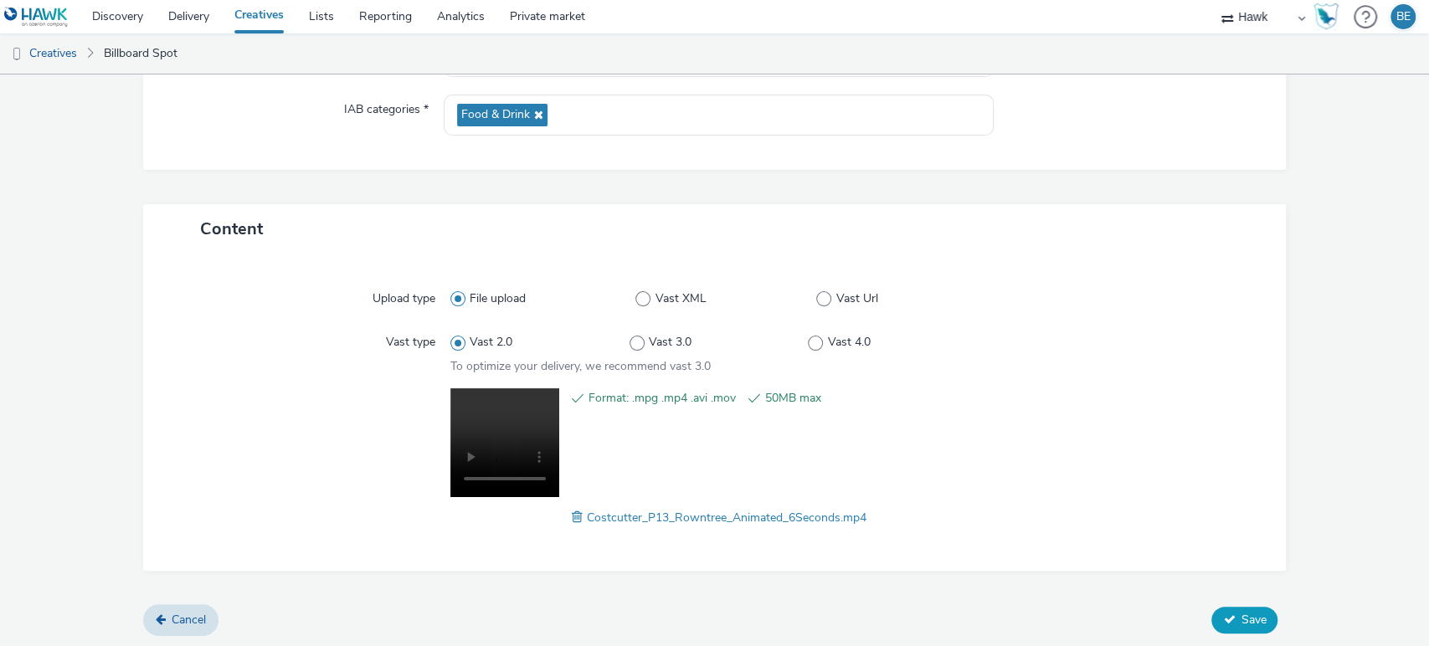
click at [1241, 615] on span "Save" at bounding box center [1253, 620] width 25 height 16
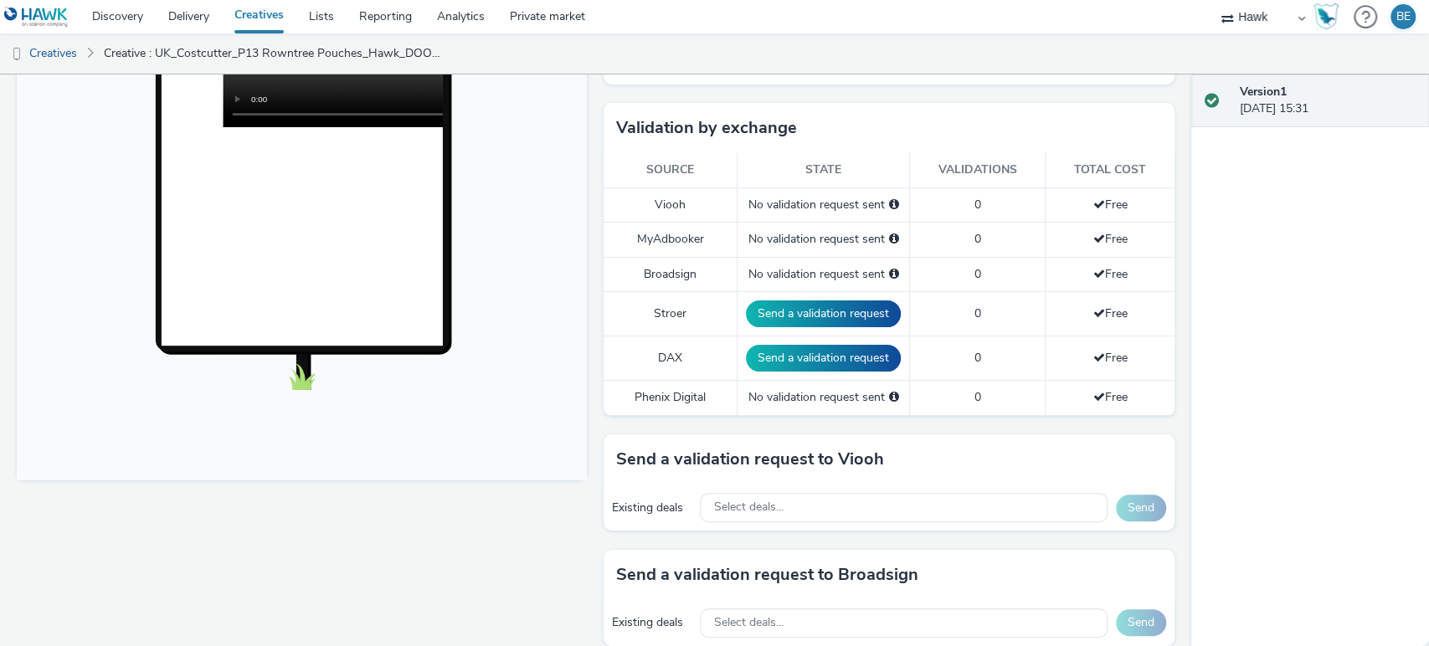
scroll to position [405, 0]
click at [829, 357] on button "Send a validation request" at bounding box center [823, 357] width 155 height 27
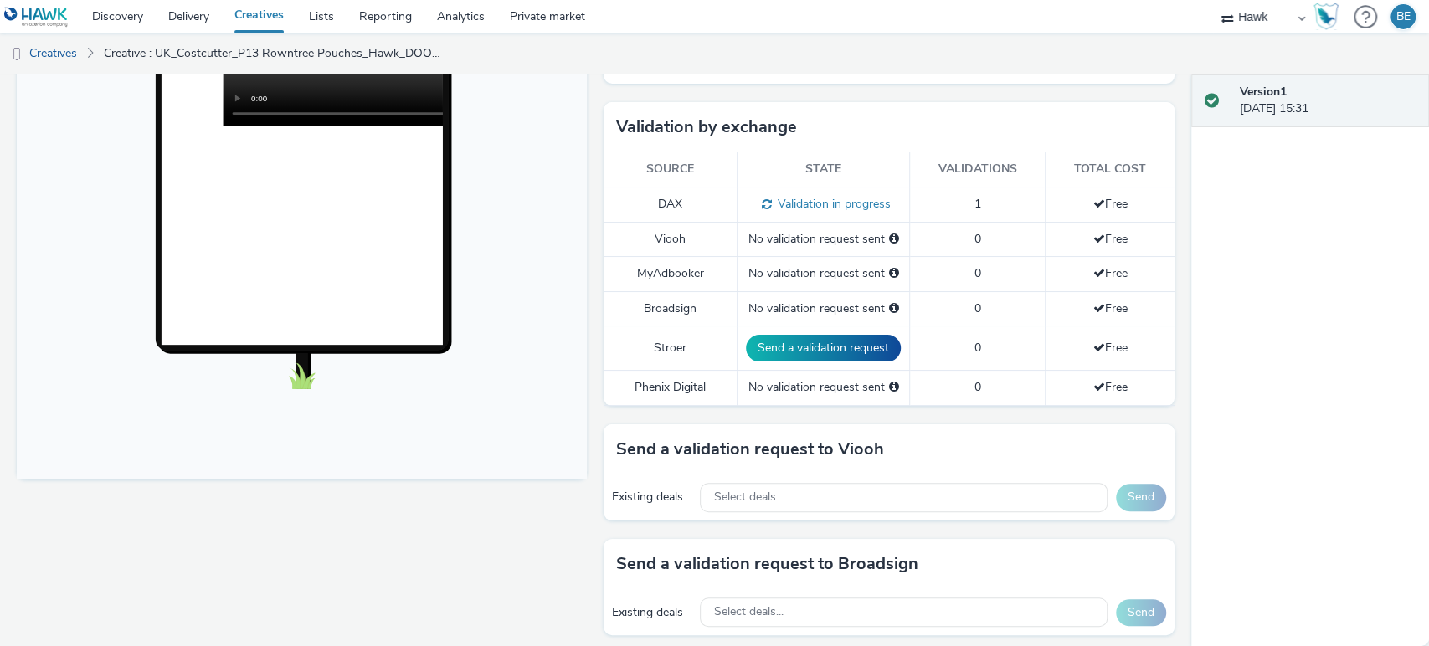
scroll to position [576, 0]
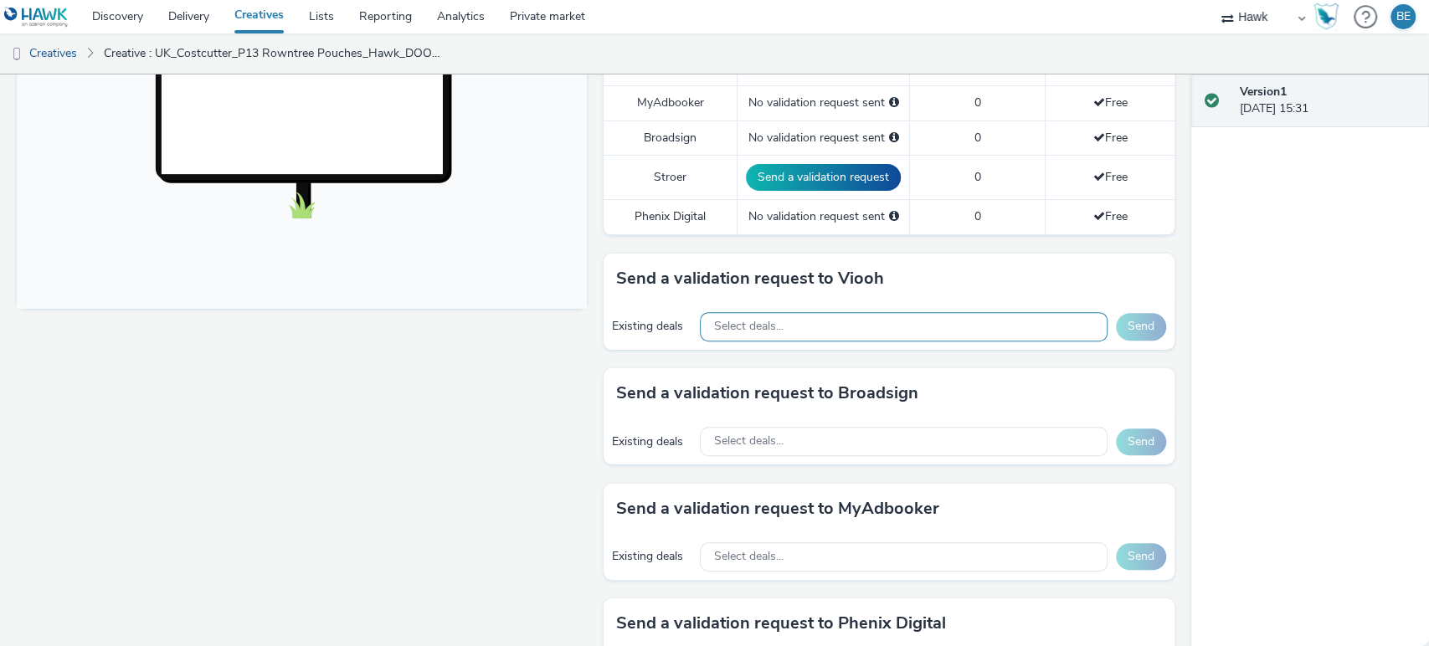
click at [831, 335] on div "Select deals..." at bounding box center [903, 326] width 407 height 29
paste input "AO_JCDecaux_MVZ_2025"
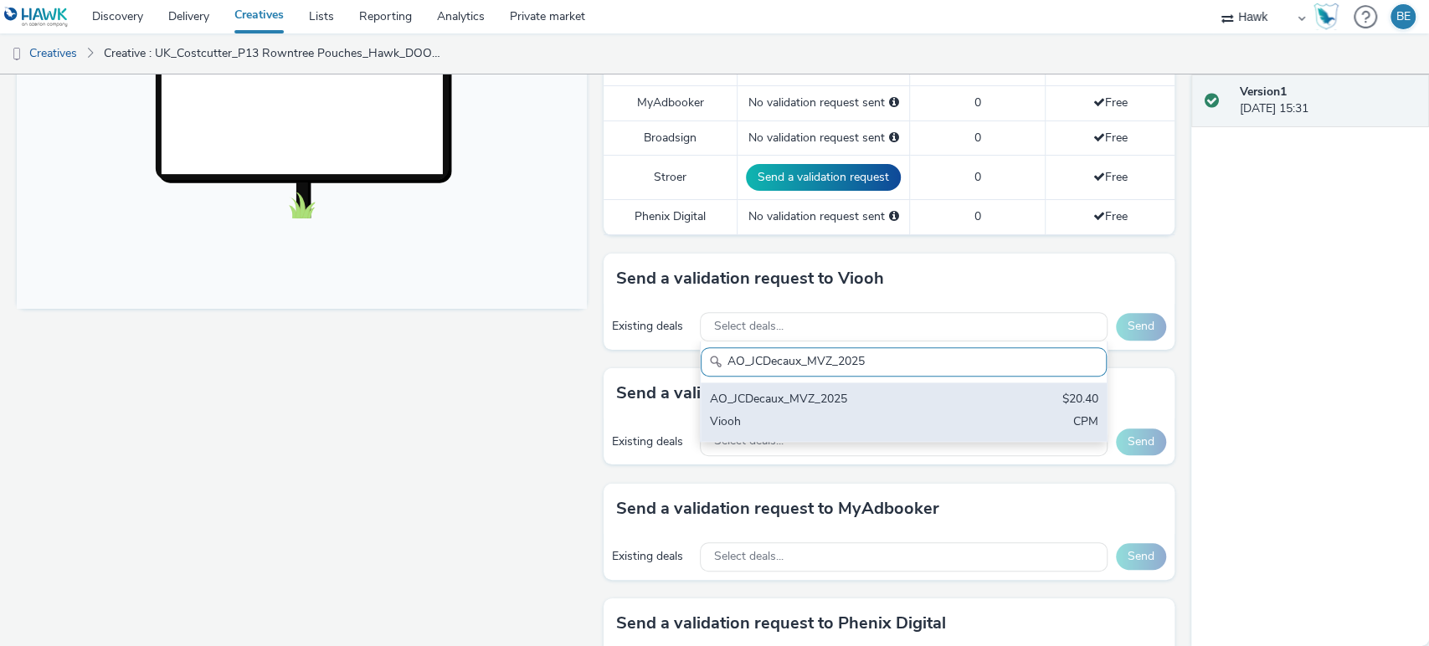
click at [851, 392] on div "AO_JCDecaux_MVZ_2025" at bounding box center [837, 400] width 256 height 19
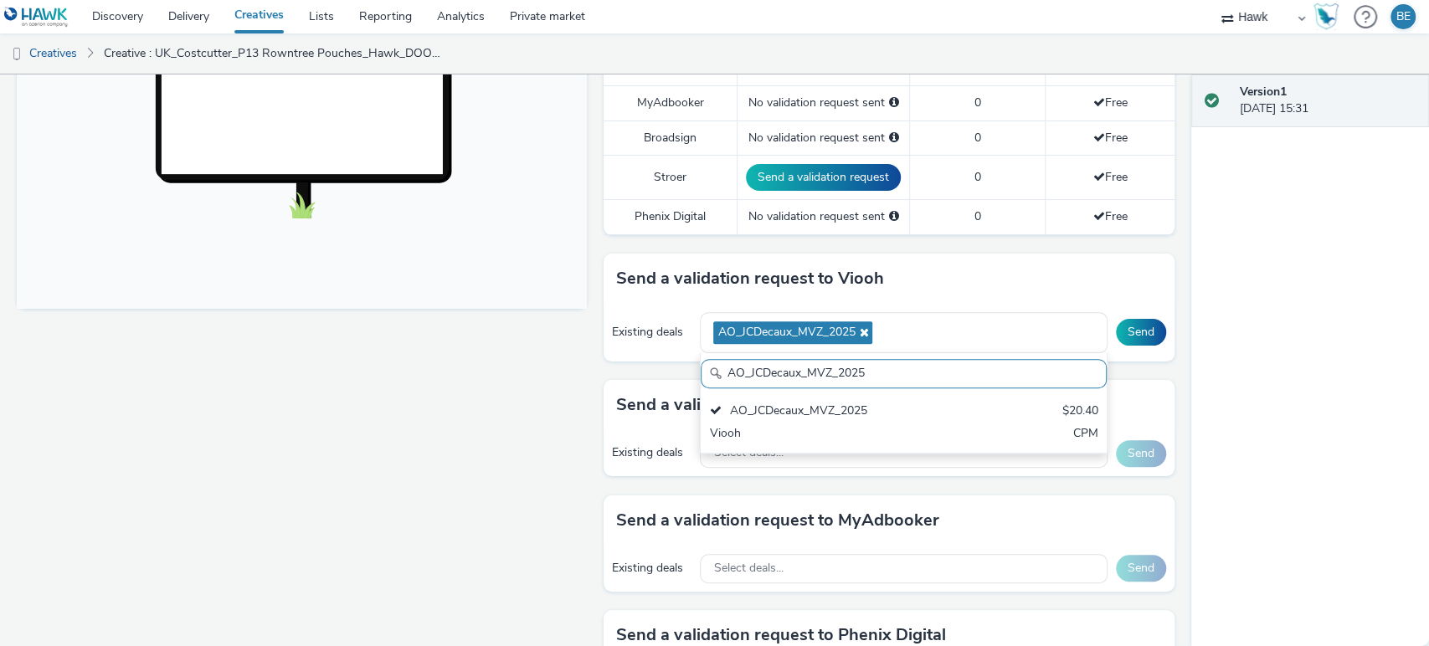
paste input "RailMallD6s"
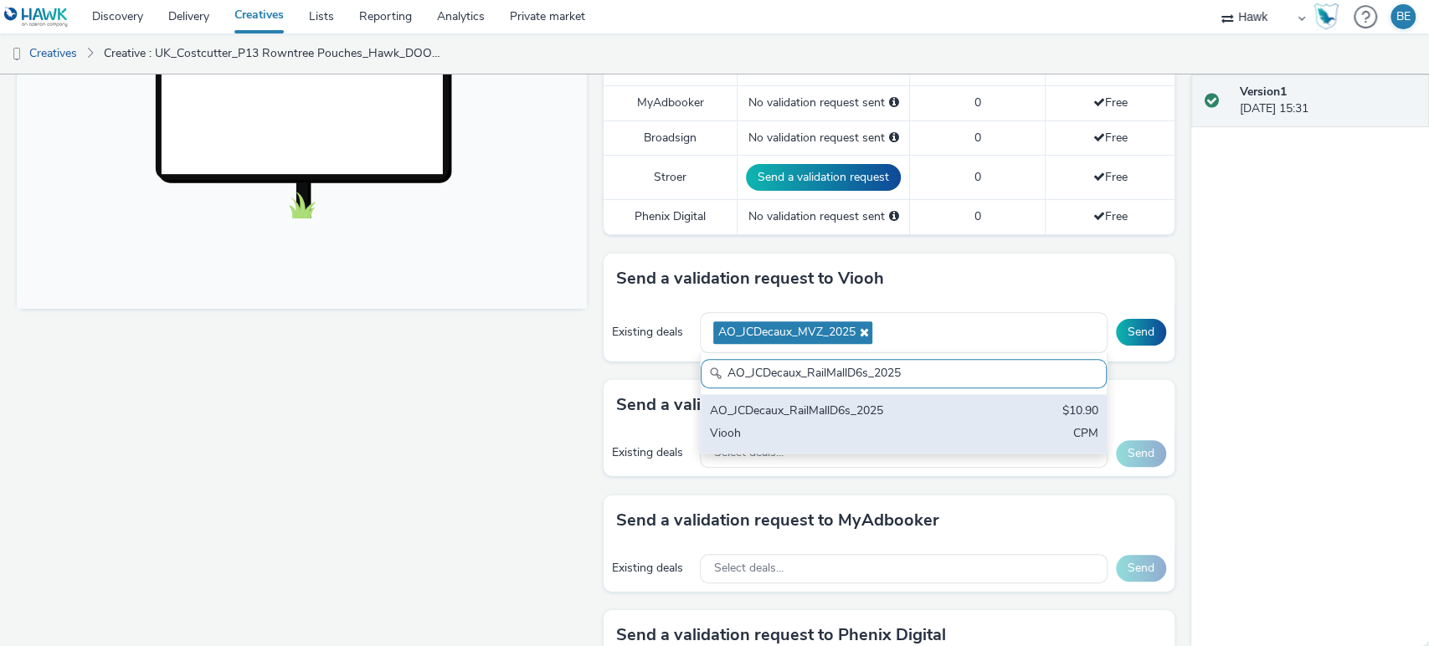
click at [891, 425] on div "Viooh" at bounding box center [837, 434] width 256 height 19
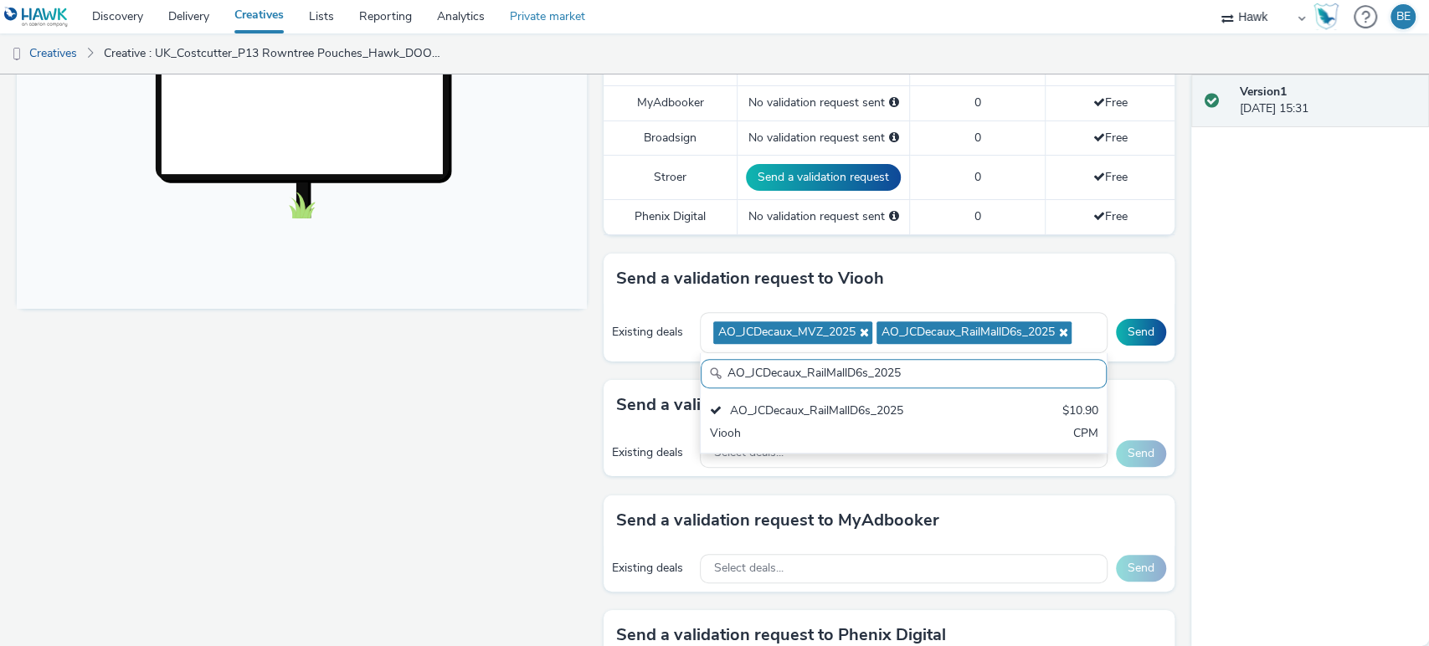
paste input "Supermarket"
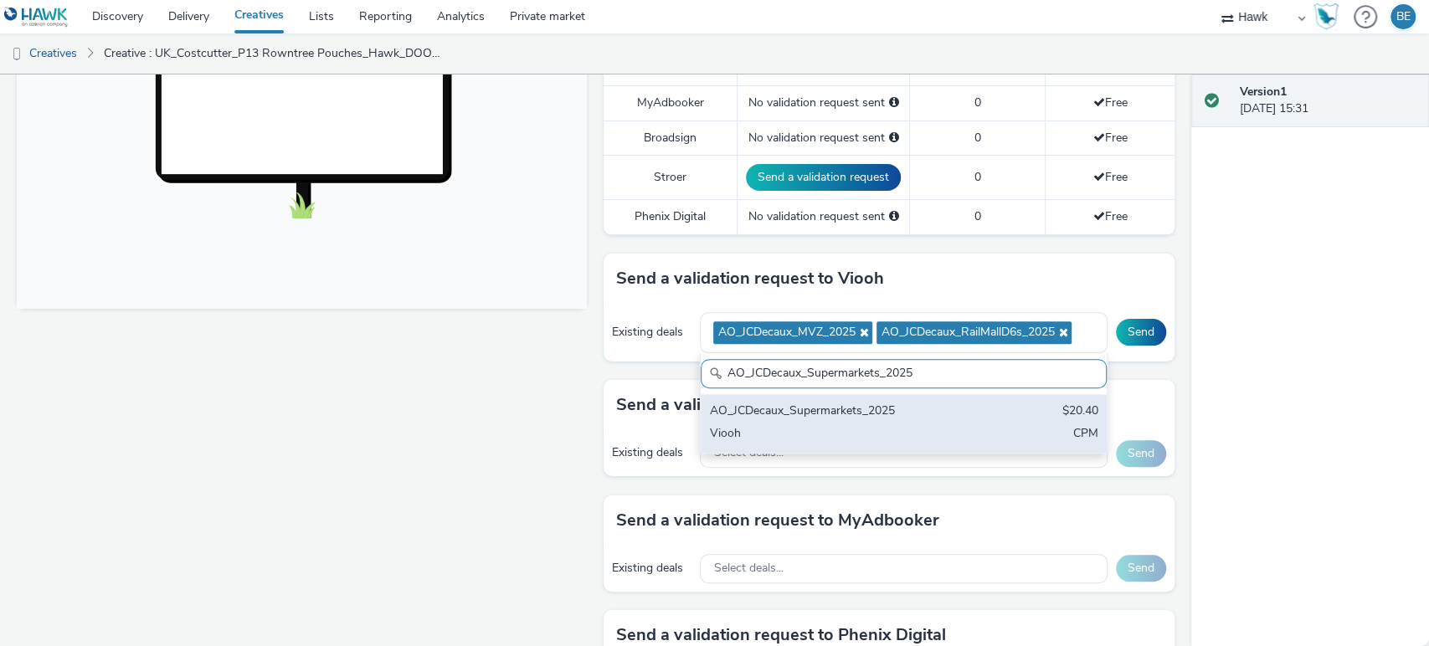
type input "AO_JCDecaux_Supermarkets_2025"
click at [865, 415] on div "AO_JCDecaux_Supermarkets_2025" at bounding box center [837, 412] width 256 height 19
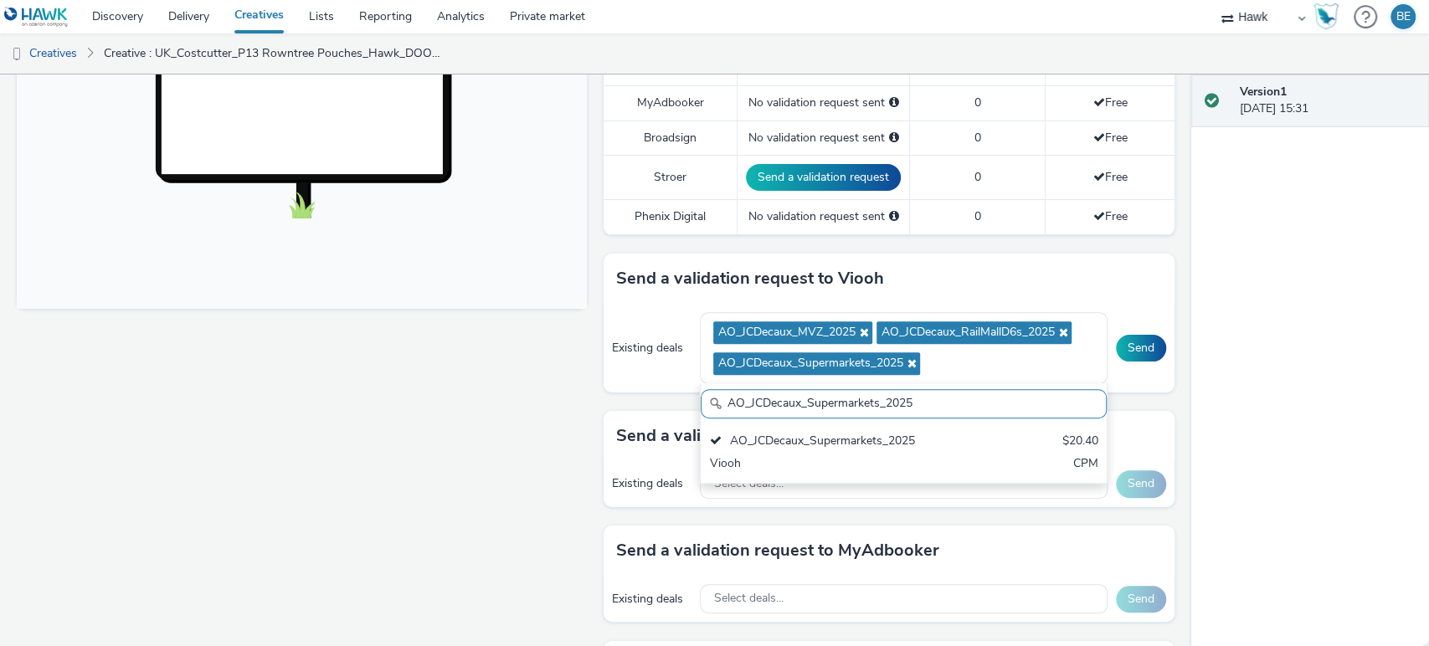
click at [1153, 349] on div "Existing deals AO_JCDecaux_MVZ_2025 AO_JCDecaux_RailMallD6s_2025 AO_JCDecaux_Su…" at bounding box center [889, 348] width 570 height 89
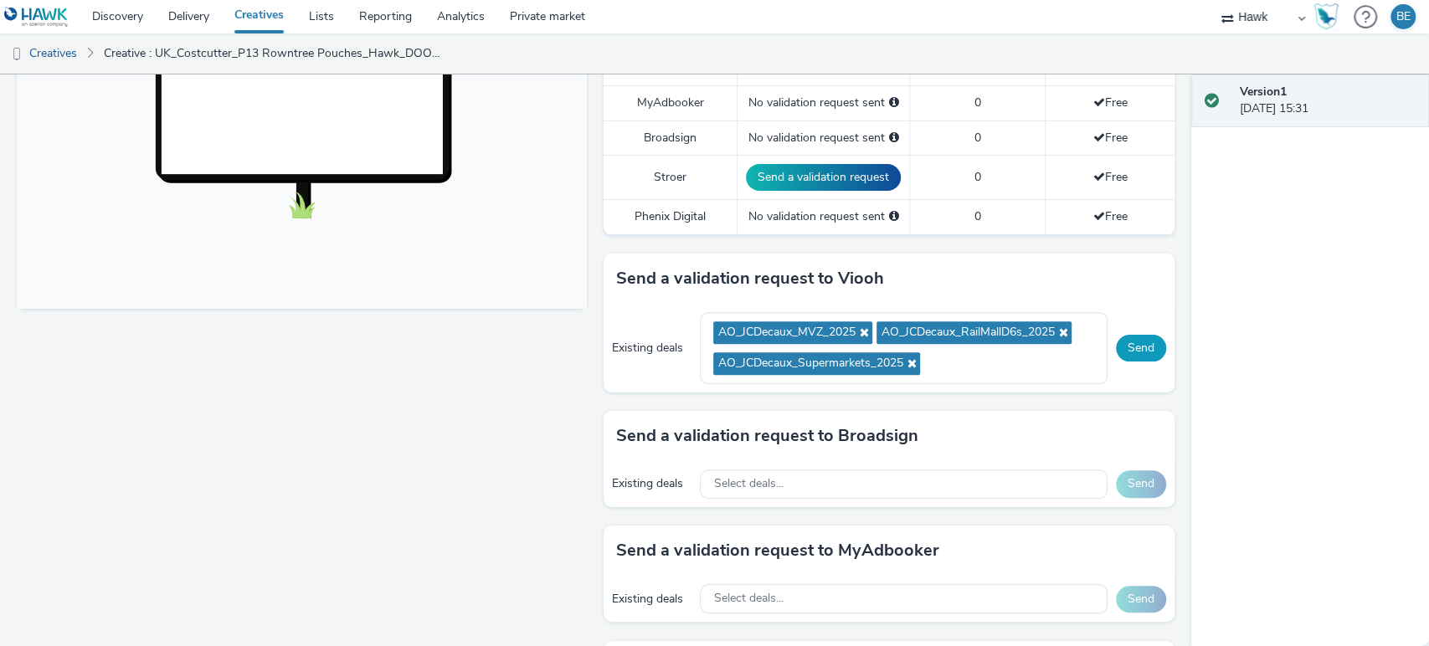
click at [1139, 350] on button "Send" at bounding box center [1141, 348] width 50 height 27
